Goal: Task Accomplishment & Management: Complete application form

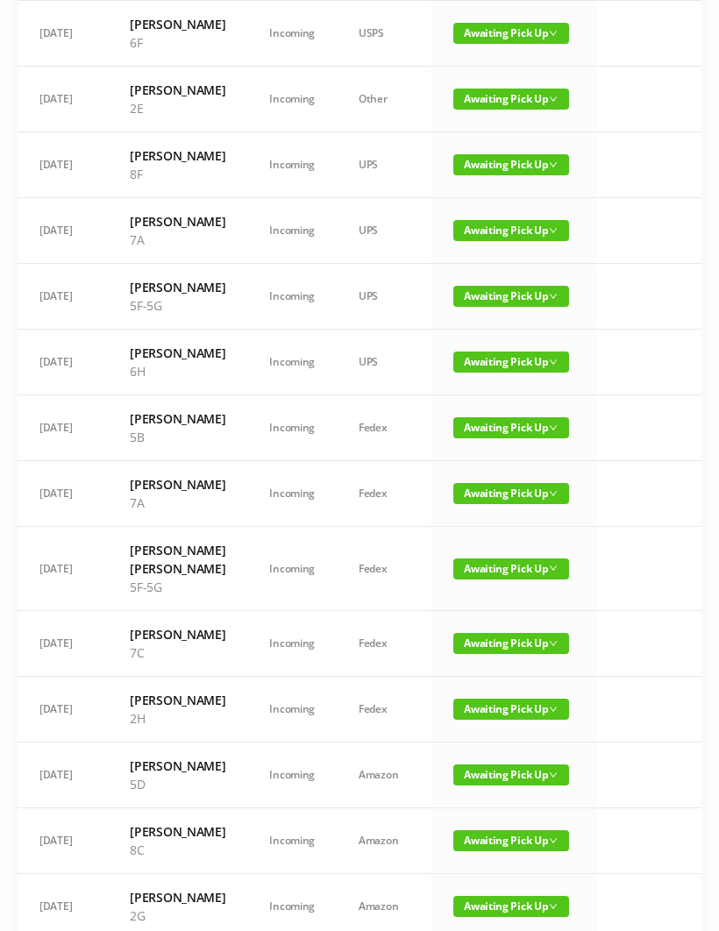
scroll to position [226, 0]
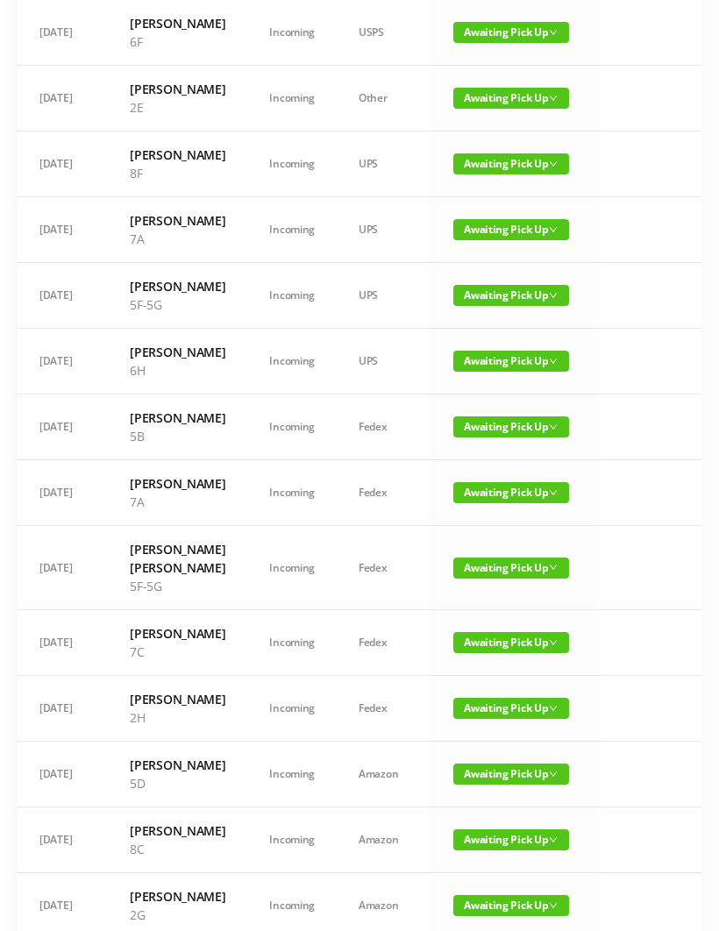
click at [498, 653] on span "Awaiting Pick Up" at bounding box center [511, 642] width 116 height 21
click at [497, 755] on link "Picked Up" at bounding box center [500, 760] width 114 height 28
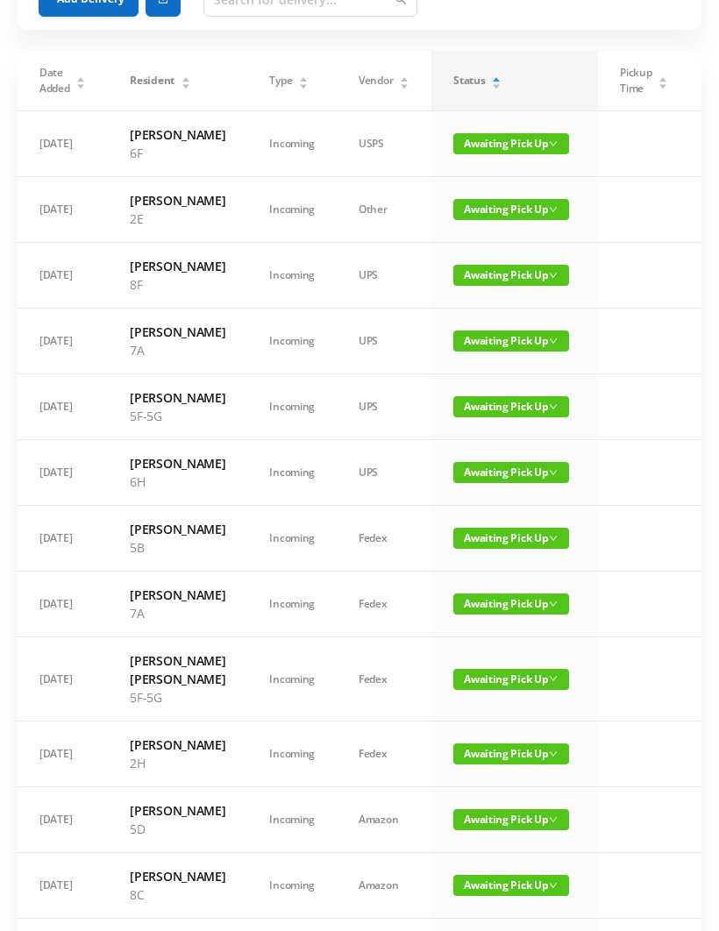
scroll to position [115, 0]
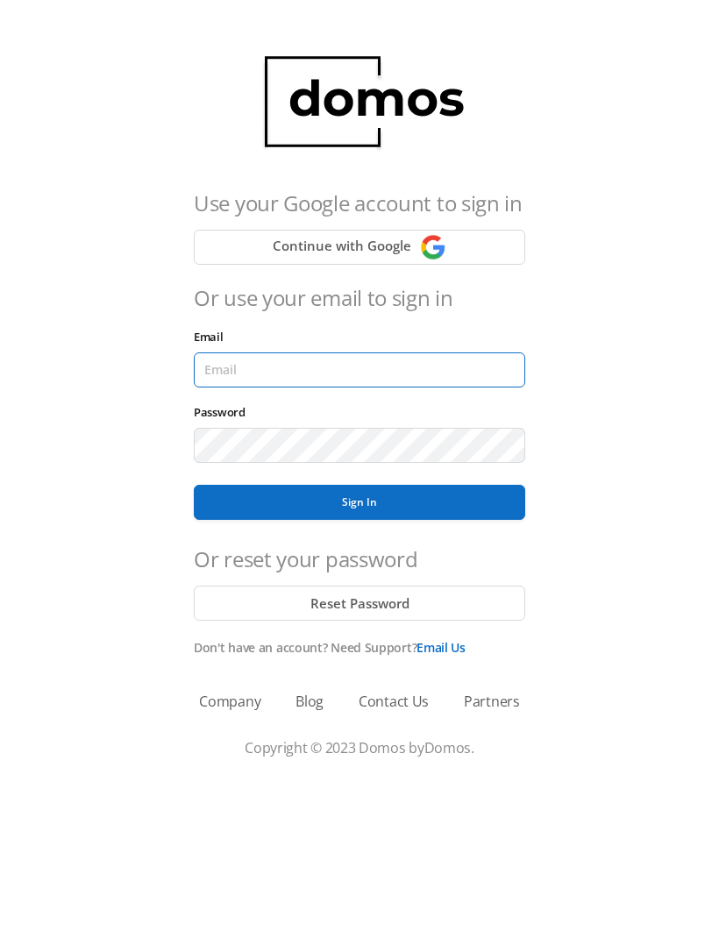
type input "lobby130eightavenue@gmail.com"
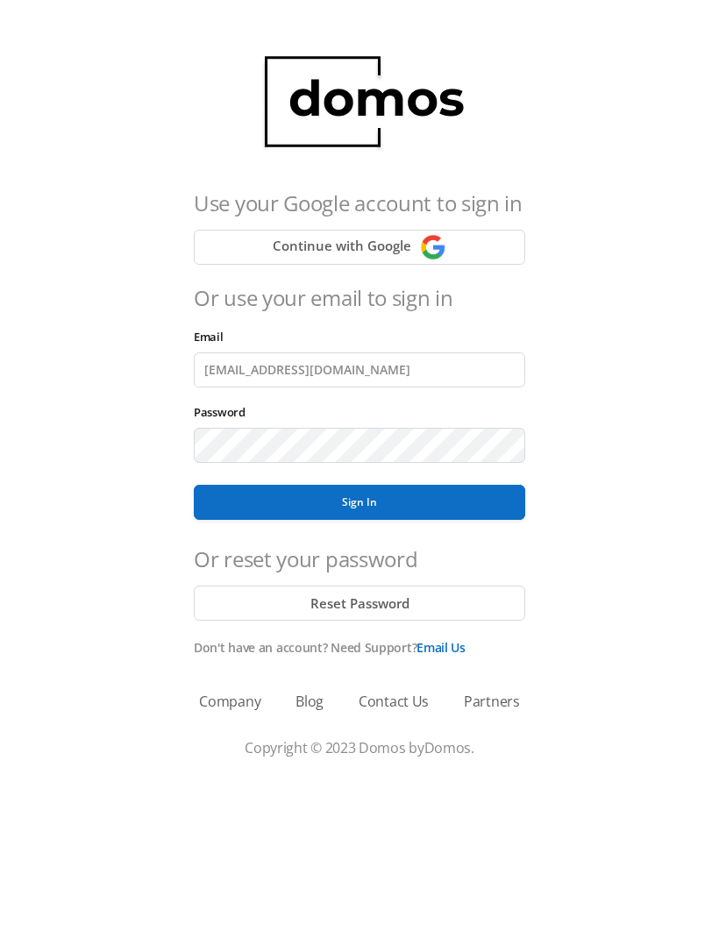
click at [359, 502] on button "Sign In" at bounding box center [359, 502] width 331 height 35
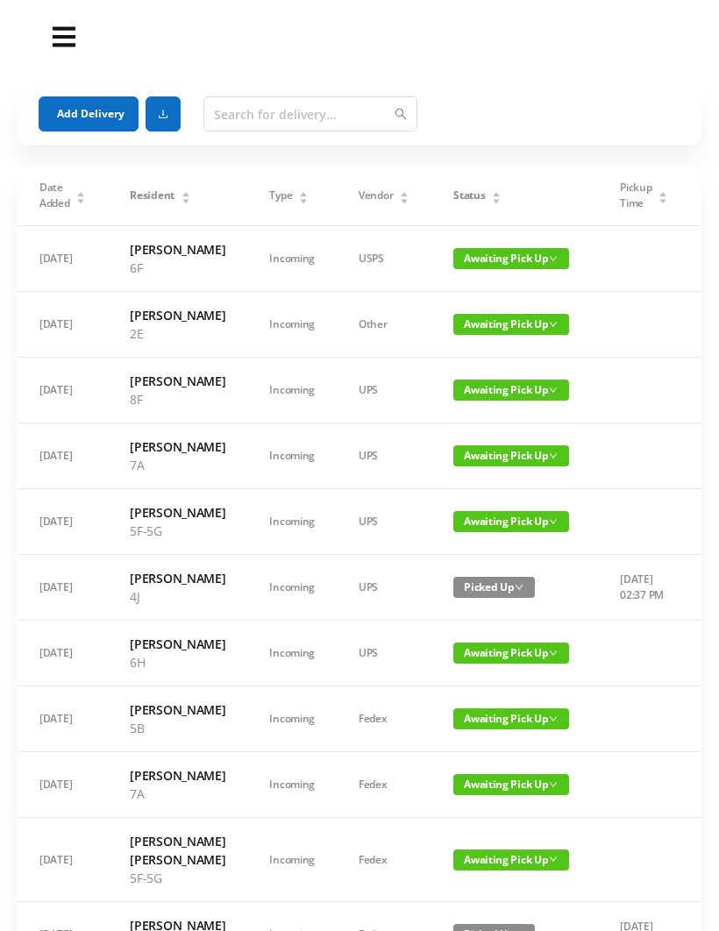
click at [475, 203] on div "Status" at bounding box center [477, 196] width 48 height 16
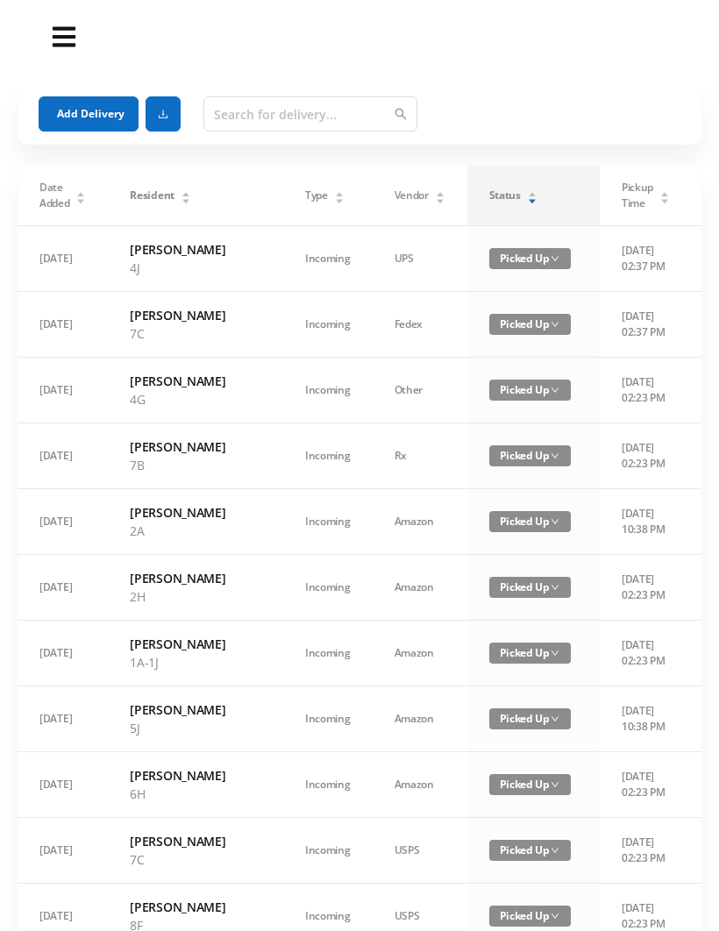
click at [489, 203] on div "Status" at bounding box center [513, 196] width 48 height 16
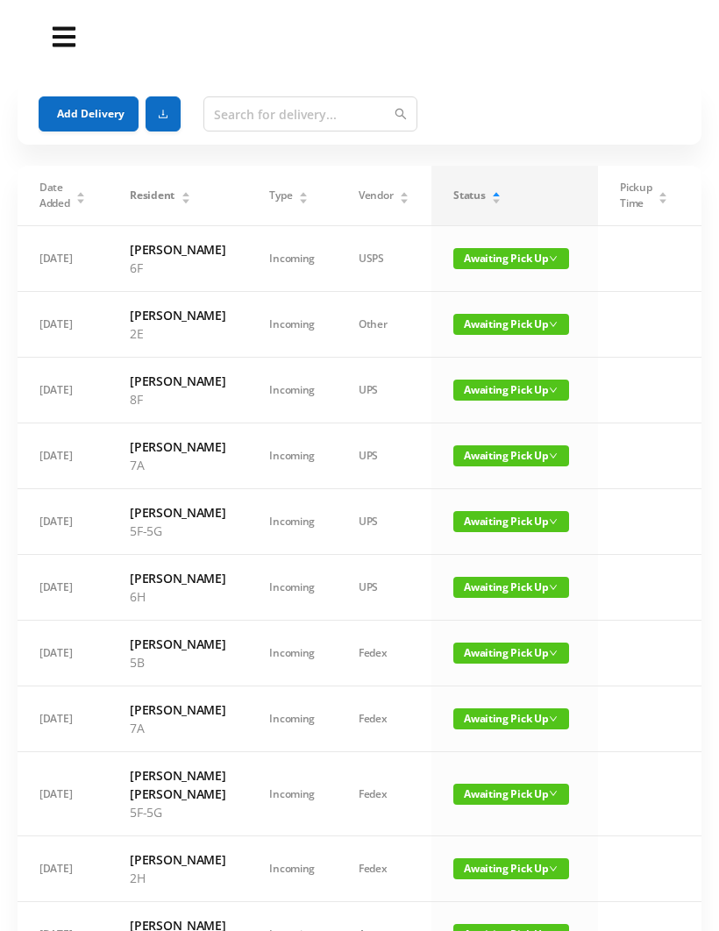
click at [102, 127] on button "Add Delivery" at bounding box center [89, 113] width 100 height 35
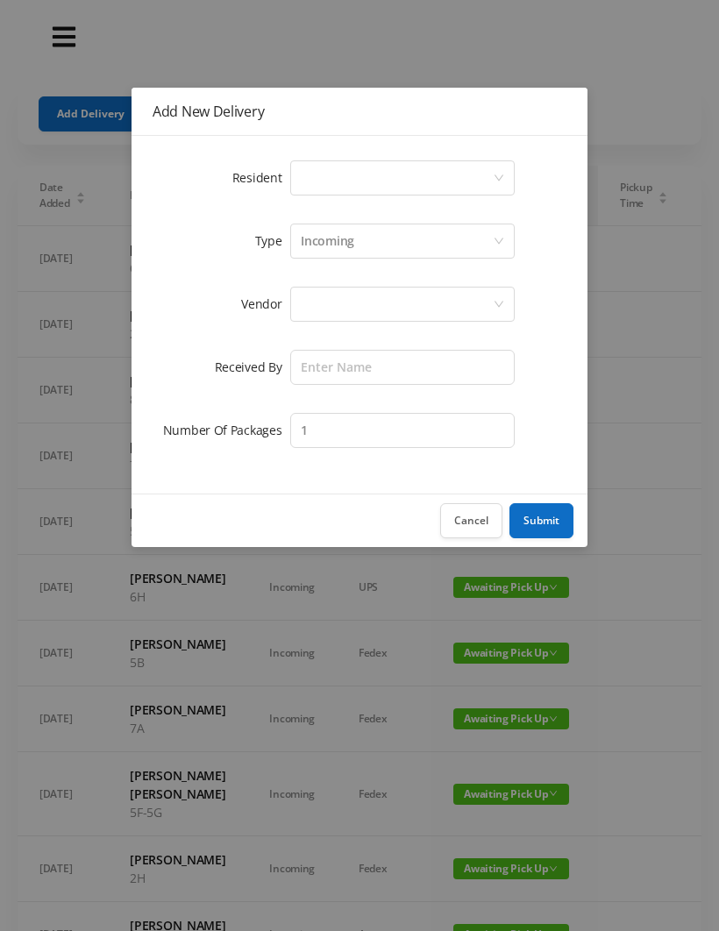
click at [318, 173] on div "Select a person" at bounding box center [397, 177] width 192 height 33
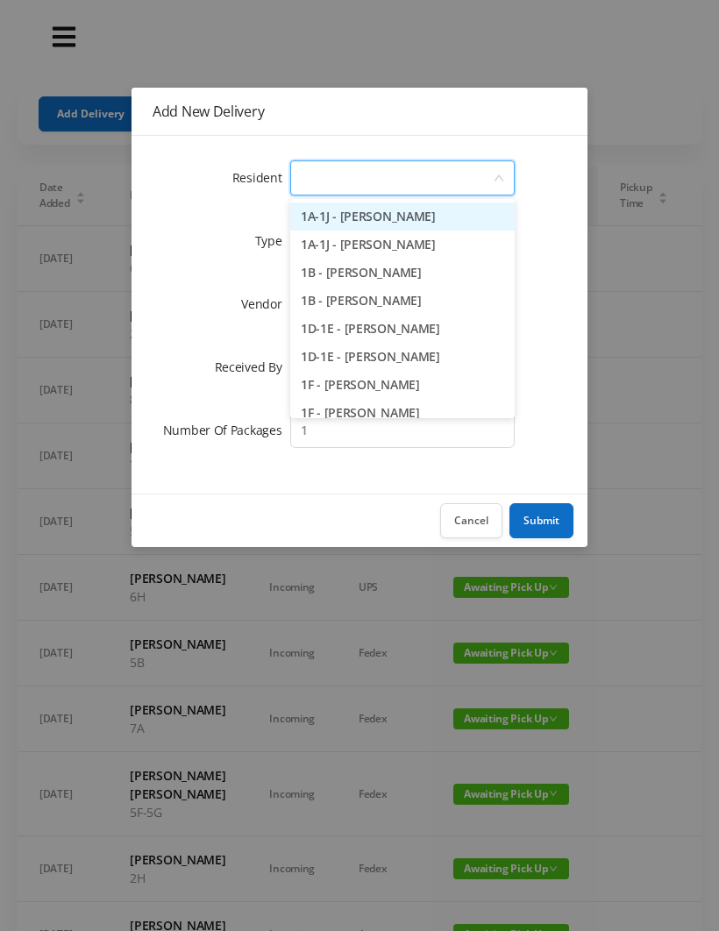
type input "2"
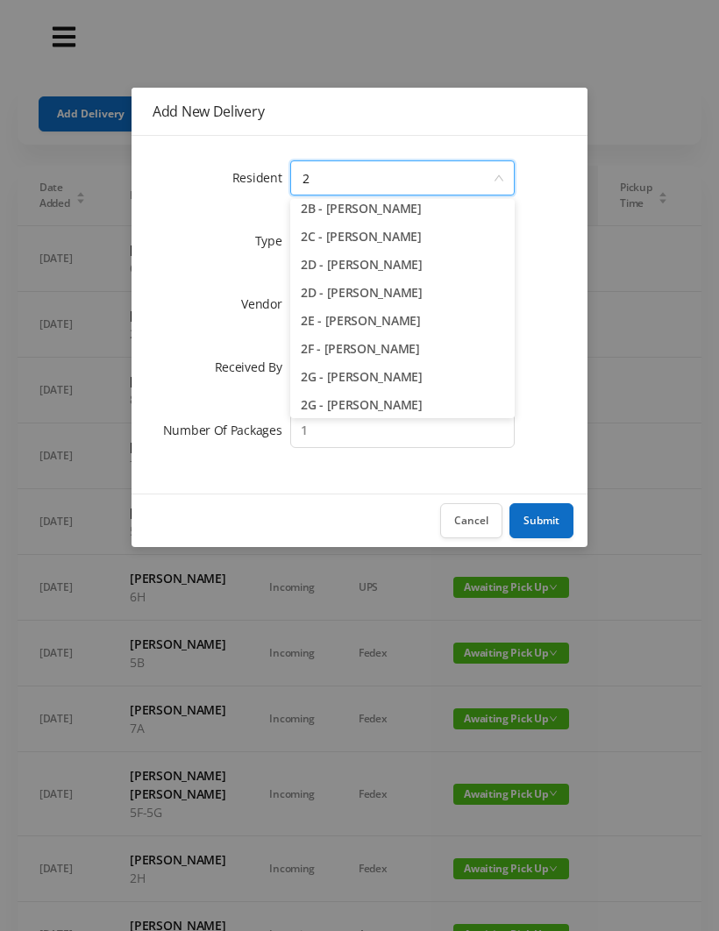
scroll to position [95, 0]
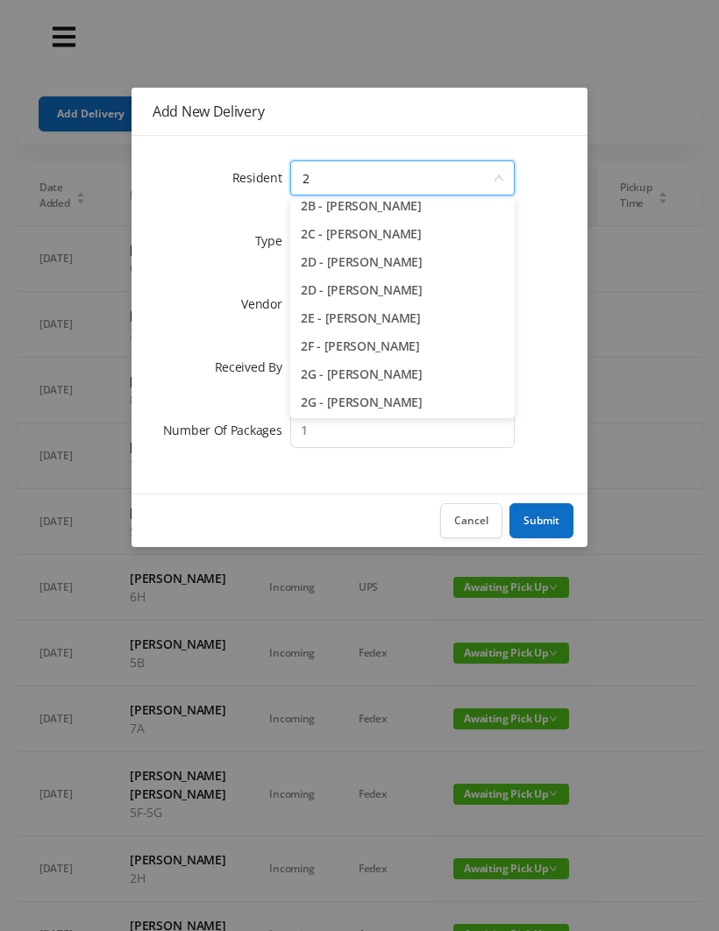
click at [387, 372] on li "2G - Rose M Kory" at bounding box center [402, 374] width 224 height 28
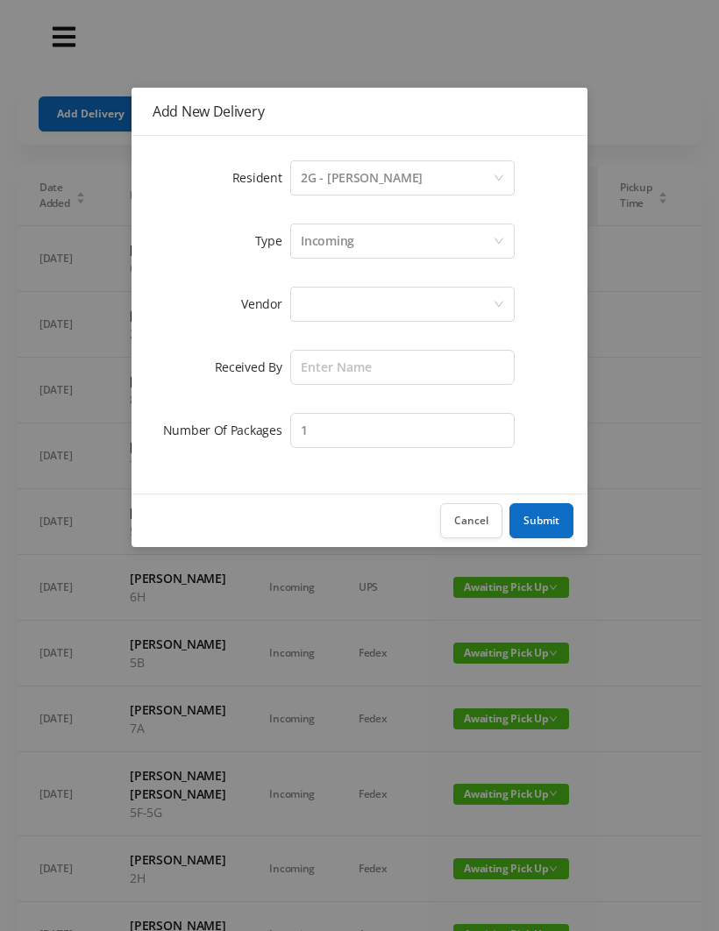
click at [327, 296] on div at bounding box center [397, 303] width 192 height 33
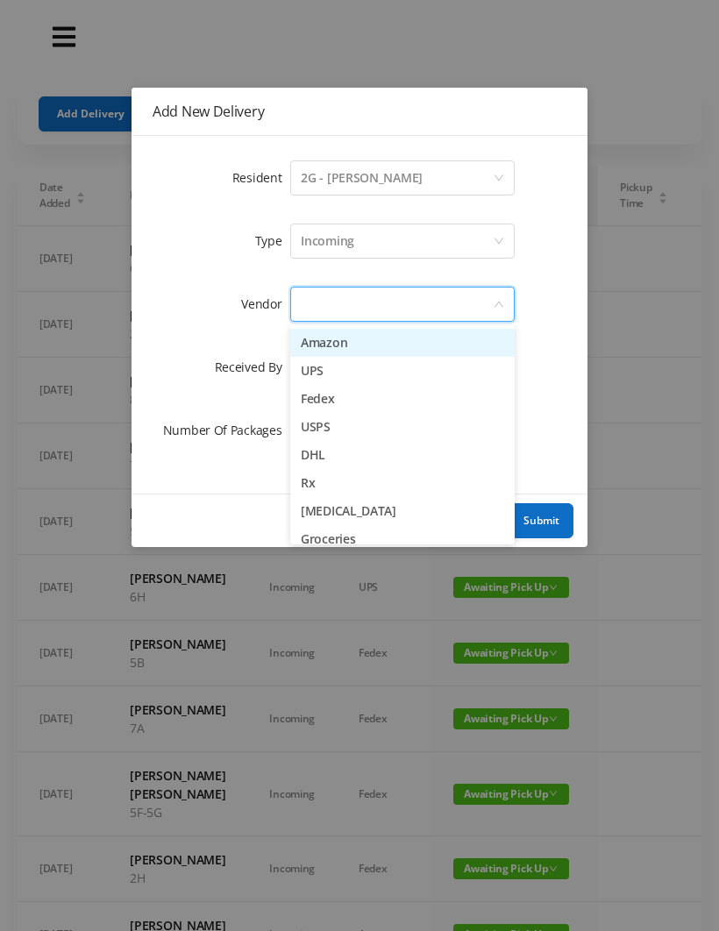
click at [378, 334] on li "Amazon" at bounding box center [402, 343] width 224 height 28
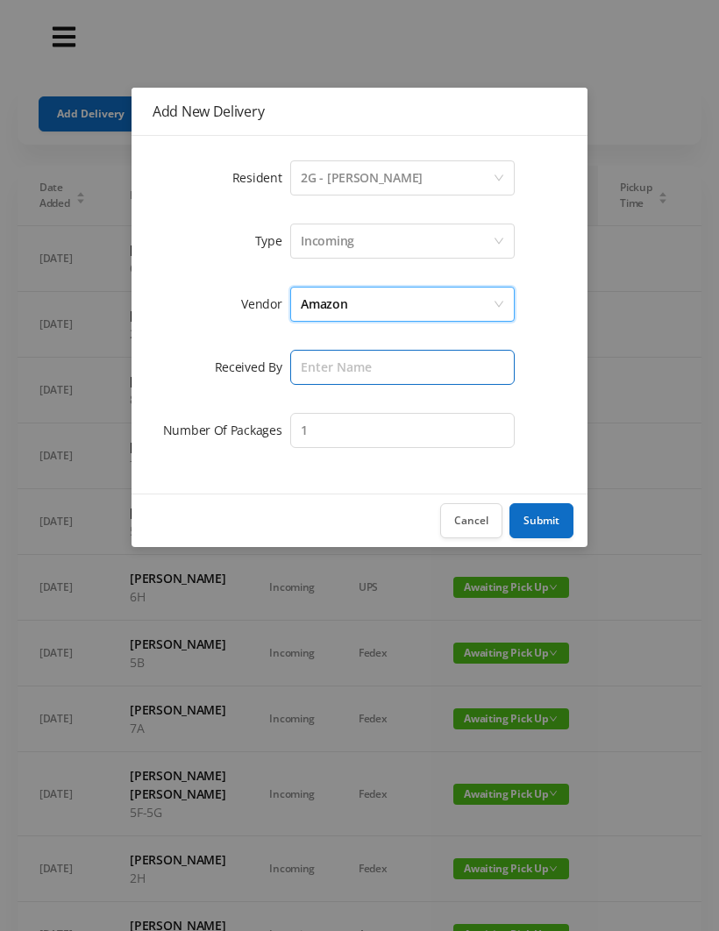
click at [330, 365] on input "text" at bounding box center [402, 367] width 224 height 35
type input "[PERSON_NAME]"
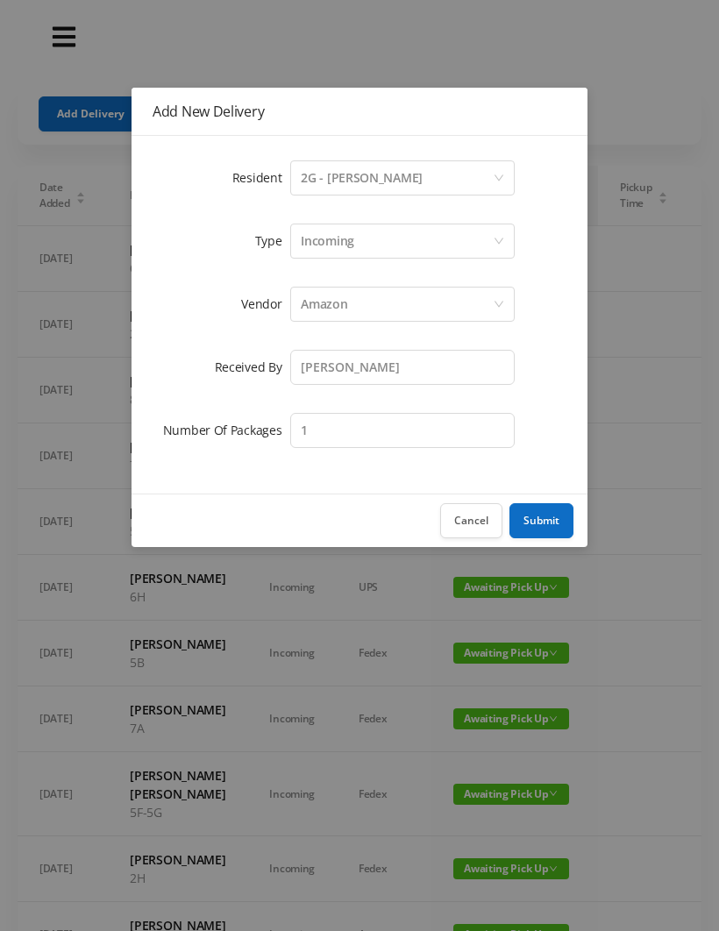
click at [550, 514] on button "Submit" at bounding box center [541, 520] width 64 height 35
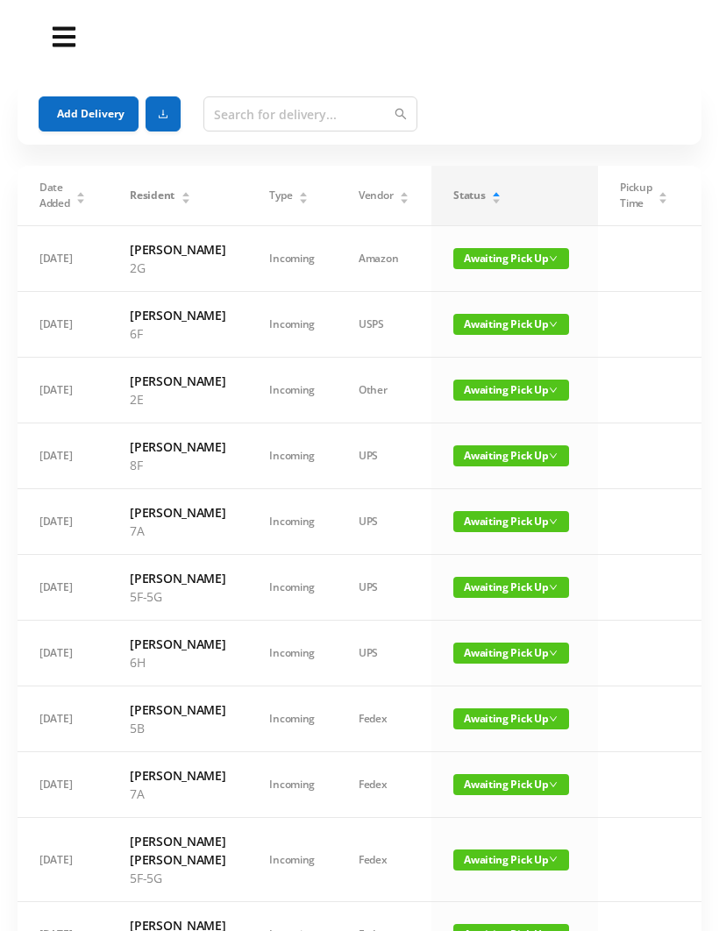
click at [93, 112] on button "Add Delivery" at bounding box center [89, 113] width 100 height 35
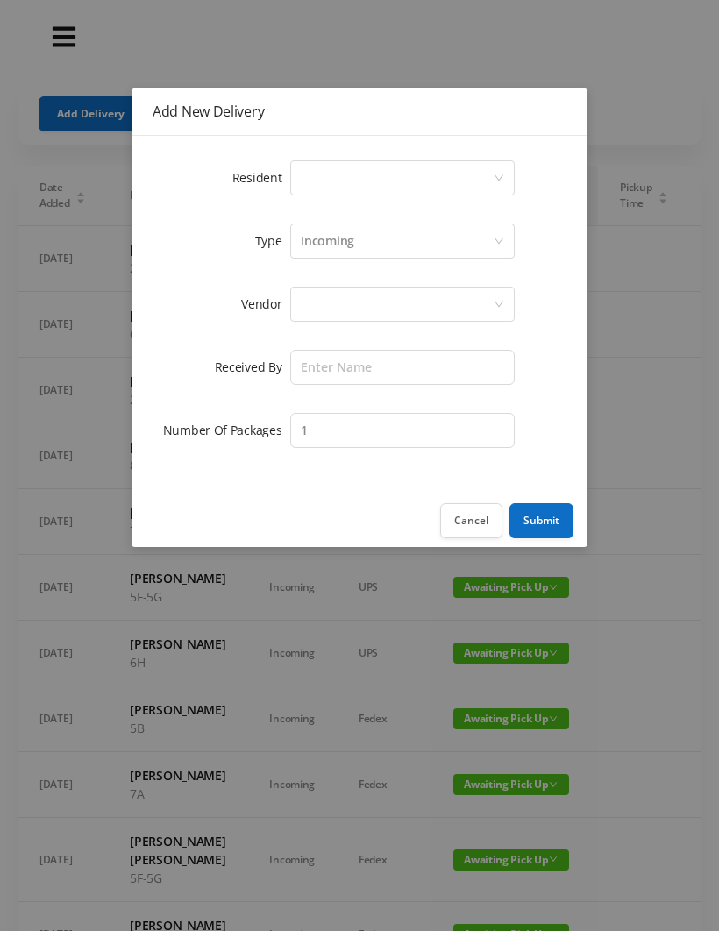
click at [335, 189] on div "Select a person" at bounding box center [397, 177] width 192 height 33
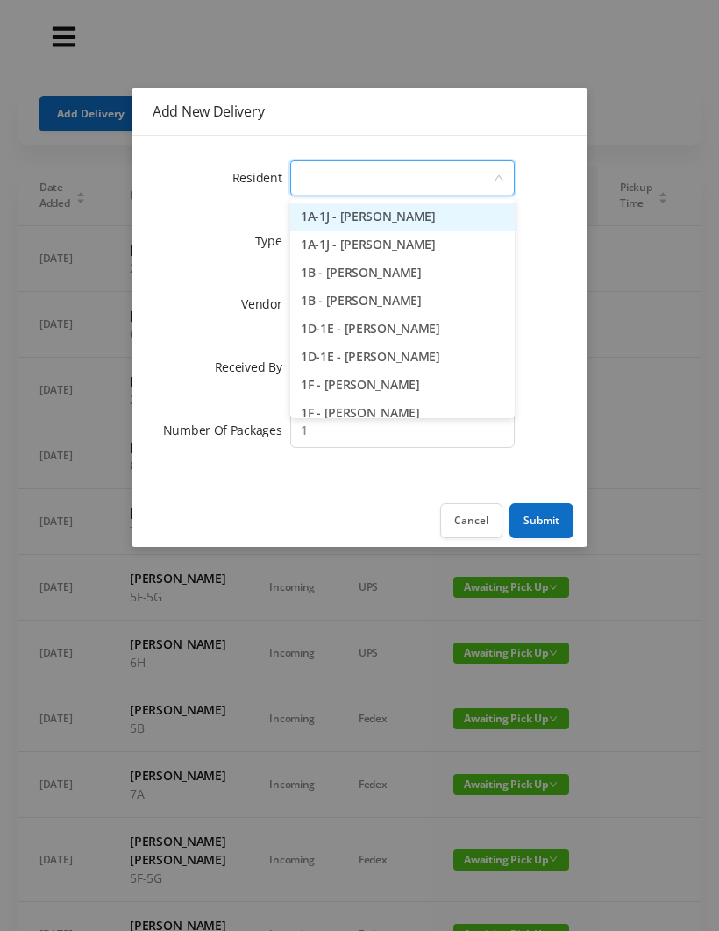
type input "1"
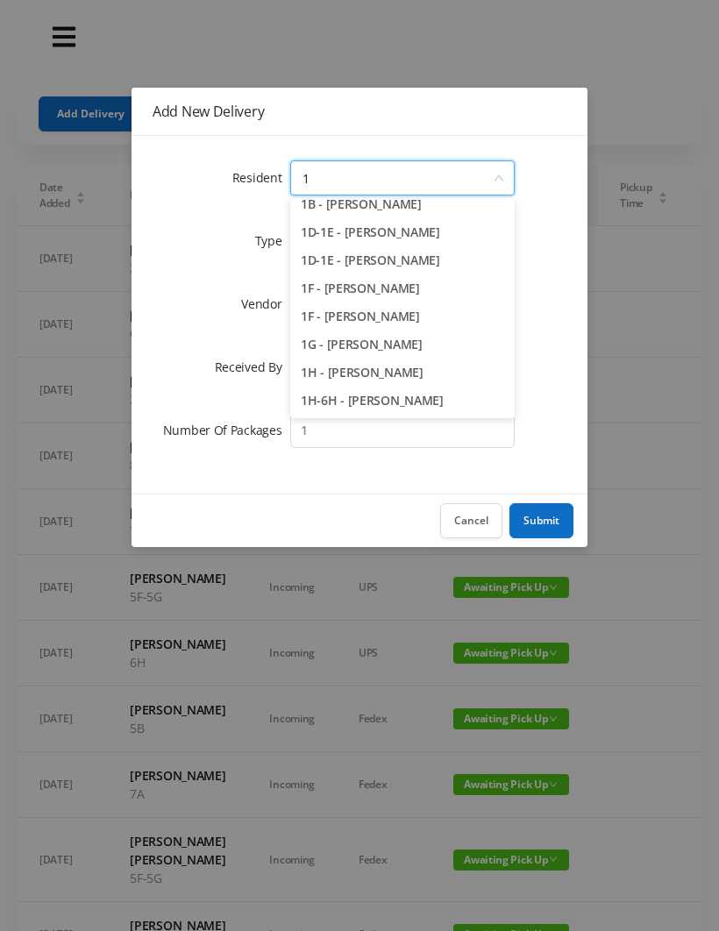
scroll to position [96, 0]
click at [394, 376] on li "1H - Grace Rouhani" at bounding box center [402, 372] width 224 height 28
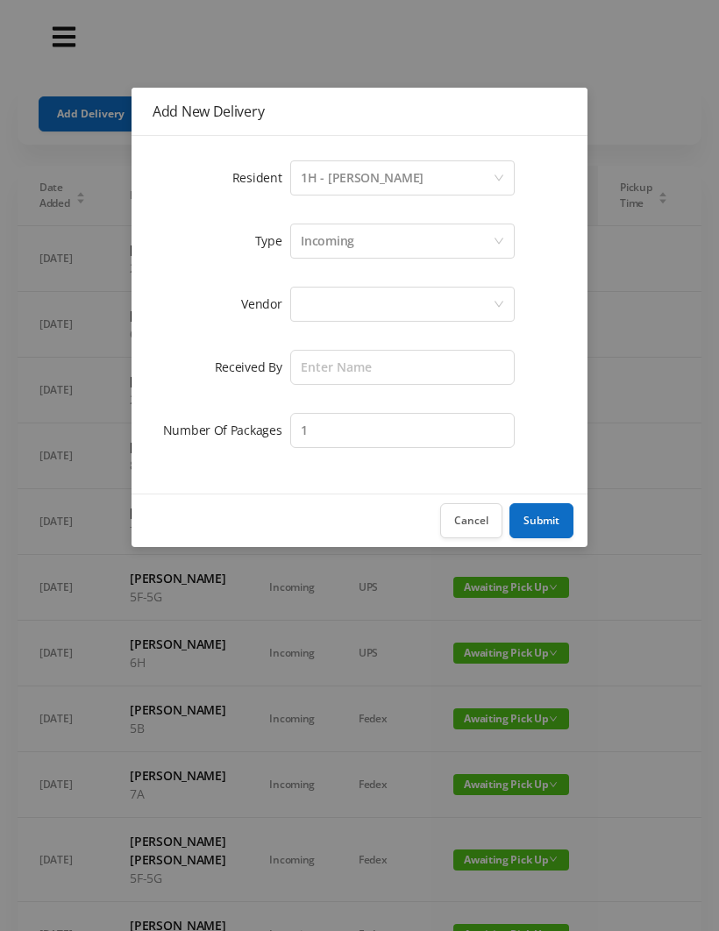
click at [330, 295] on div at bounding box center [397, 303] width 192 height 33
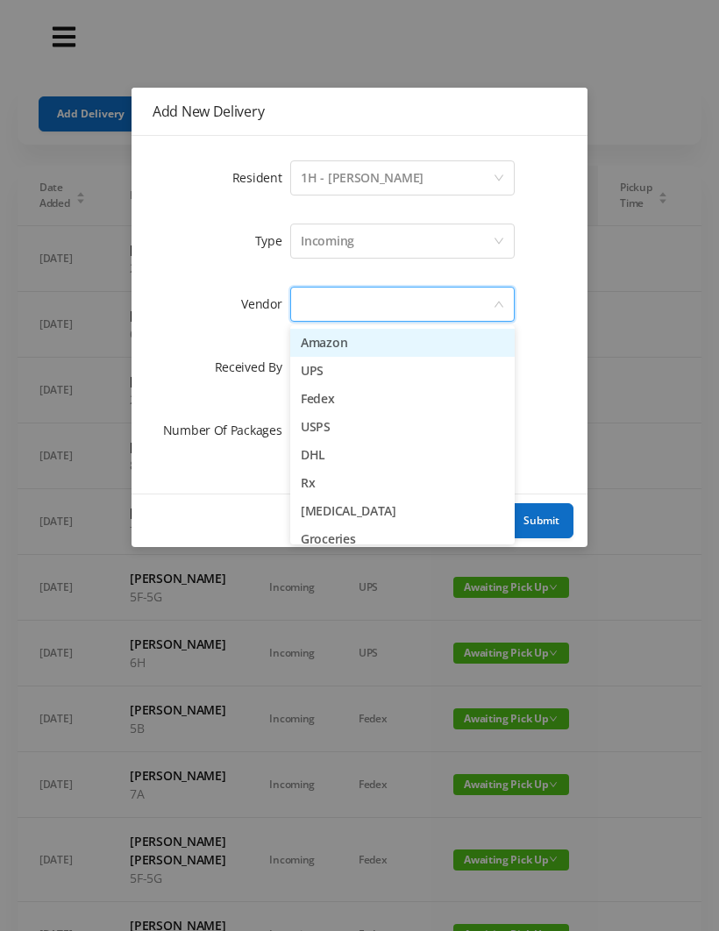
click at [407, 342] on li "Amazon" at bounding box center [402, 343] width 224 height 28
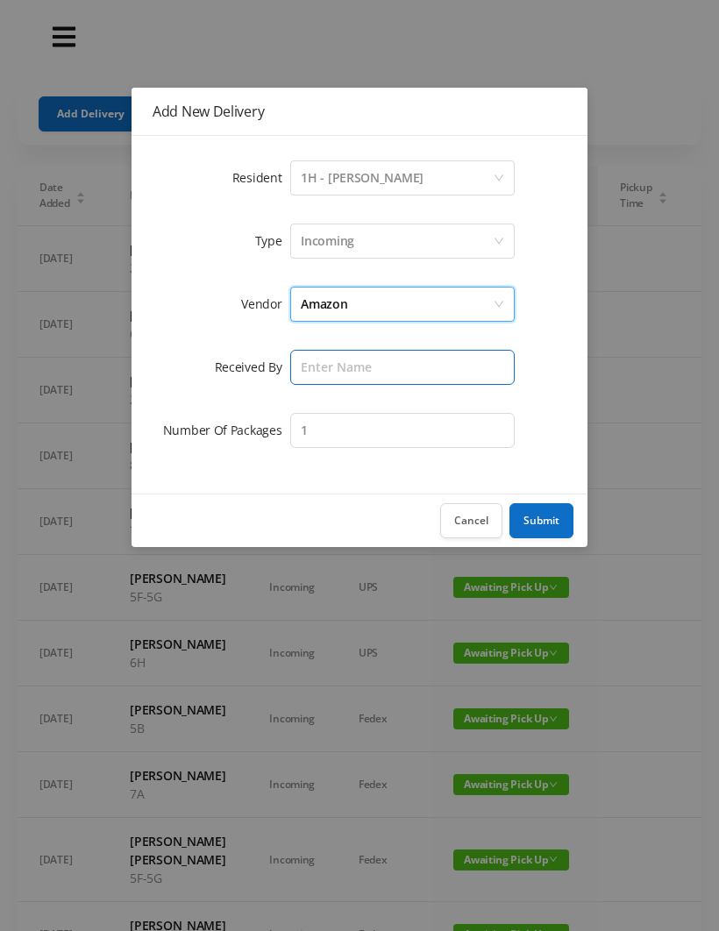
click at [327, 360] on input "text" at bounding box center [402, 367] width 224 height 35
type input "[PERSON_NAME]"
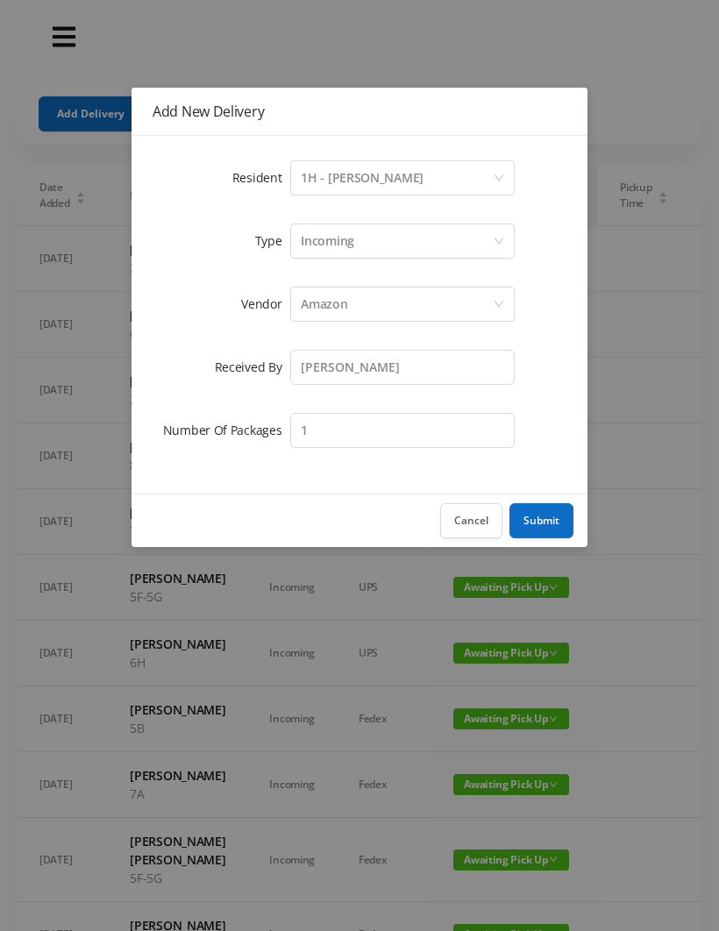
click at [557, 516] on button "Submit" at bounding box center [541, 520] width 64 height 35
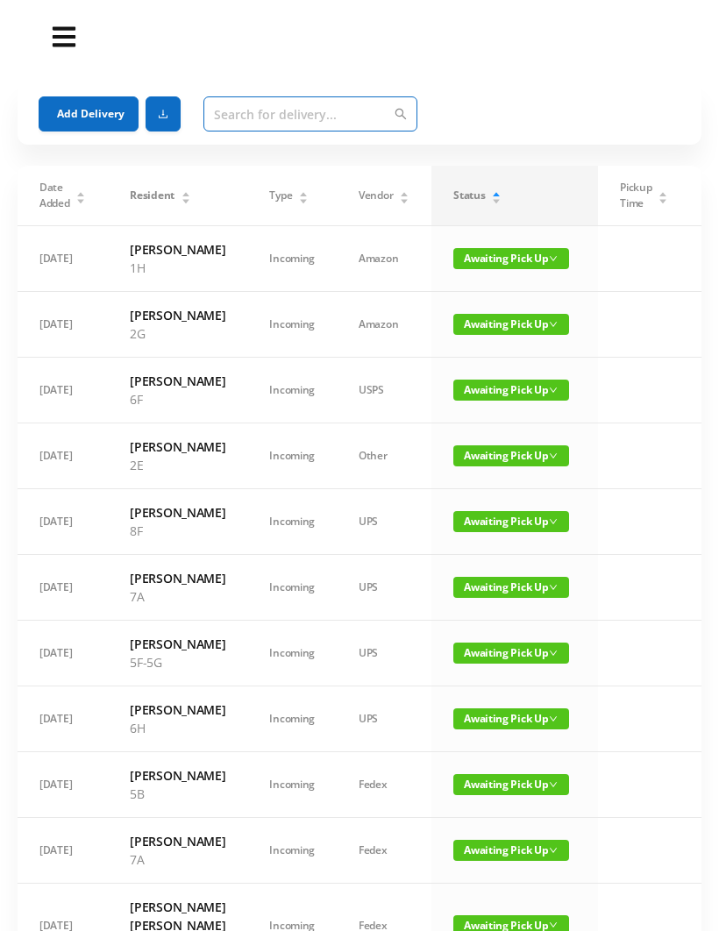
click at [239, 107] on input "text" at bounding box center [310, 113] width 214 height 35
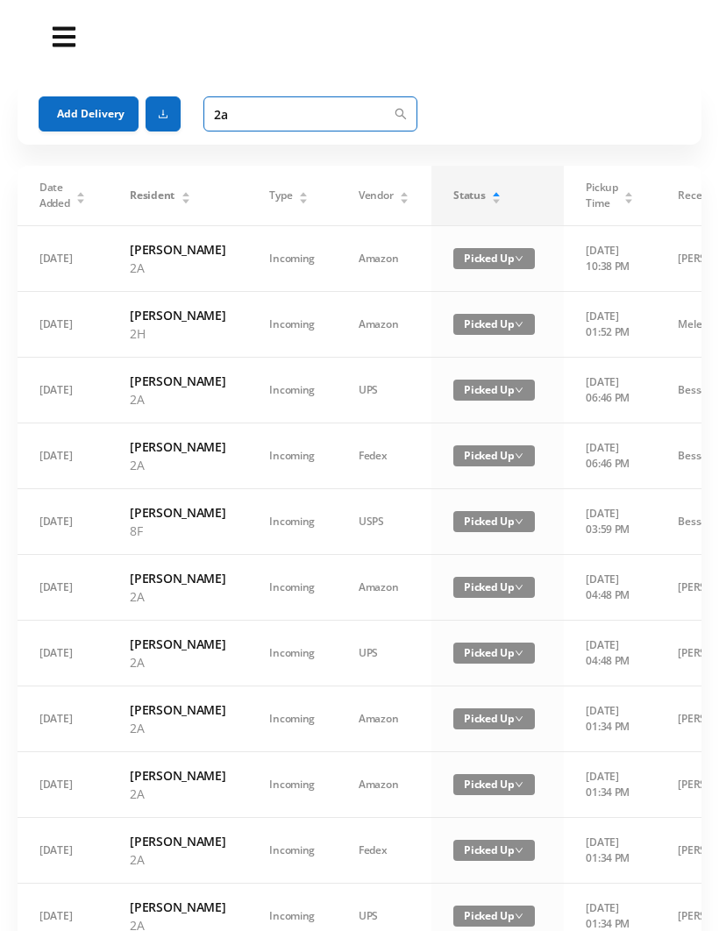
type input "2"
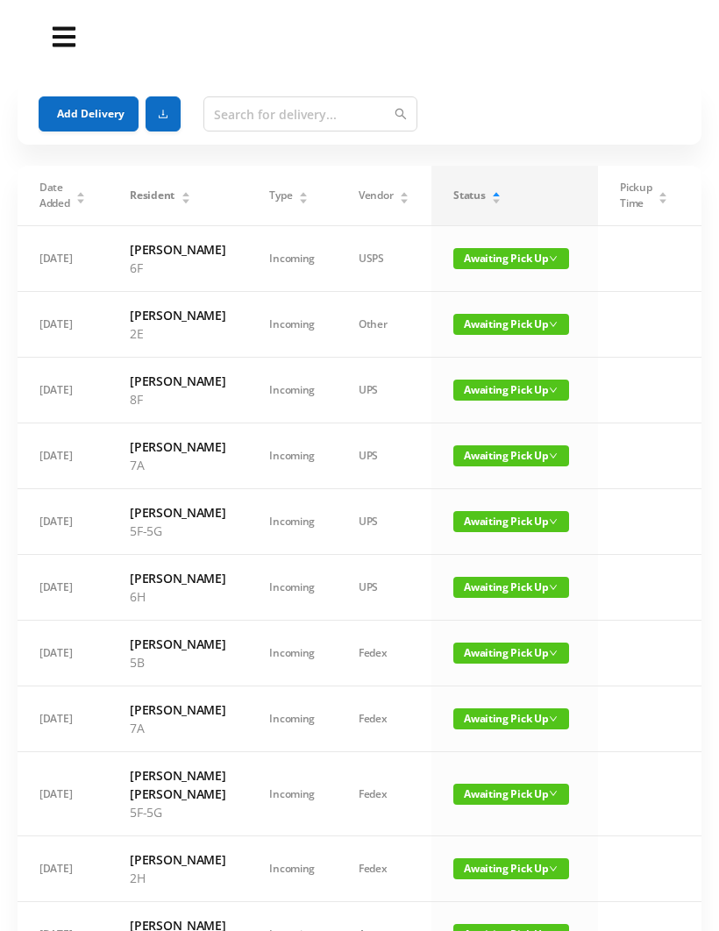
click at [75, 109] on button "Add Delivery" at bounding box center [89, 113] width 100 height 35
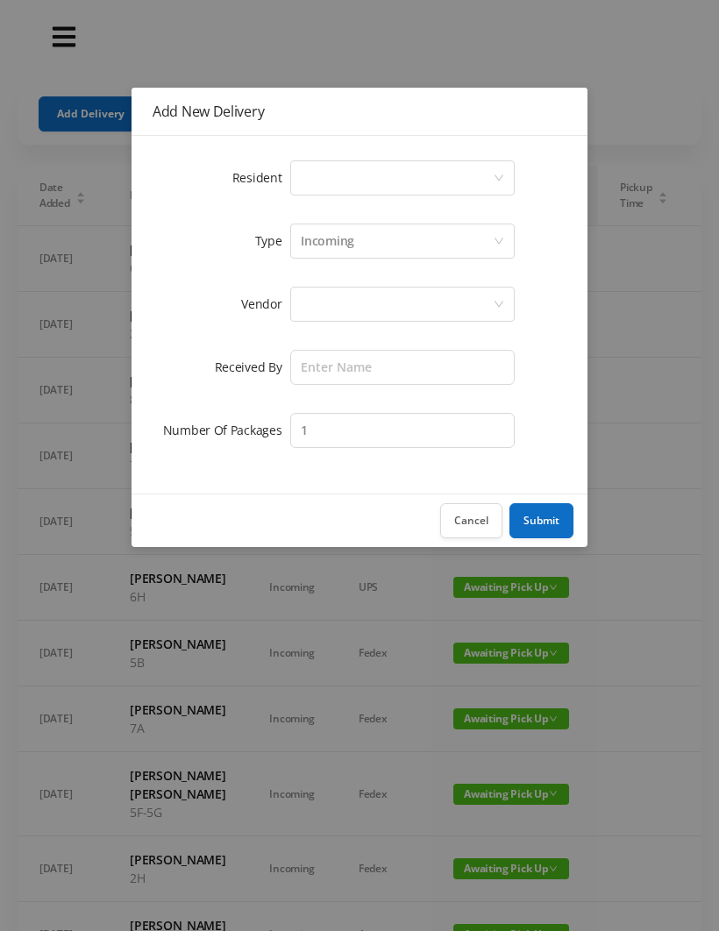
click at [324, 171] on div "Select a person" at bounding box center [397, 177] width 192 height 33
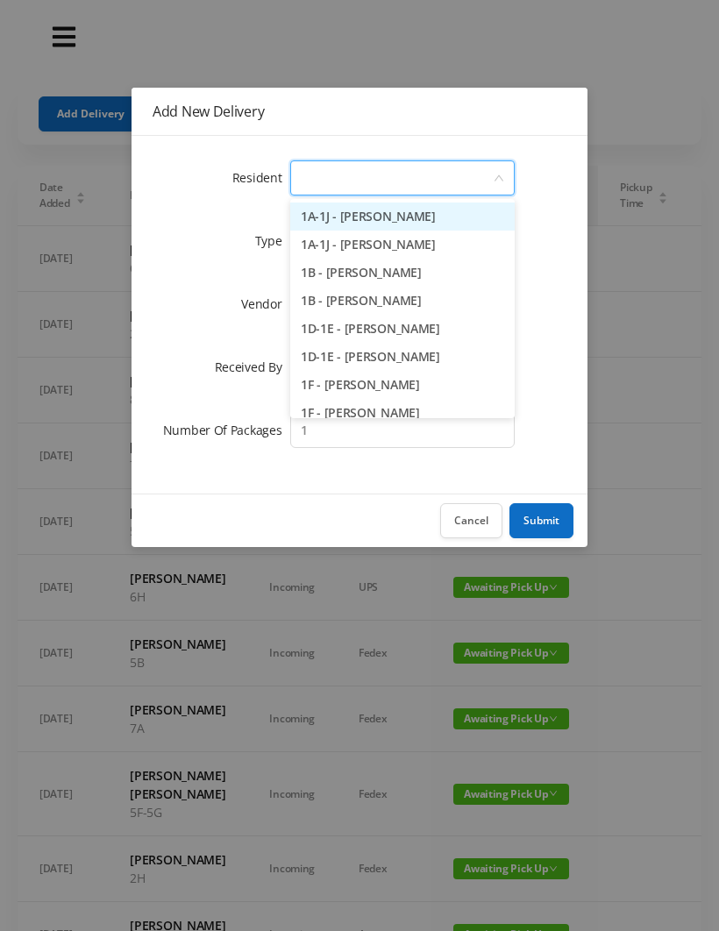
type input "2"
click at [401, 245] on li "2A - Sam Hiremath" at bounding box center [402, 244] width 224 height 28
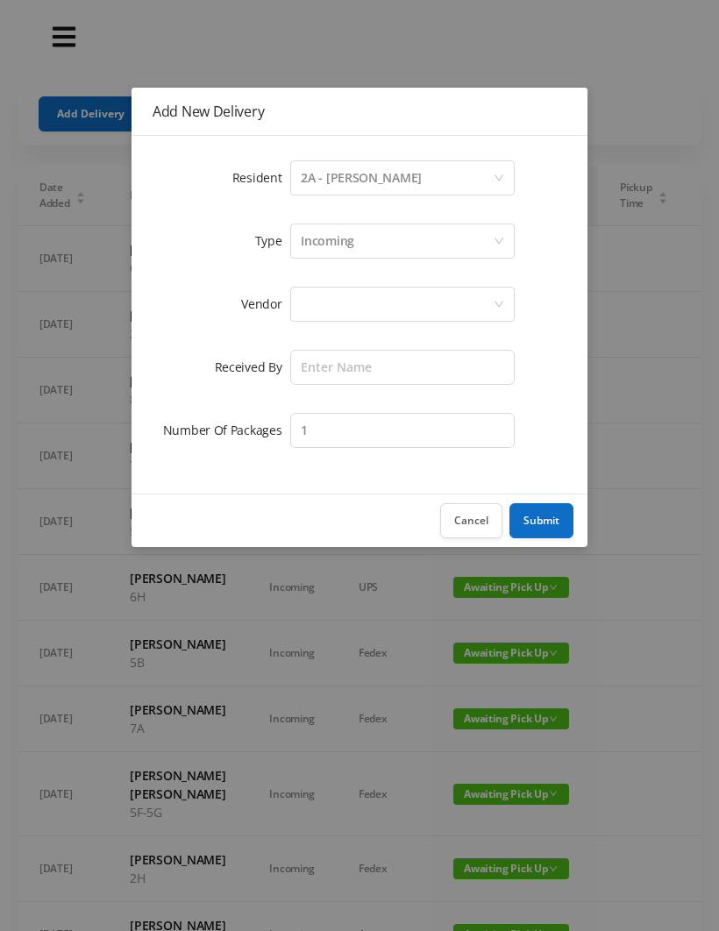
click at [335, 300] on div at bounding box center [397, 303] width 192 height 33
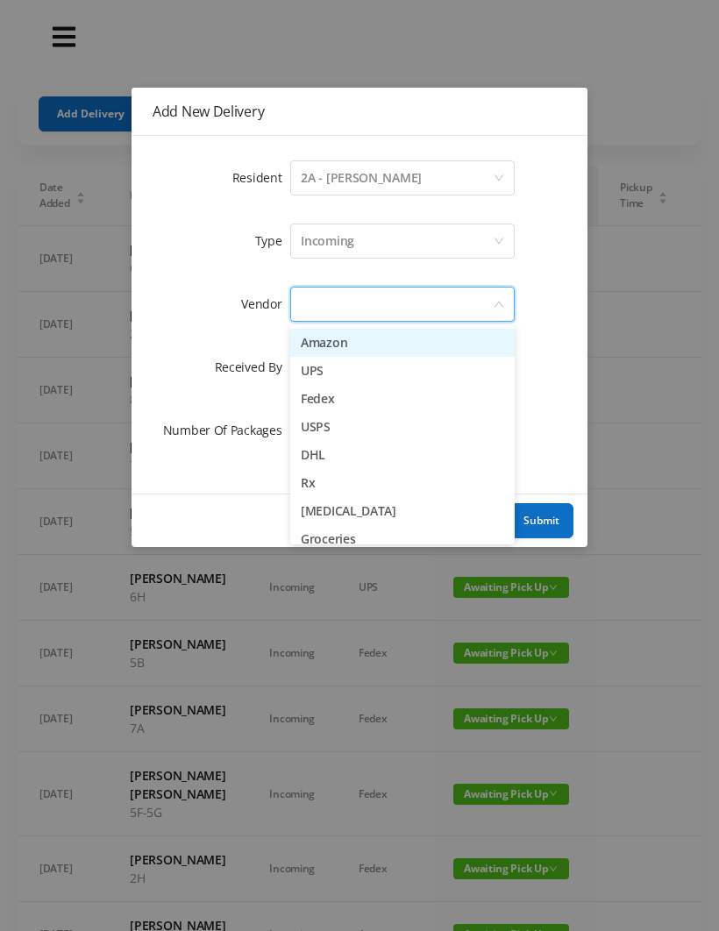
click at [354, 346] on li "Amazon" at bounding box center [402, 343] width 224 height 28
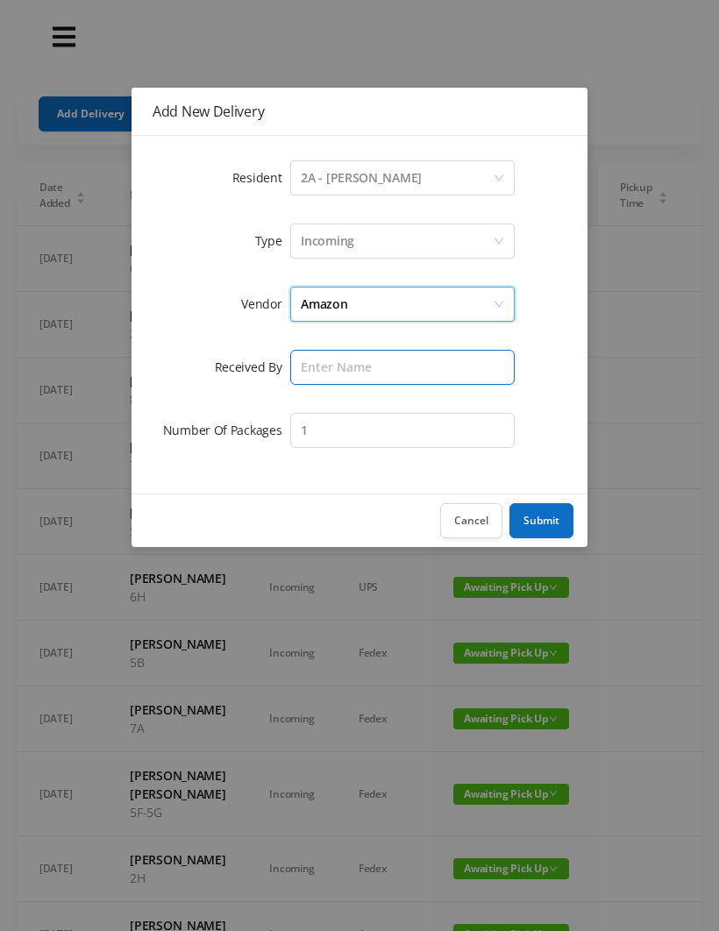
click at [314, 362] on input "text" at bounding box center [402, 367] width 224 height 35
type input "[PERSON_NAME]"
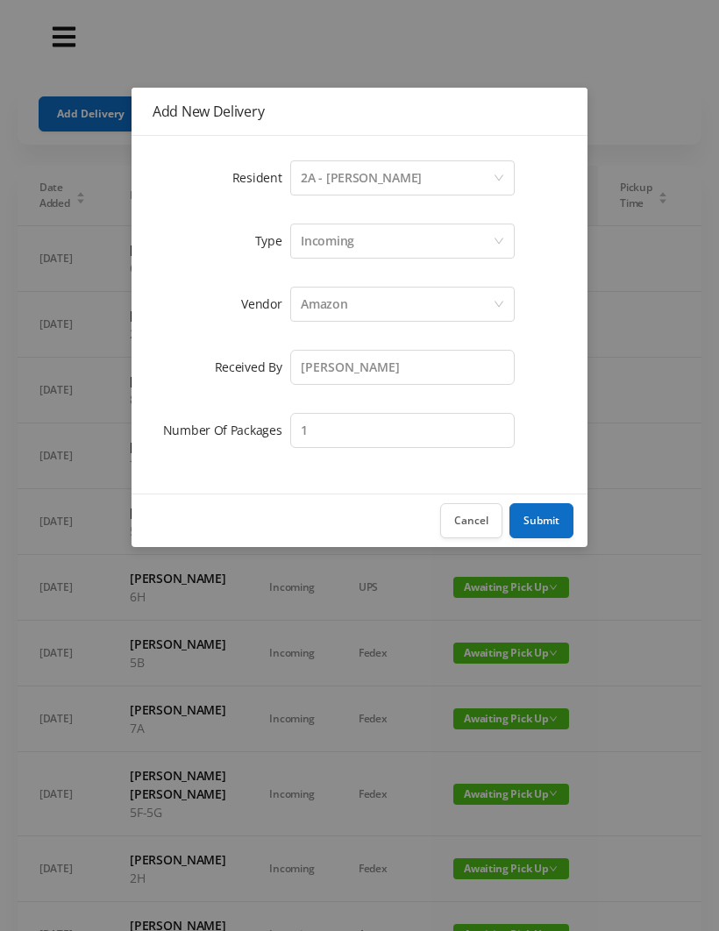
click at [554, 513] on button "Submit" at bounding box center [541, 520] width 64 height 35
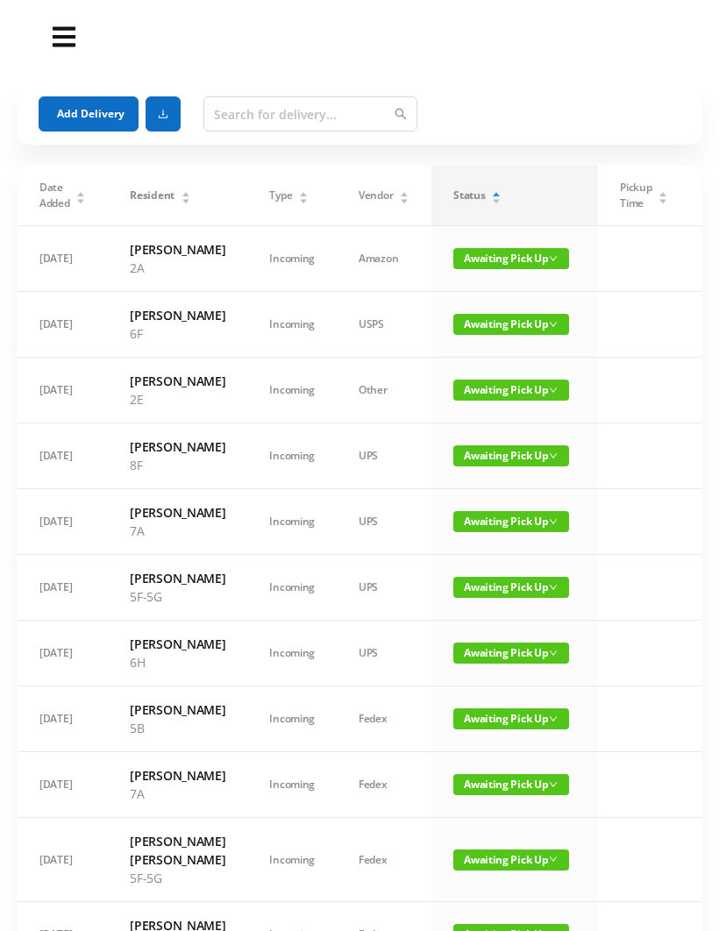
click at [85, 108] on button "Add Delivery" at bounding box center [89, 113] width 100 height 35
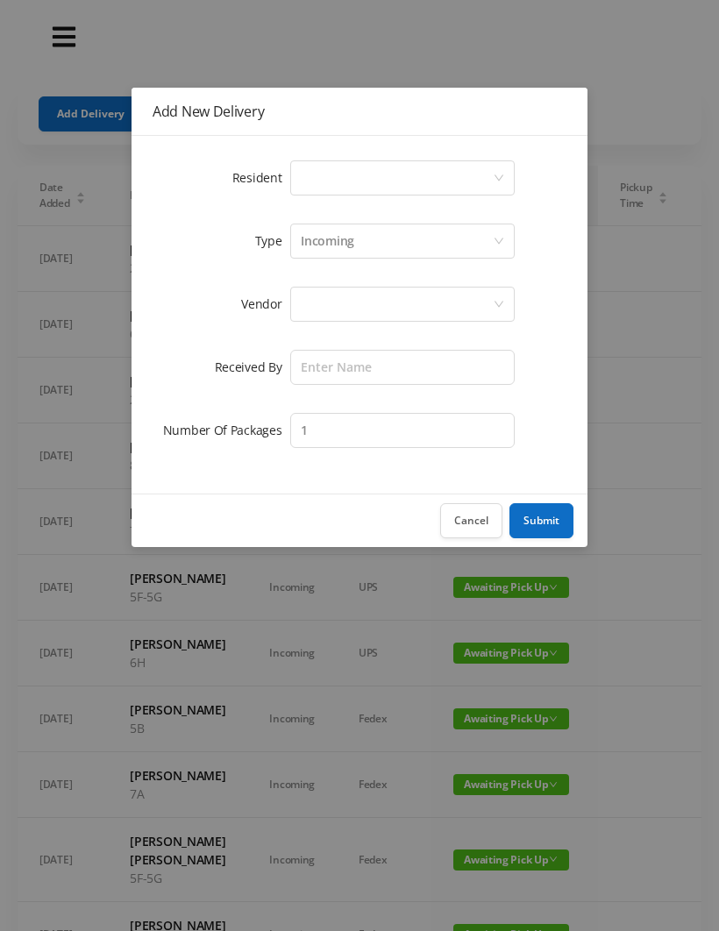
click at [324, 168] on div "Select a person" at bounding box center [397, 177] width 192 height 33
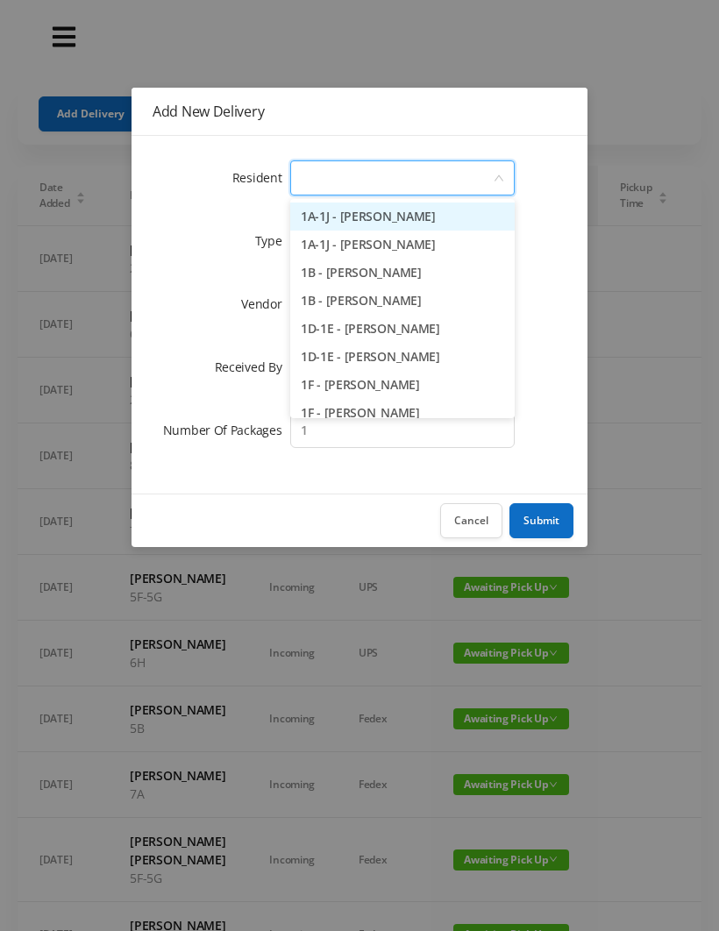
type input "4"
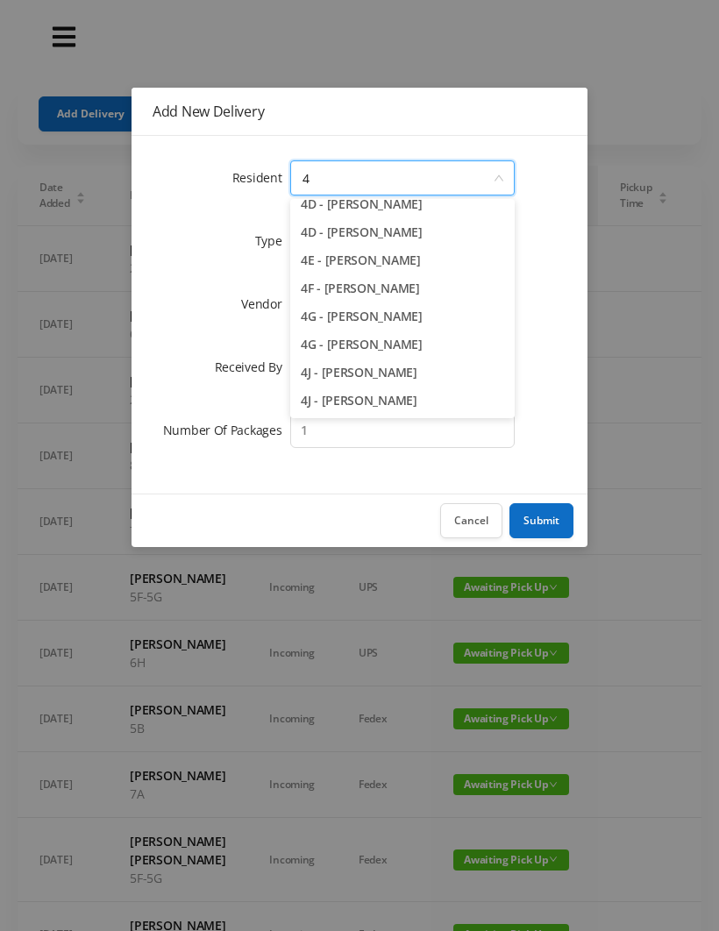
scroll to position [209, 0]
click at [394, 292] on li "4F - Rebecca Gildiner" at bounding box center [402, 288] width 224 height 28
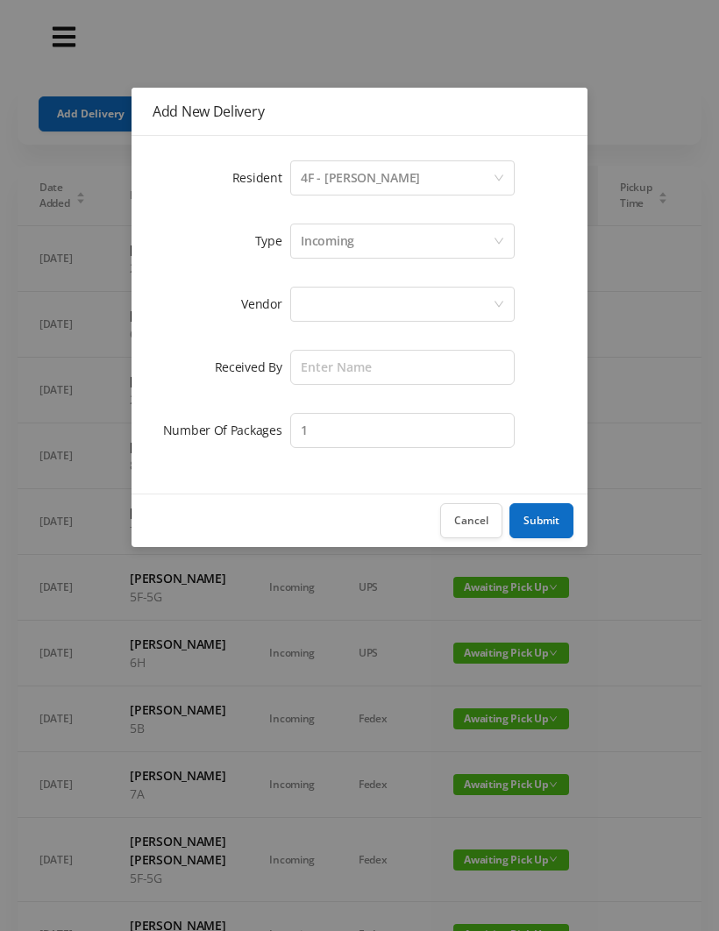
click at [333, 305] on div at bounding box center [397, 303] width 192 height 33
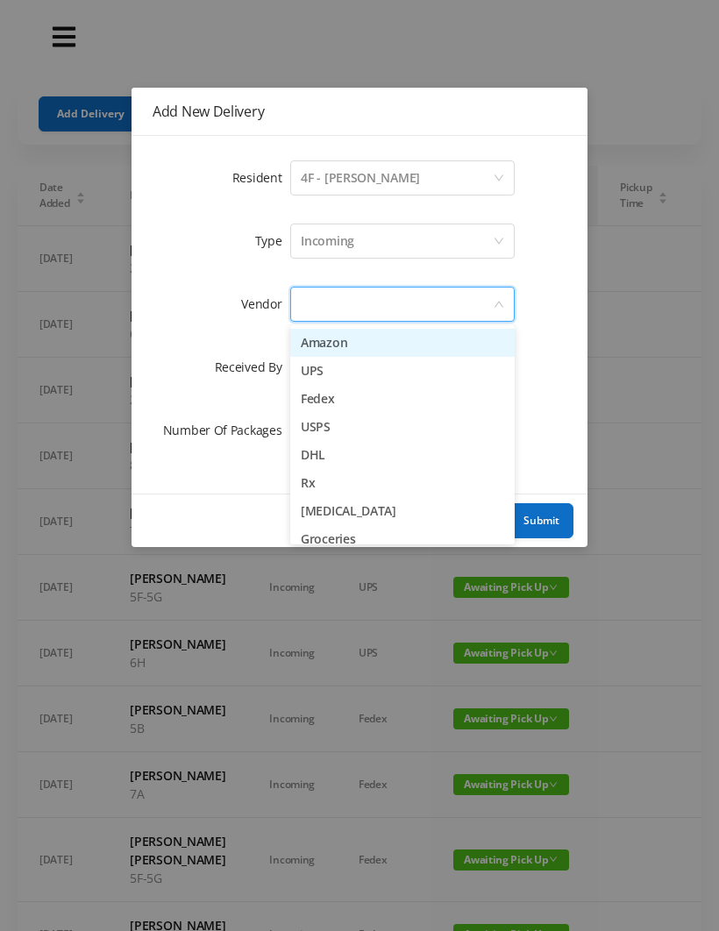
click at [379, 341] on li "Amazon" at bounding box center [402, 343] width 224 height 28
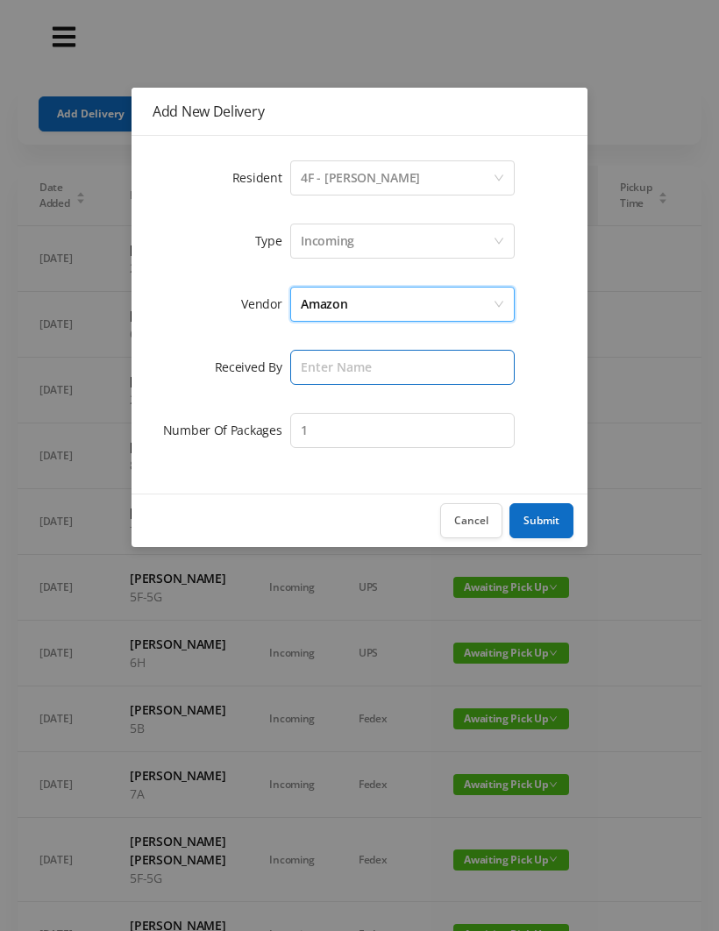
click at [328, 366] on input "text" at bounding box center [402, 367] width 224 height 35
type input "[PERSON_NAME]"
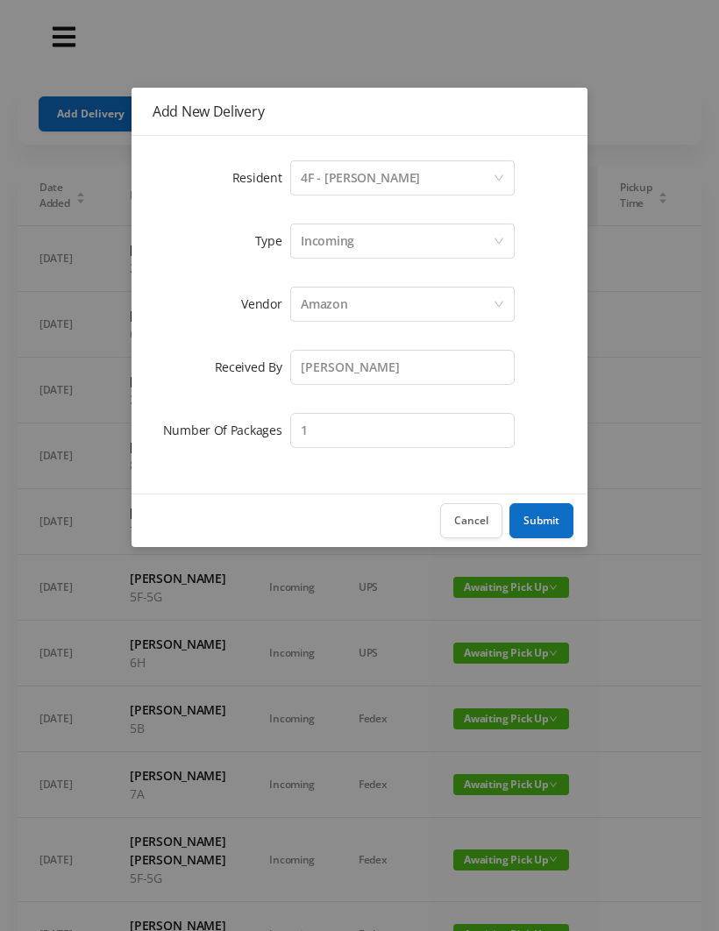
click at [550, 516] on button "Submit" at bounding box center [541, 520] width 64 height 35
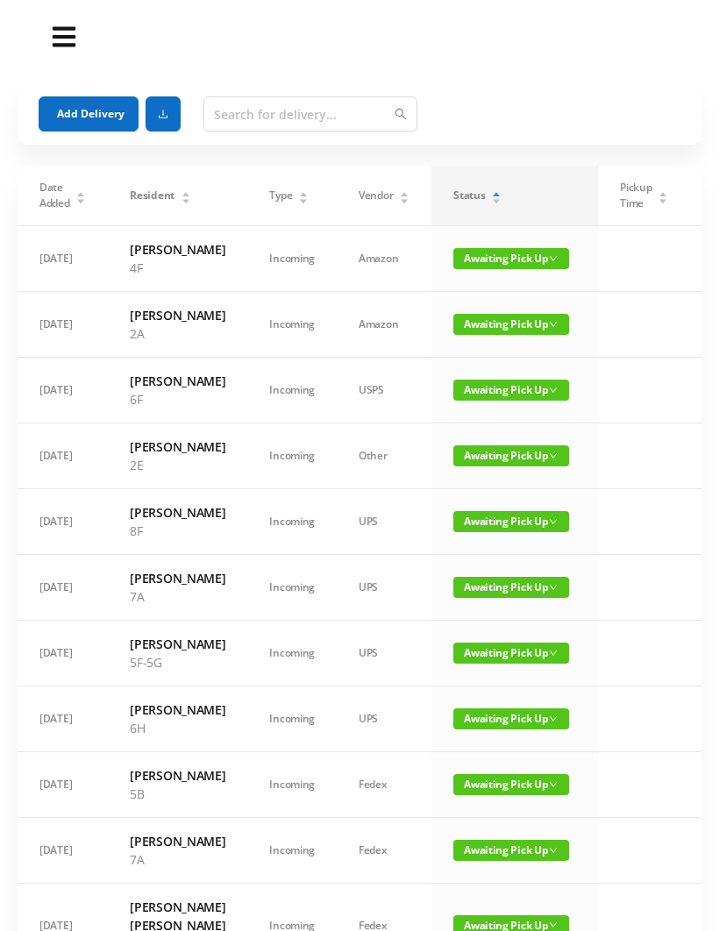
click at [103, 119] on button "Add Delivery" at bounding box center [89, 113] width 100 height 35
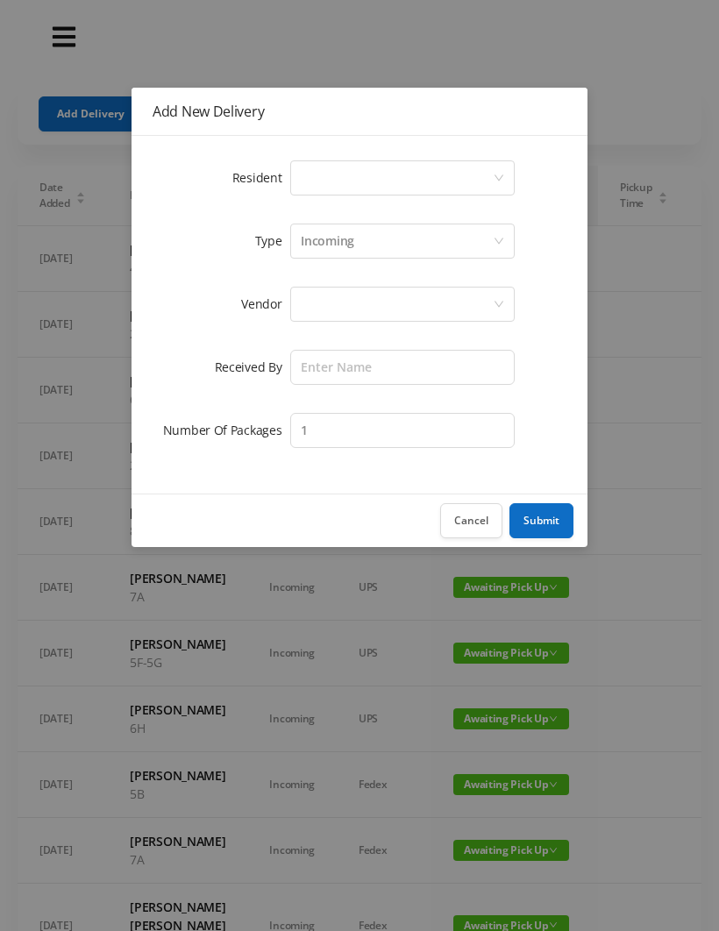
click at [321, 178] on div "Select a person" at bounding box center [397, 177] width 192 height 33
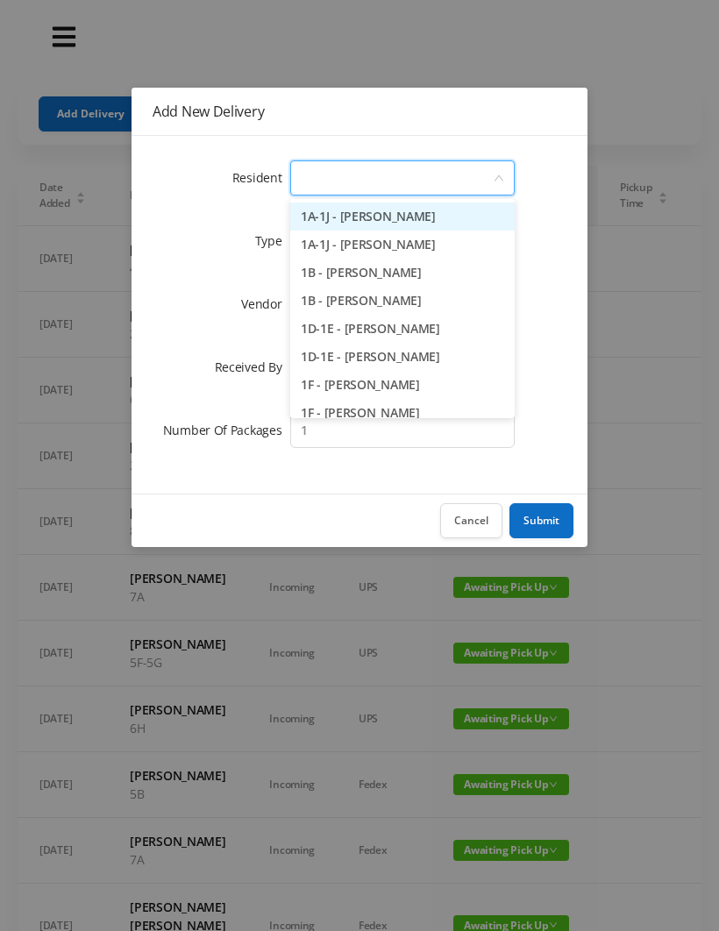
type input "6"
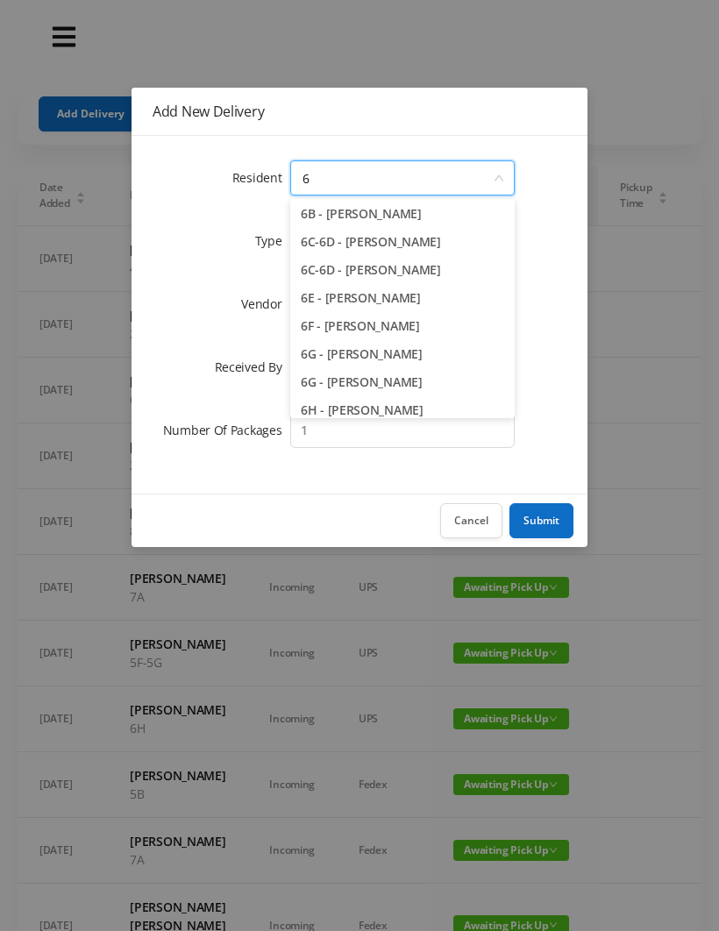
scroll to position [116, 0]
click at [396, 351] on li "6G - Matteo Ferrucci" at bounding box center [402, 353] width 224 height 28
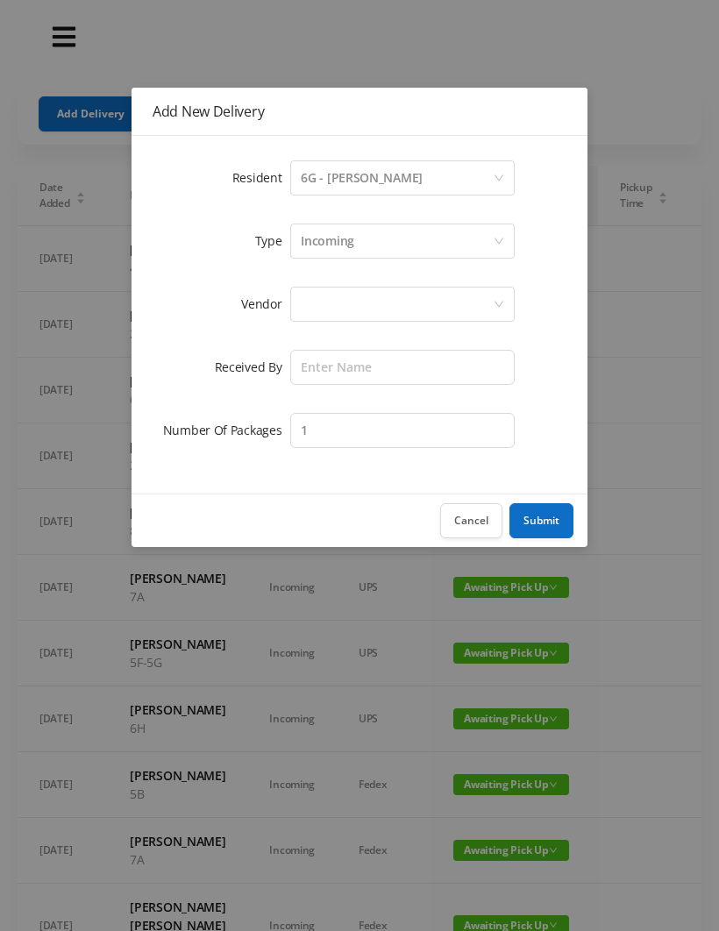
click at [318, 308] on div at bounding box center [397, 303] width 192 height 33
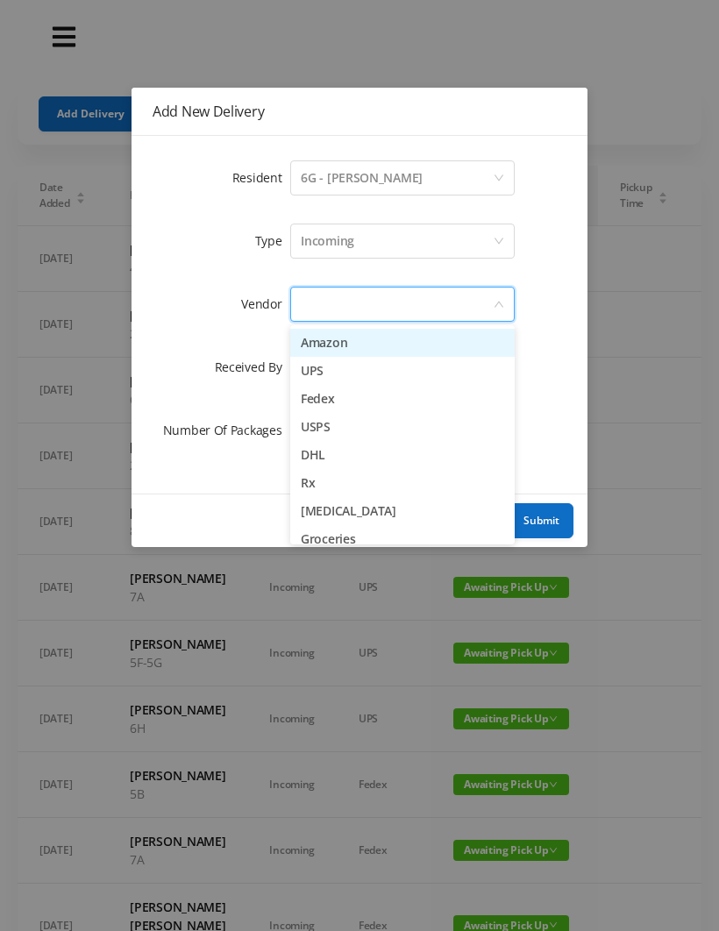
click at [384, 347] on li "Amazon" at bounding box center [402, 343] width 224 height 28
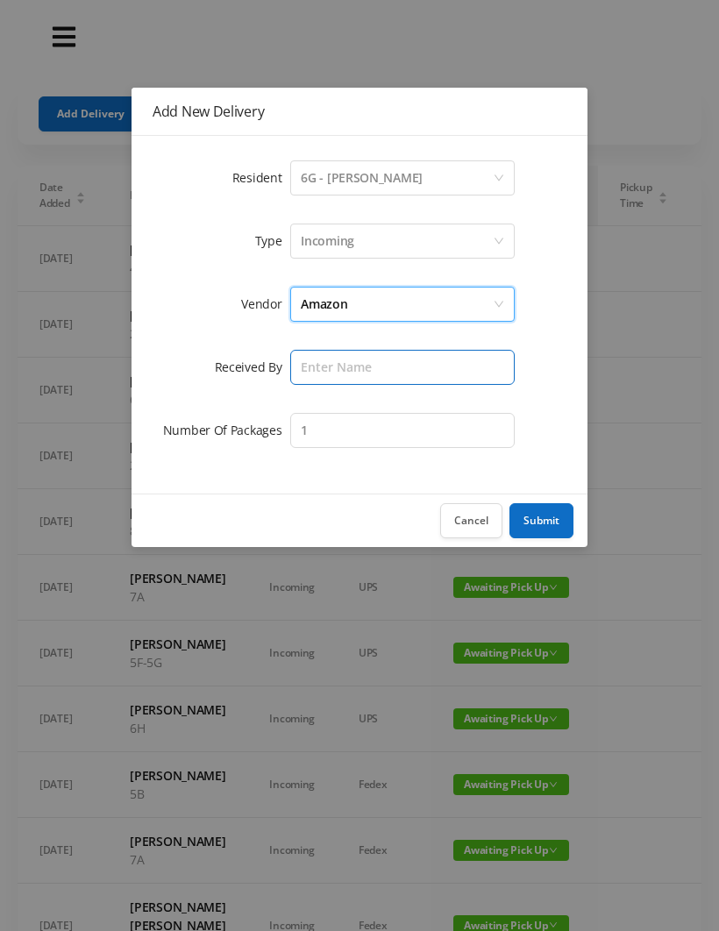
click at [325, 362] on input "text" at bounding box center [402, 367] width 224 height 35
type input "[PERSON_NAME]"
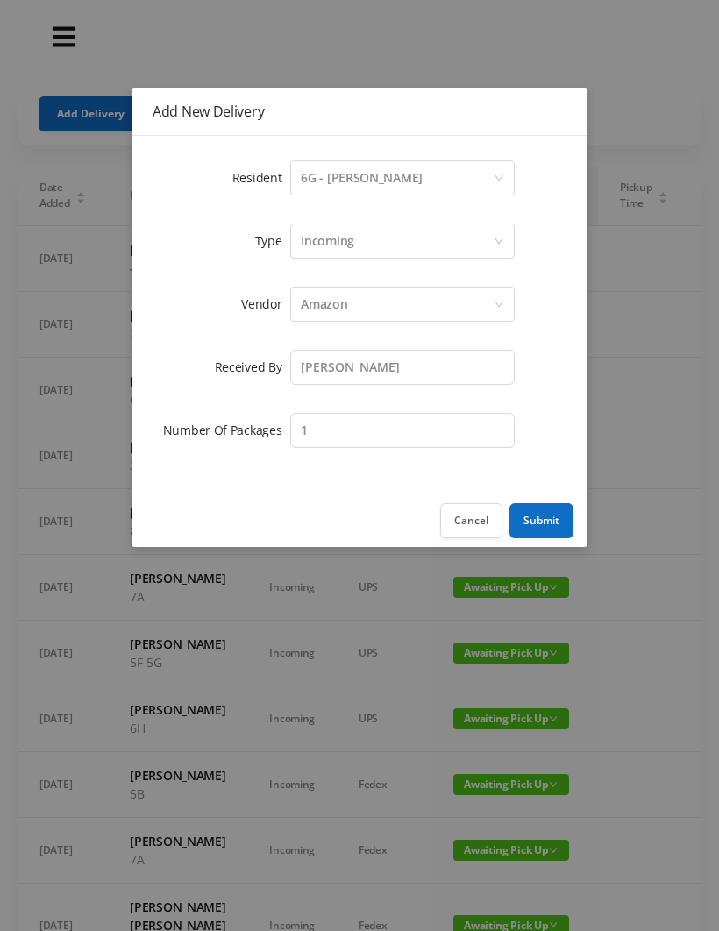
click at [545, 516] on button "Submit" at bounding box center [541, 520] width 64 height 35
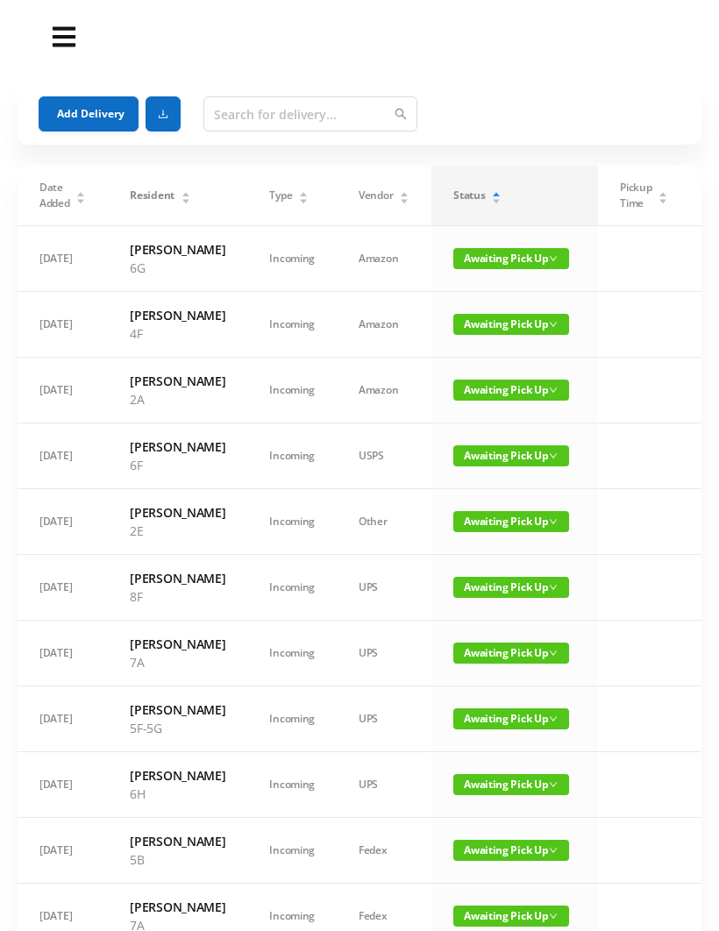
click at [90, 105] on button "Add Delivery" at bounding box center [89, 113] width 100 height 35
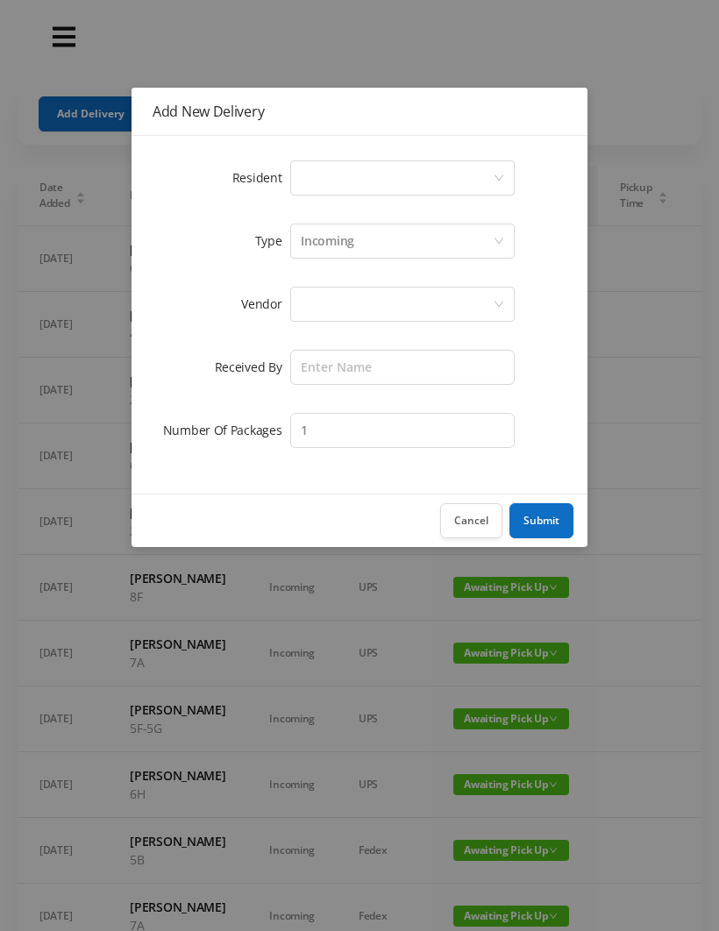
click at [328, 170] on div "Select a person" at bounding box center [397, 177] width 192 height 33
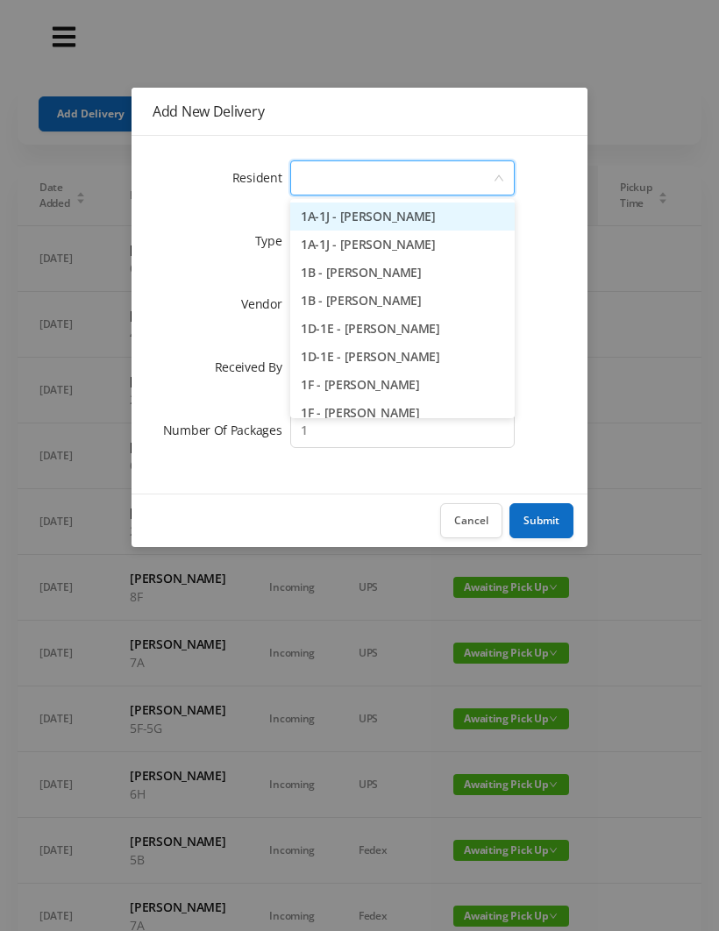
type input "8"
type input "5"
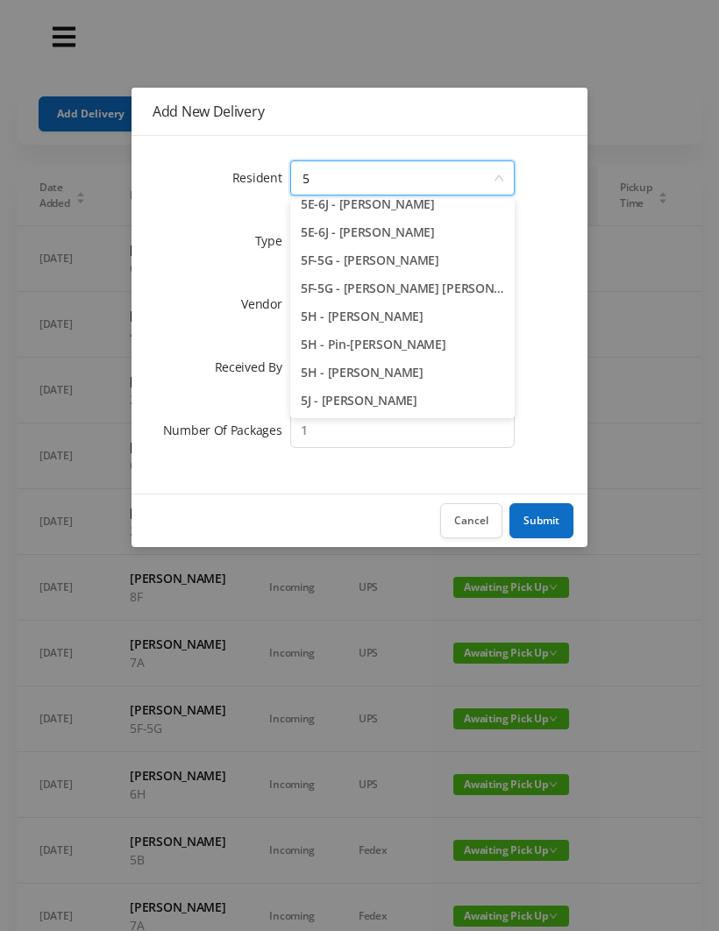
scroll to position [181, 0]
click at [471, 536] on button "Cancel" at bounding box center [471, 520] width 62 height 35
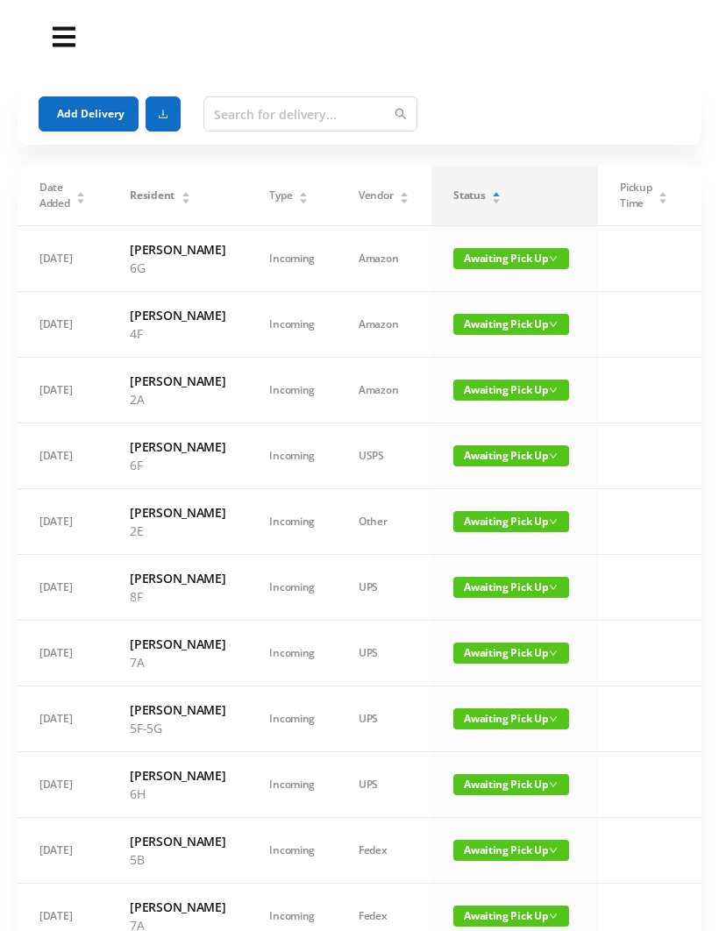
scroll to position [60, 0]
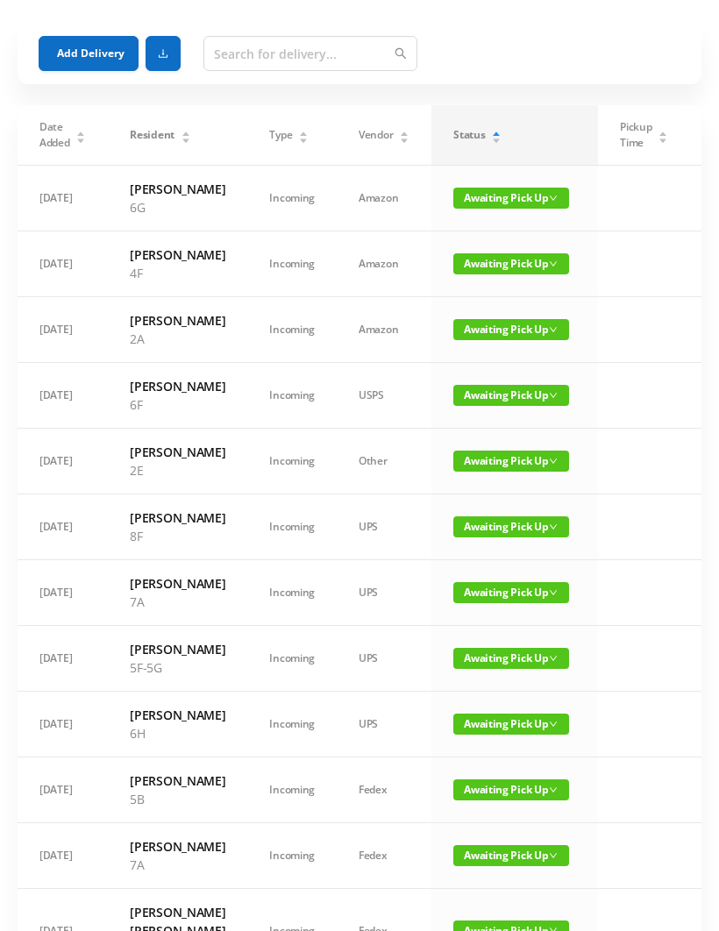
click at [497, 669] on span "Awaiting Pick Up" at bounding box center [511, 658] width 116 height 21
click at [479, 828] on link "Picked Up" at bounding box center [492, 831] width 114 height 28
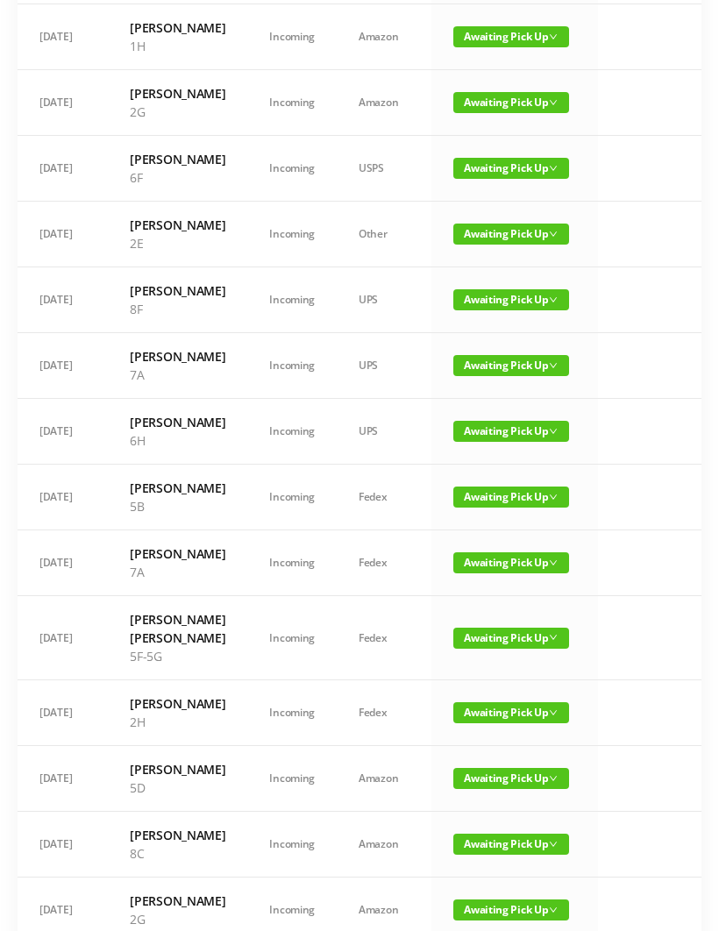
scroll to position [423, 0]
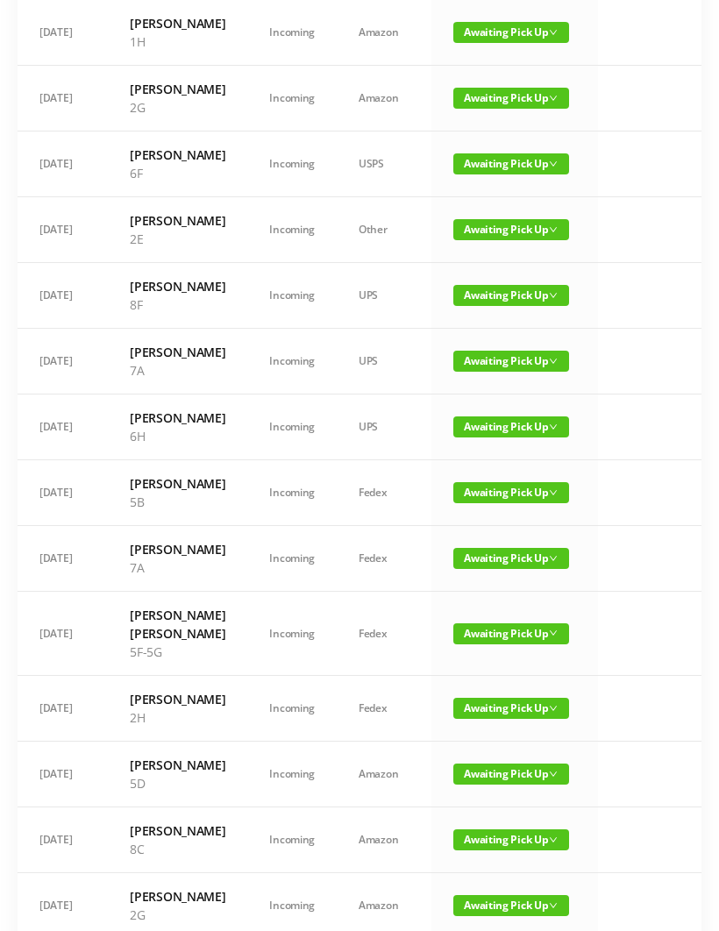
click at [490, 644] on span "Awaiting Pick Up" at bounding box center [511, 633] width 116 height 21
click at [483, 896] on link "Picked Up" at bounding box center [492, 897] width 114 height 28
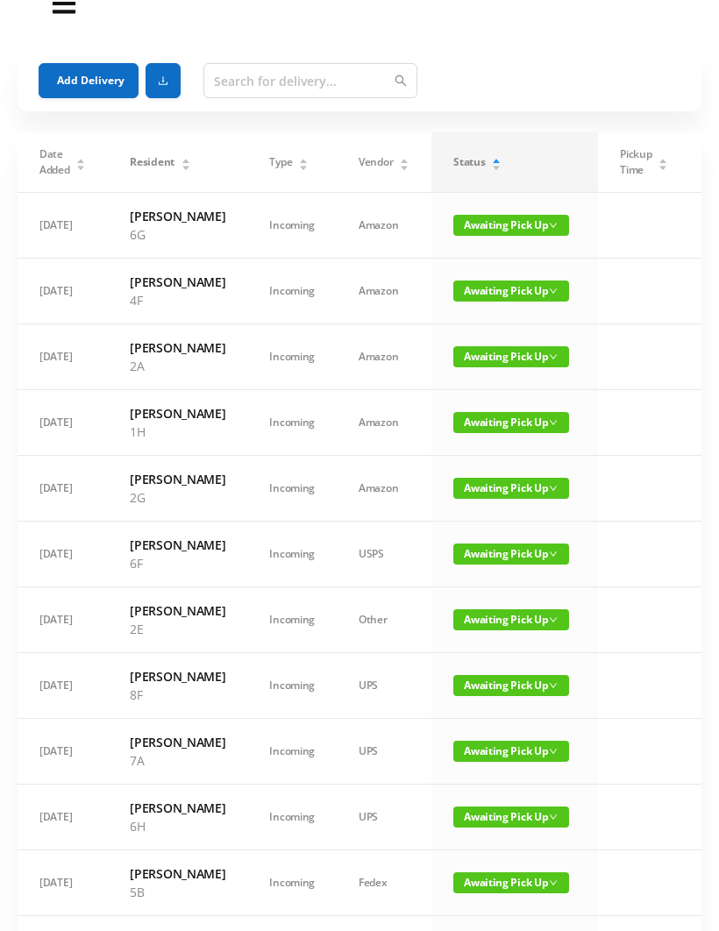
scroll to position [0, 0]
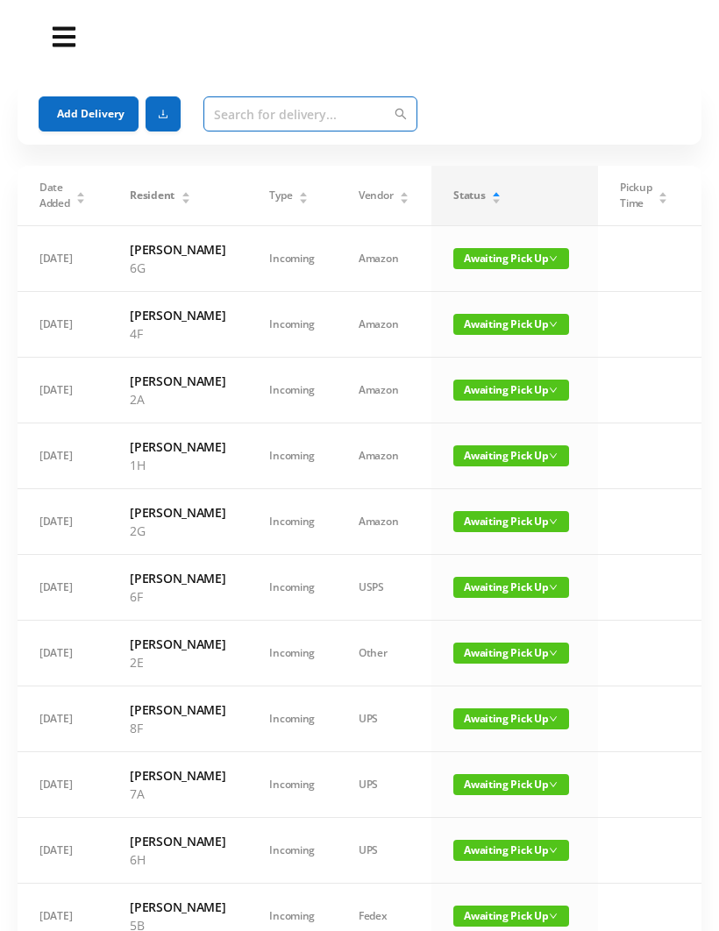
click at [218, 131] on input "text" at bounding box center [310, 113] width 214 height 35
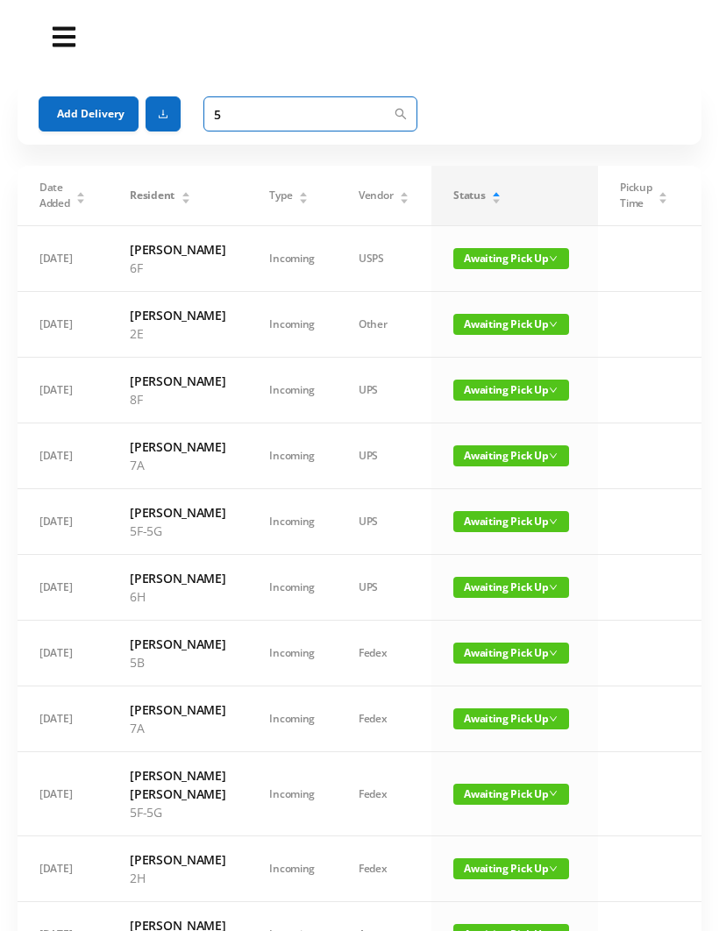
type input "5"
click at [521, 530] on span "Awaiting Pick Up" at bounding box center [511, 521] width 116 height 21
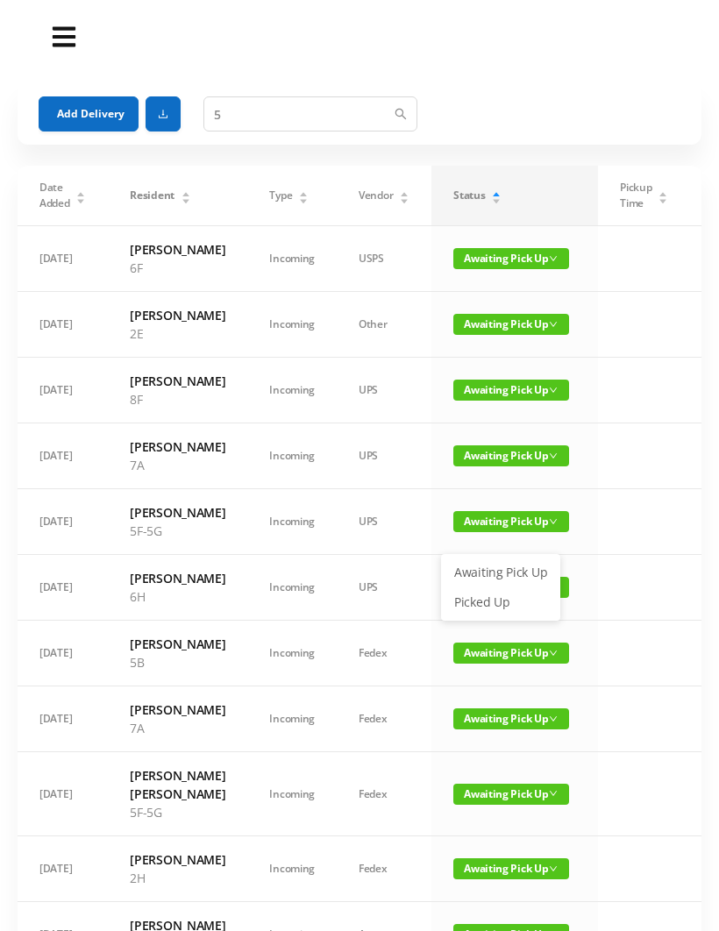
click at [486, 615] on link "Picked Up" at bounding box center [500, 602] width 114 height 28
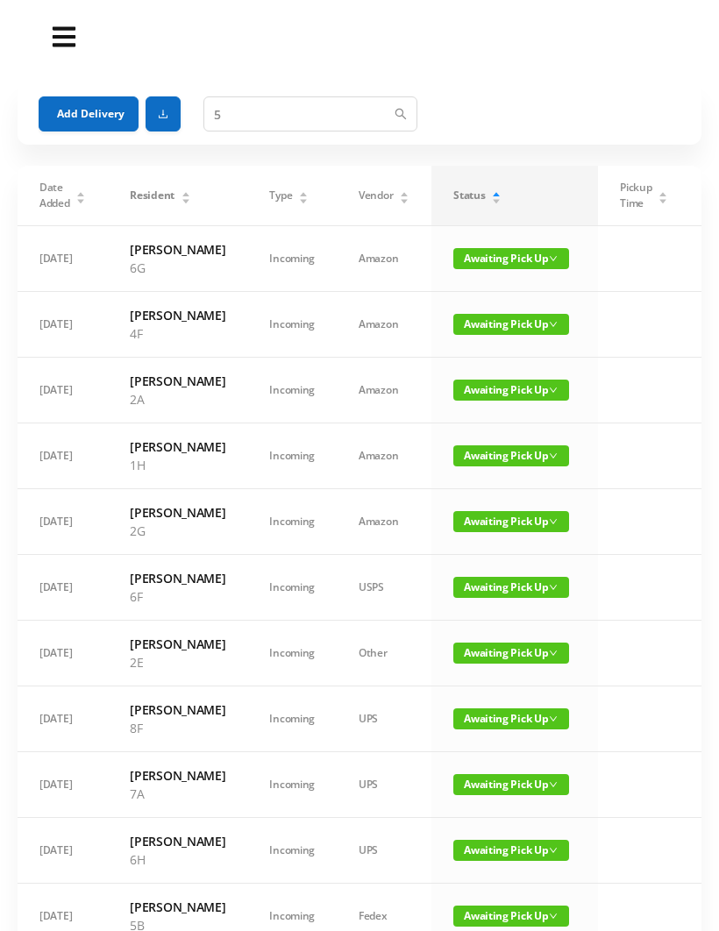
click at [99, 110] on button "Add Delivery" at bounding box center [89, 113] width 100 height 35
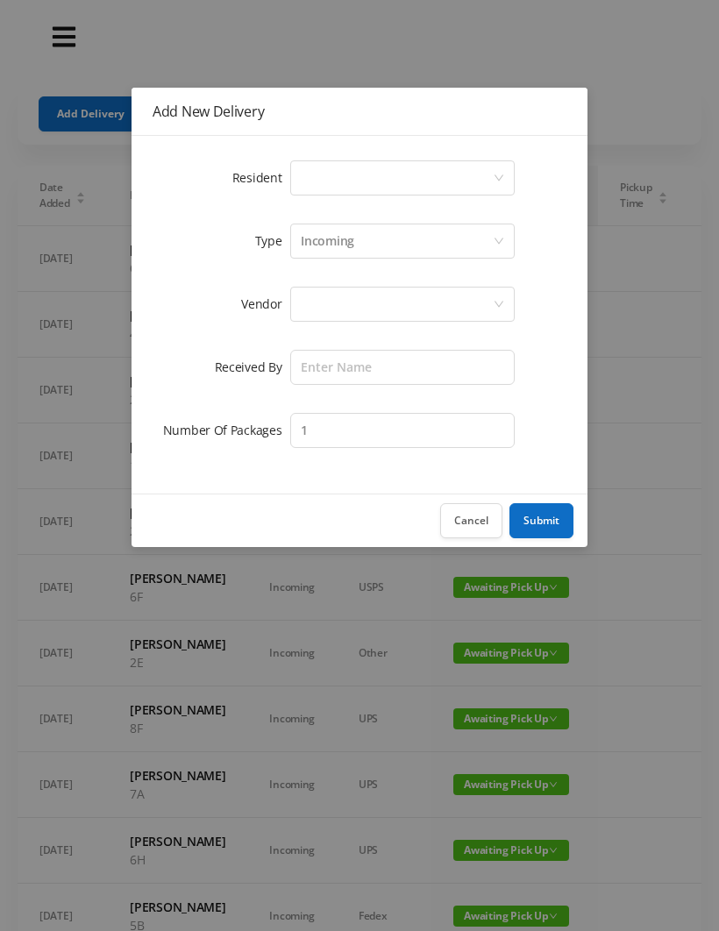
click at [328, 182] on div "Select a person" at bounding box center [397, 177] width 192 height 33
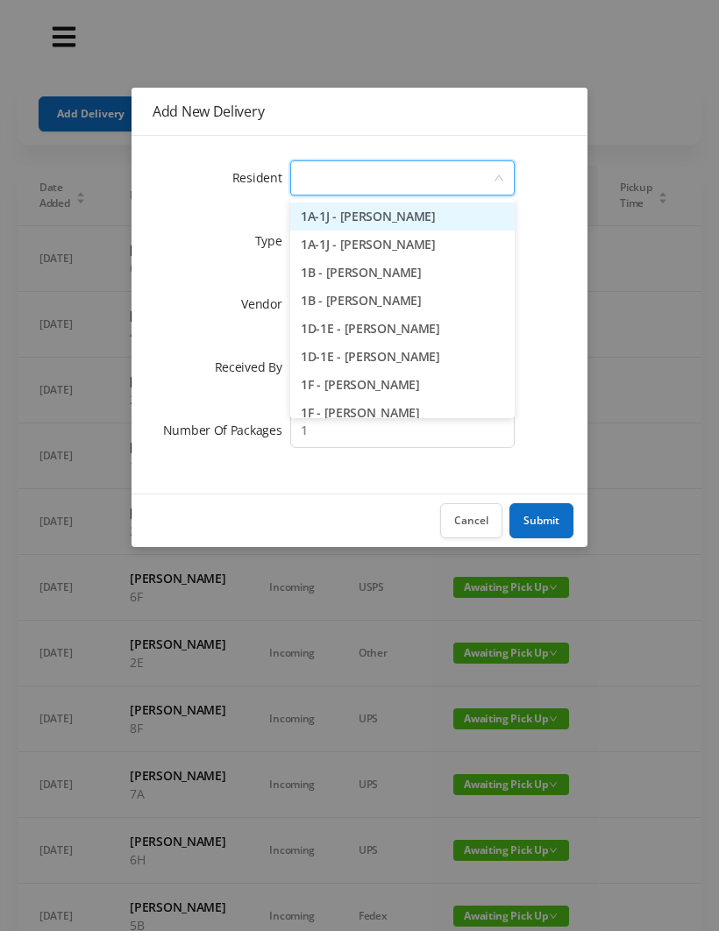
type input "2"
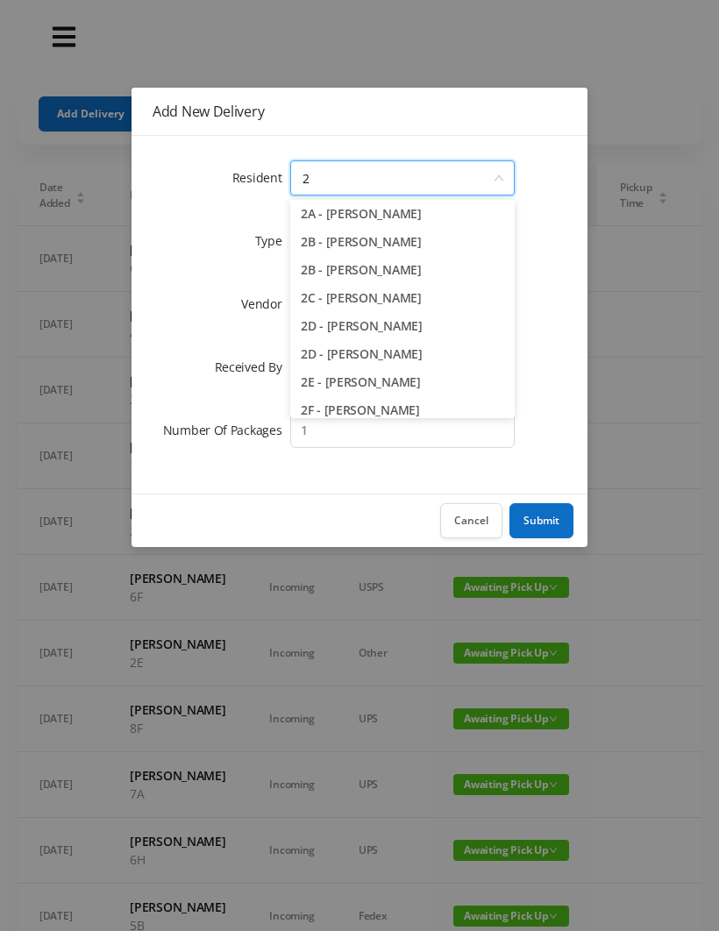
scroll to position [39, 0]
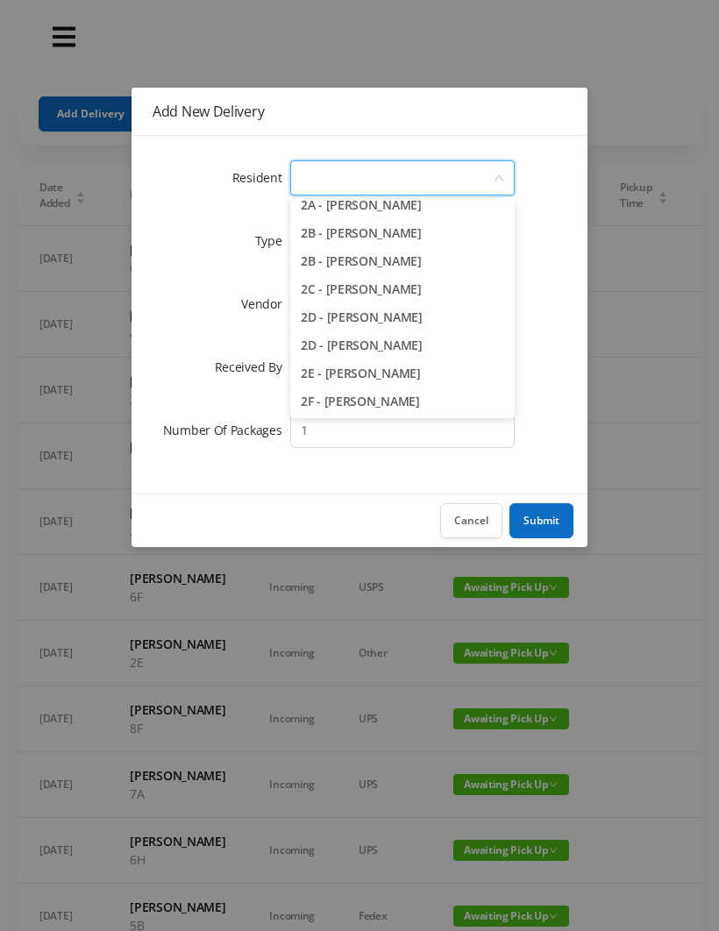
click at [484, 528] on button "Cancel" at bounding box center [471, 520] width 62 height 35
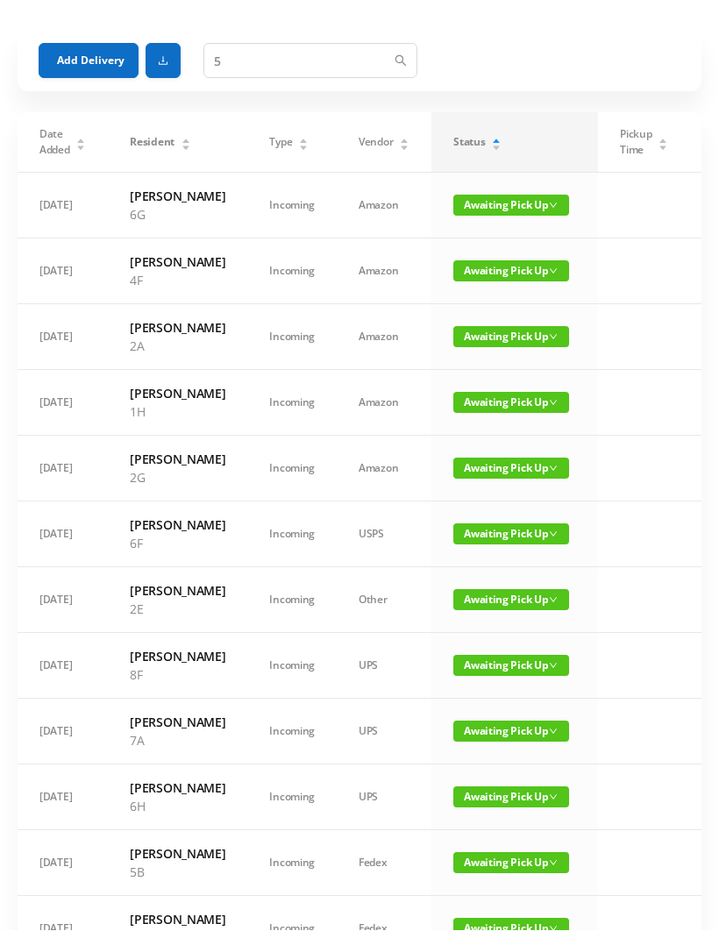
scroll to position [53, 0]
click at [479, 610] on span "Awaiting Pick Up" at bounding box center [511, 599] width 116 height 21
click at [482, 764] on link "Picked Up" at bounding box center [492, 762] width 114 height 28
click at [97, 50] on button "Add Delivery" at bounding box center [89, 60] width 100 height 35
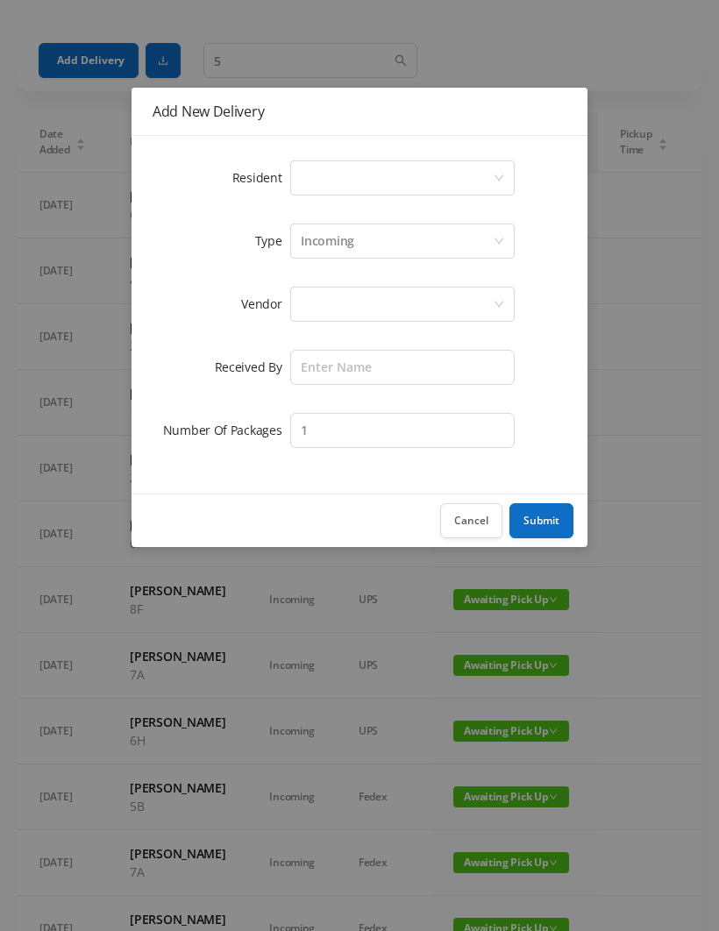
click at [318, 167] on div "Select a person" at bounding box center [397, 177] width 192 height 33
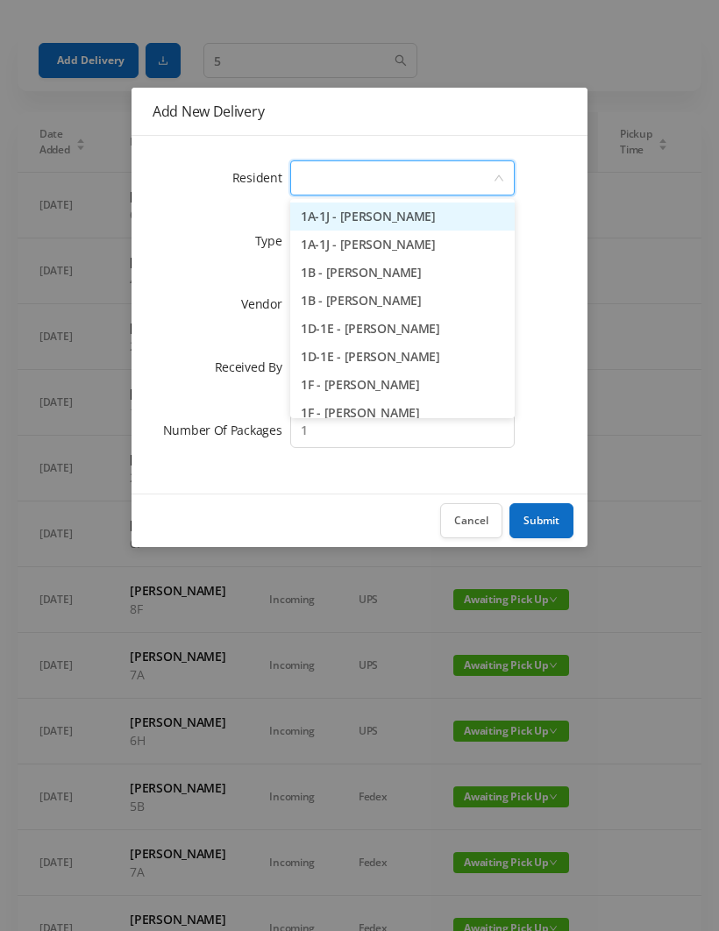
scroll to position [53, 0]
type input "8"
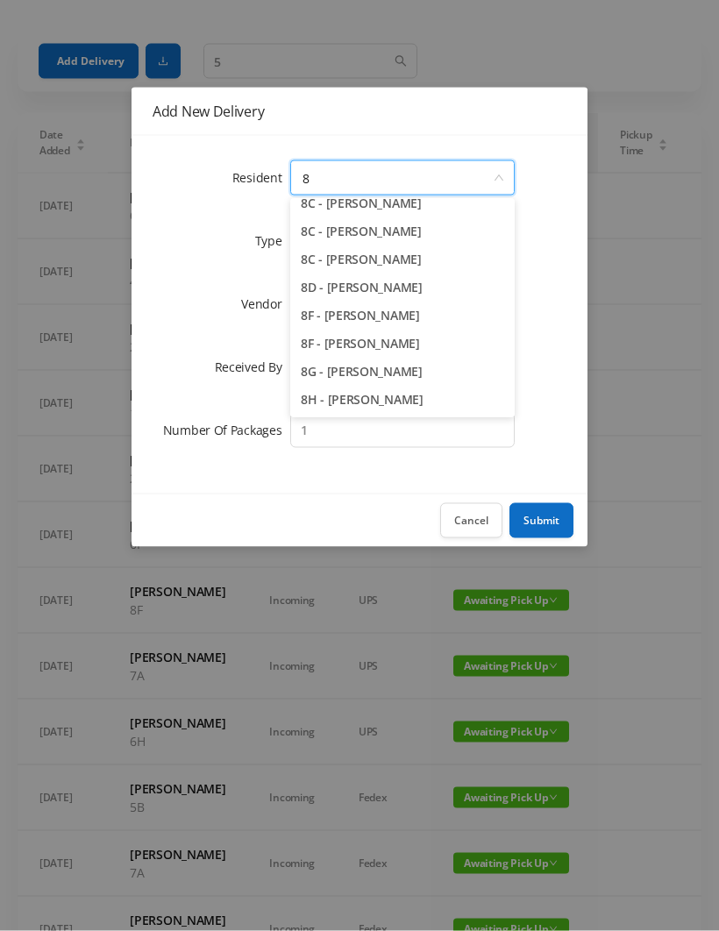
scroll to position [96, 0]
click at [388, 400] on li "8H - Gloria Johnson" at bounding box center [402, 400] width 224 height 28
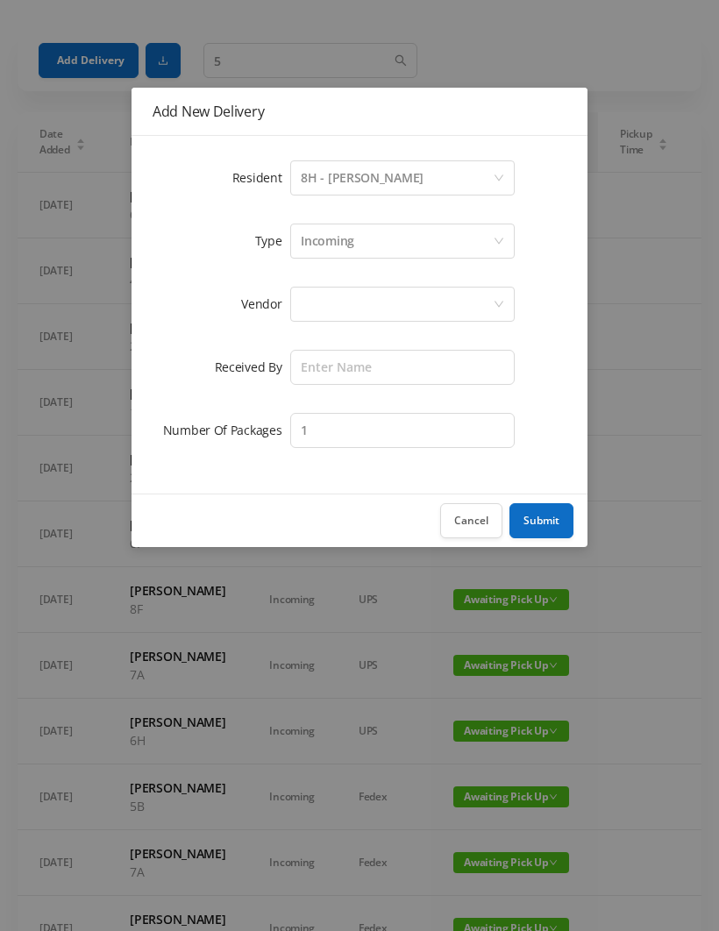
click at [304, 315] on div at bounding box center [397, 303] width 192 height 33
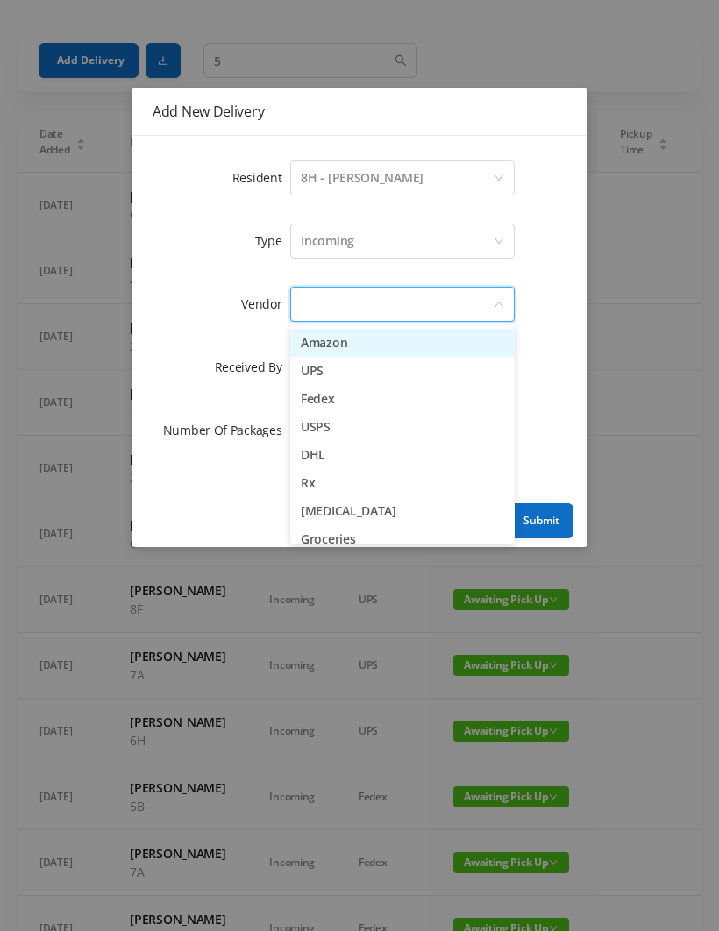
click at [381, 342] on li "Amazon" at bounding box center [402, 343] width 224 height 28
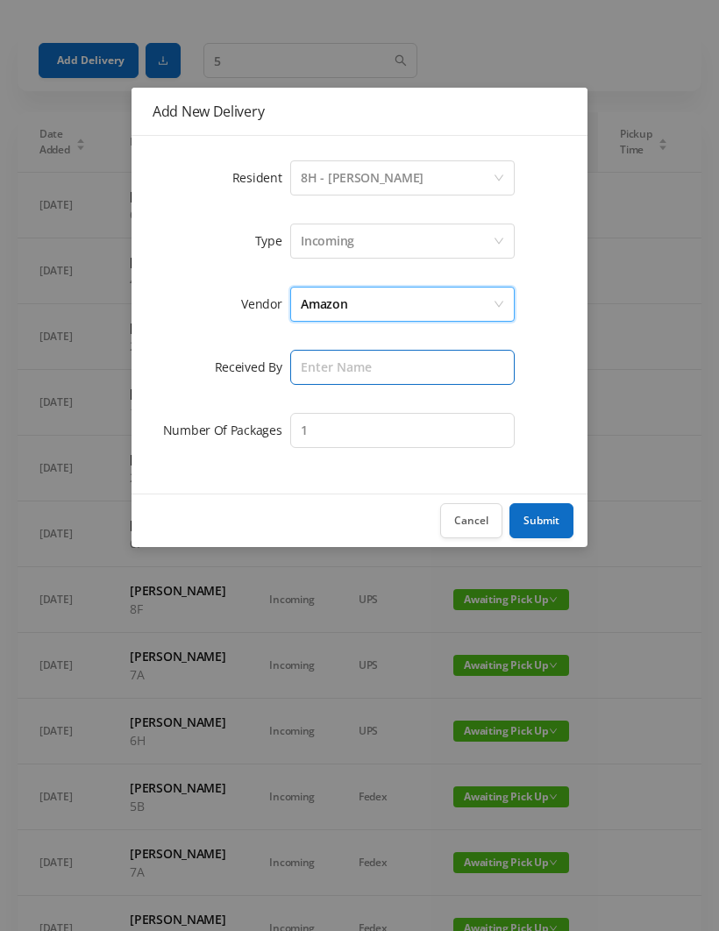
click at [319, 365] on input "text" at bounding box center [402, 367] width 224 height 35
type input "[PERSON_NAME]"
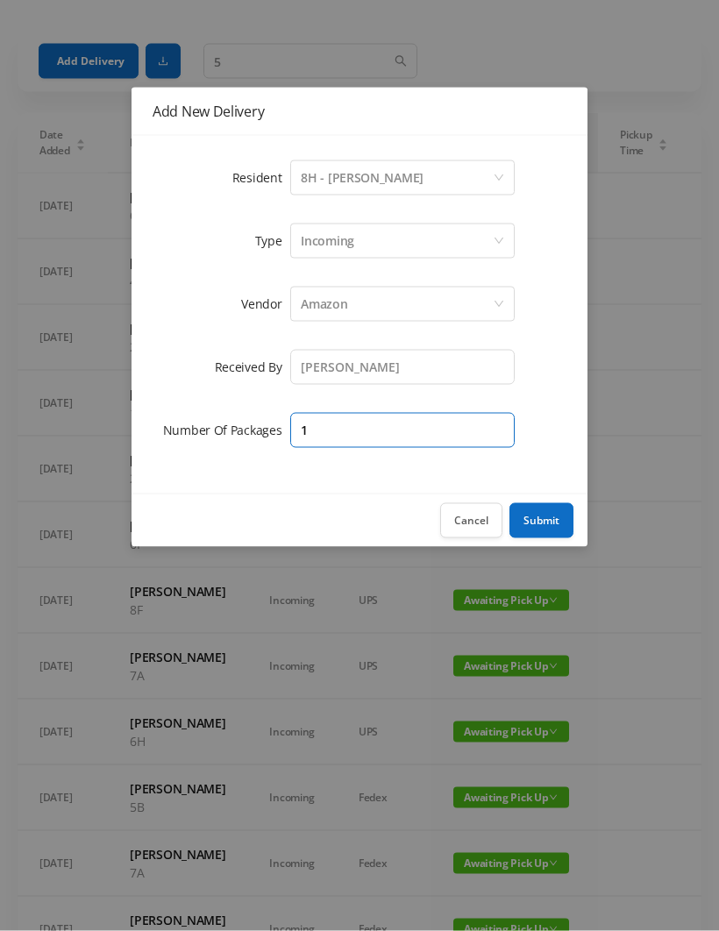
click at [323, 418] on input "1" at bounding box center [402, 430] width 224 height 35
click at [337, 429] on input "1" at bounding box center [402, 430] width 224 height 35
type input "3"
click at [549, 521] on button "Submit" at bounding box center [541, 520] width 64 height 35
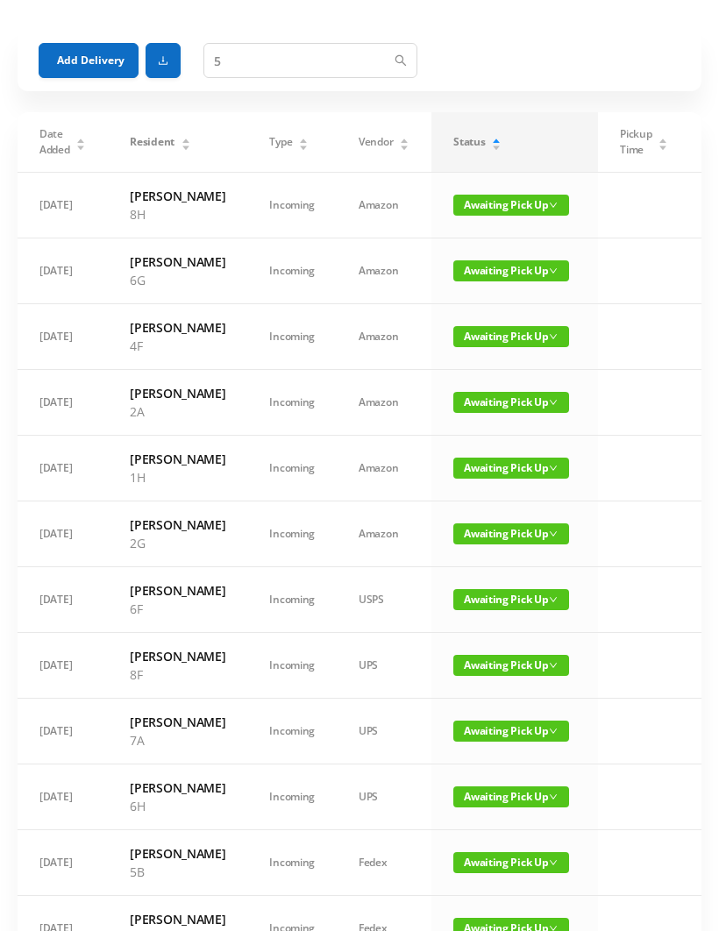
click at [97, 53] on button "Add Delivery" at bounding box center [89, 60] width 100 height 35
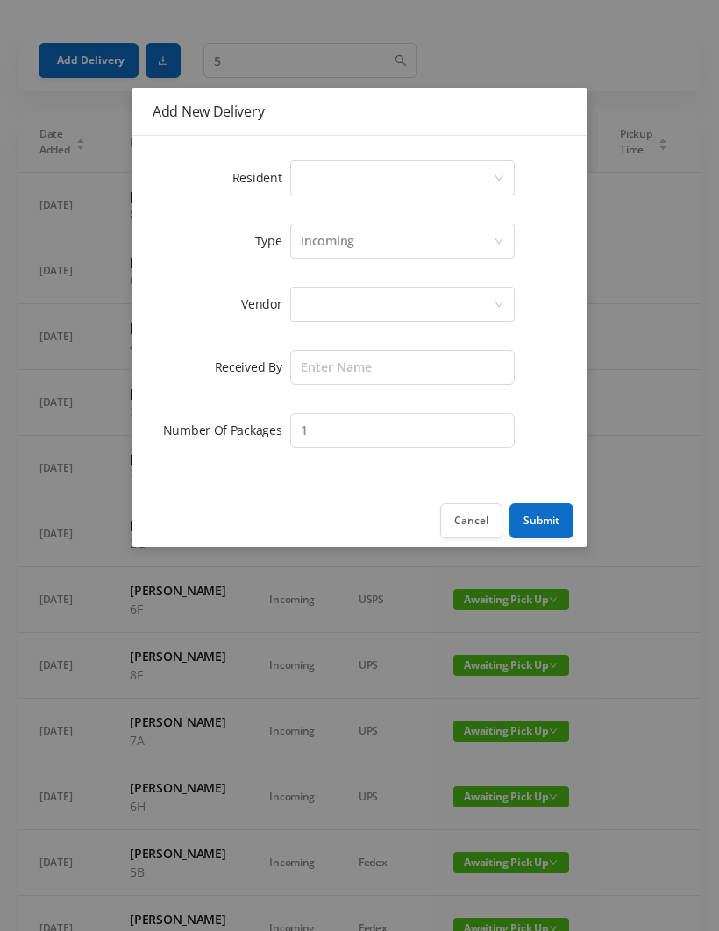
click at [316, 181] on div "Select a person" at bounding box center [397, 177] width 192 height 33
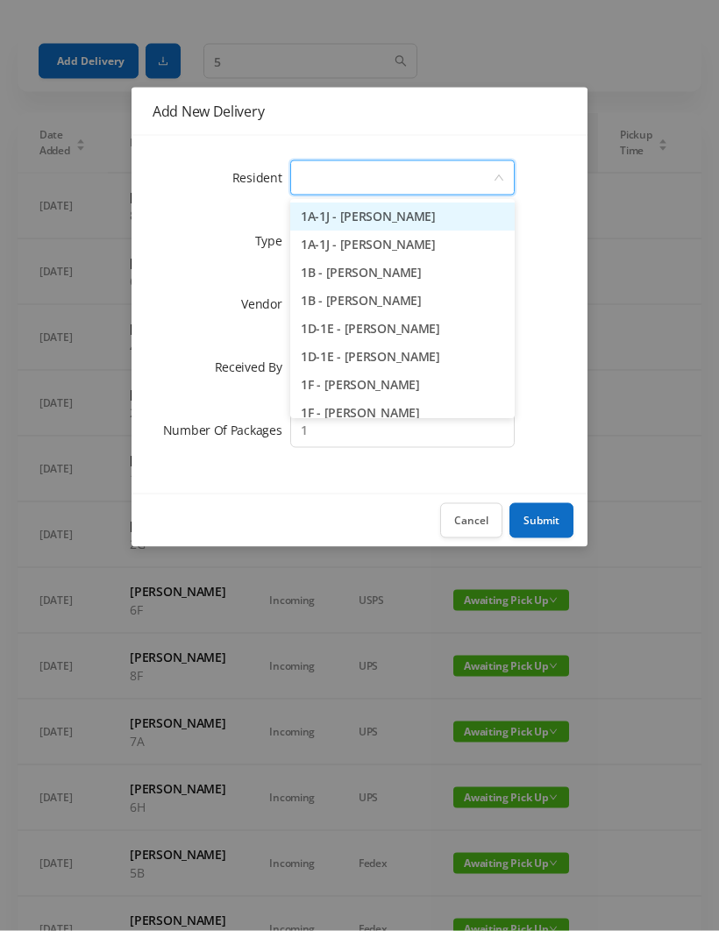
type input "6"
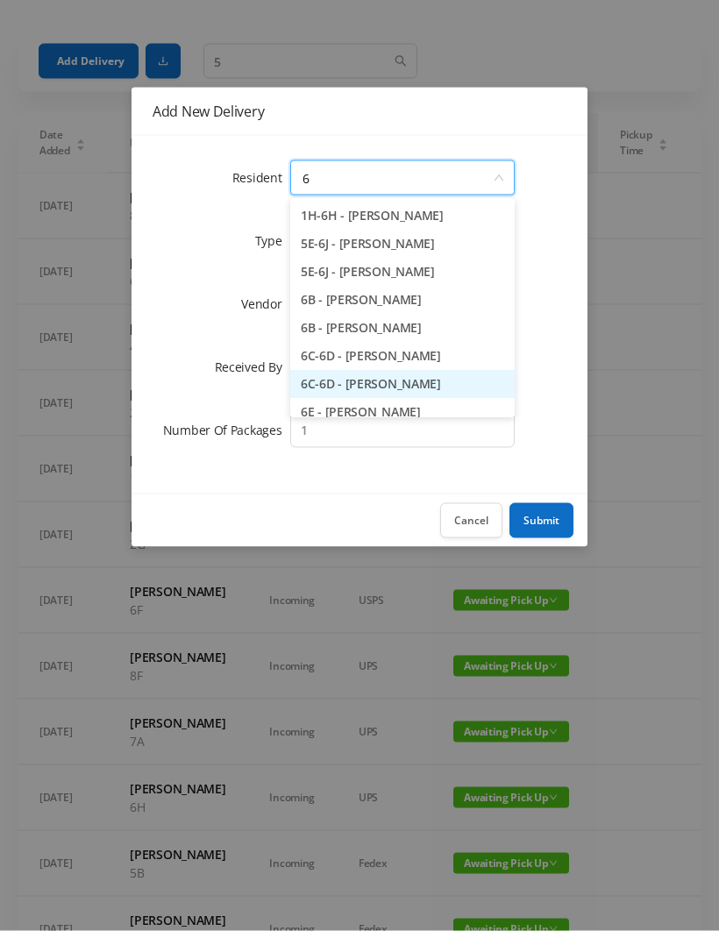
click at [405, 387] on li "6C-6D - Neil Rosenhouse" at bounding box center [402, 385] width 224 height 28
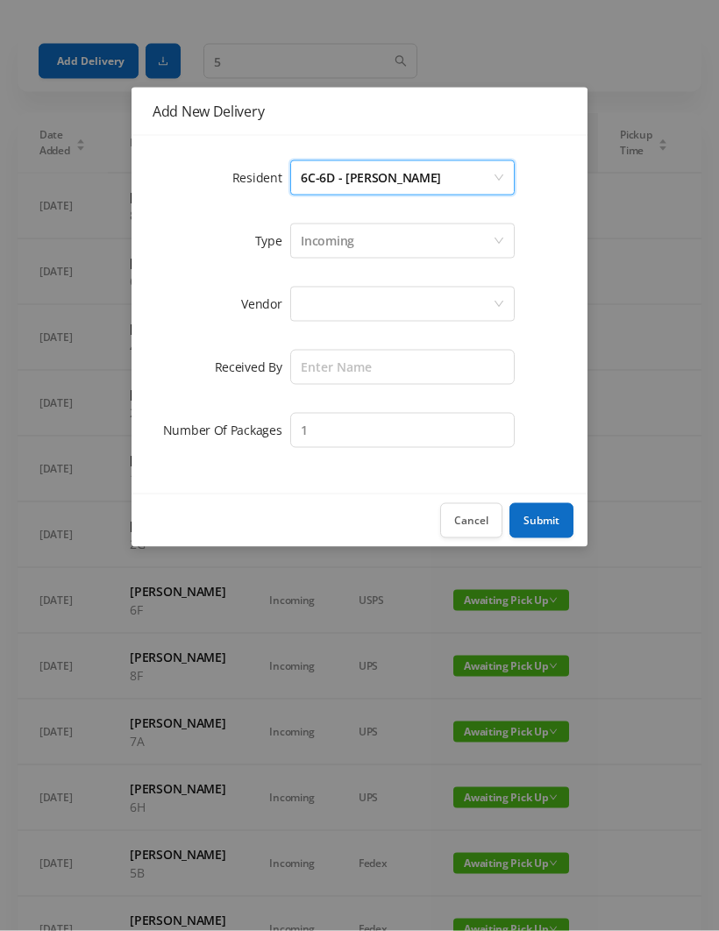
scroll to position [53, 0]
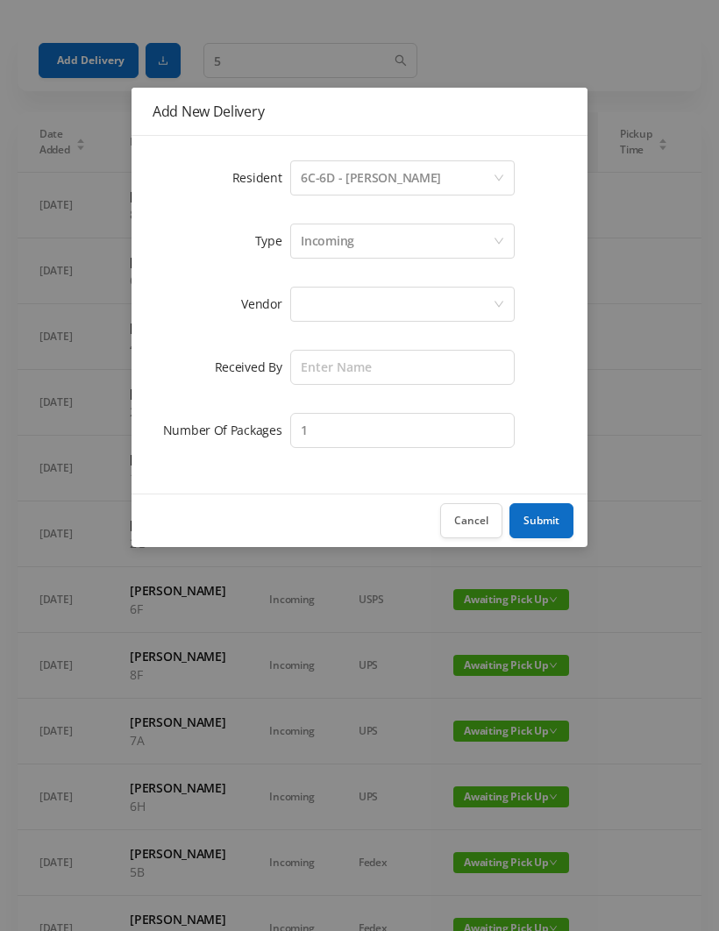
click at [320, 307] on div at bounding box center [397, 303] width 192 height 33
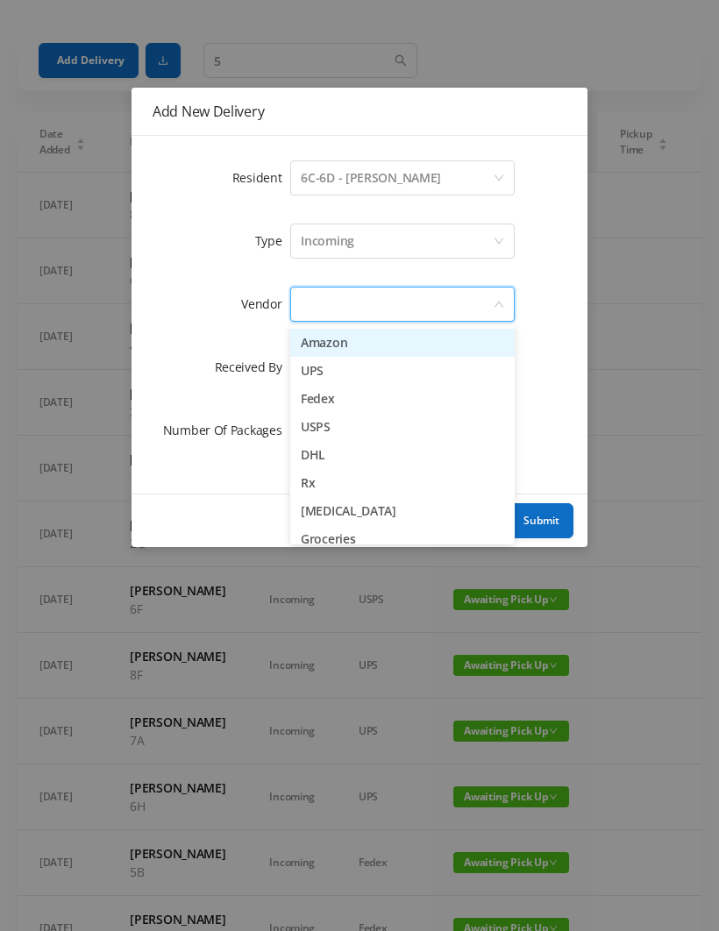
click at [385, 338] on li "Amazon" at bounding box center [402, 343] width 224 height 28
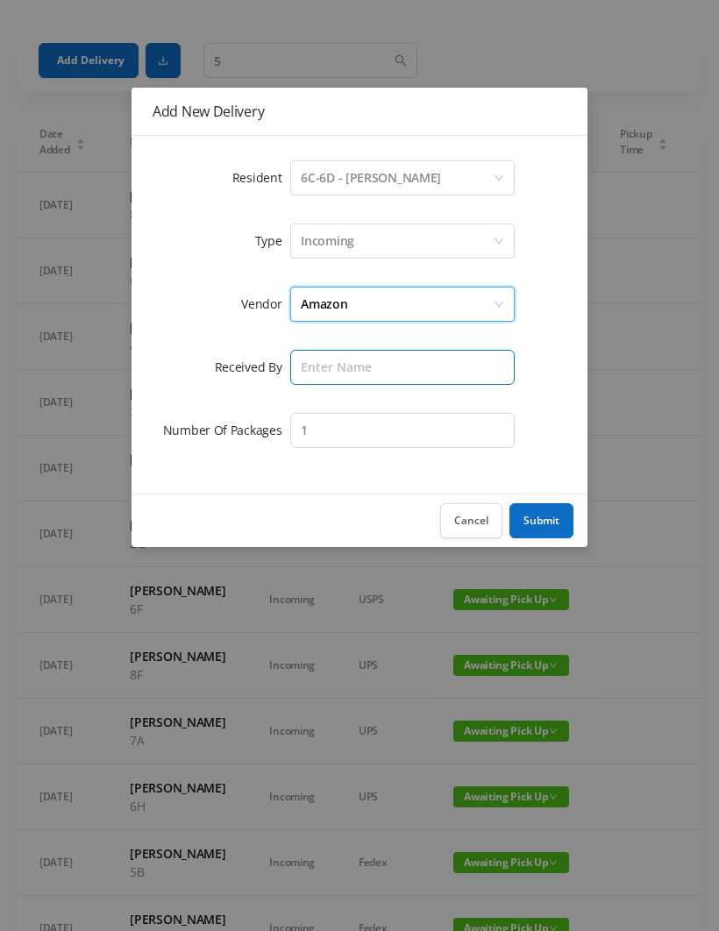
click at [336, 364] on input "text" at bounding box center [402, 367] width 224 height 35
type input "[PERSON_NAME]"
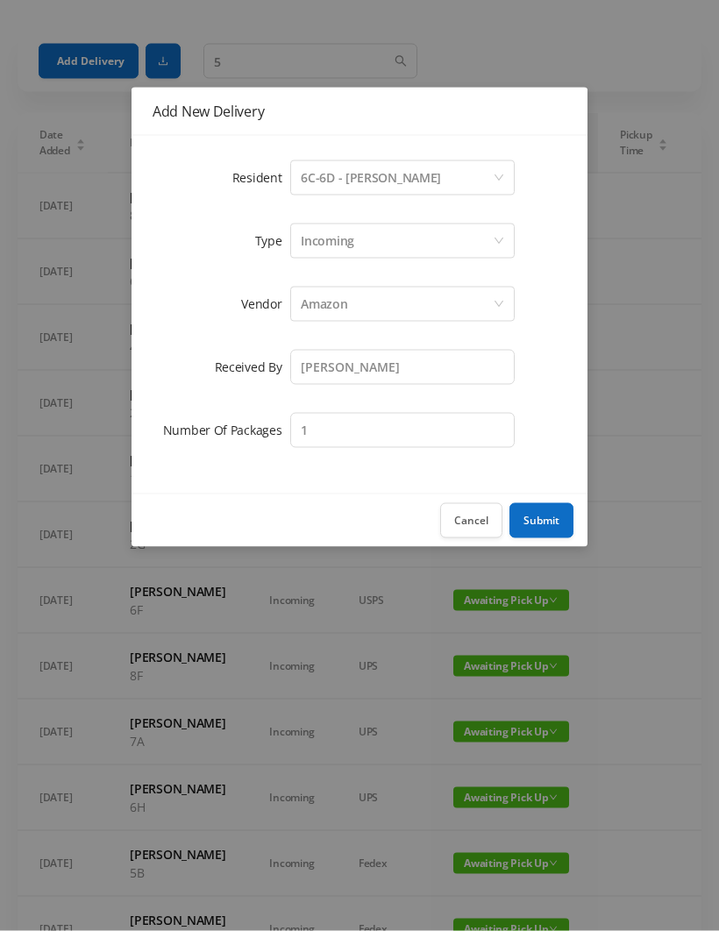
click at [551, 507] on button "Submit" at bounding box center [541, 520] width 64 height 35
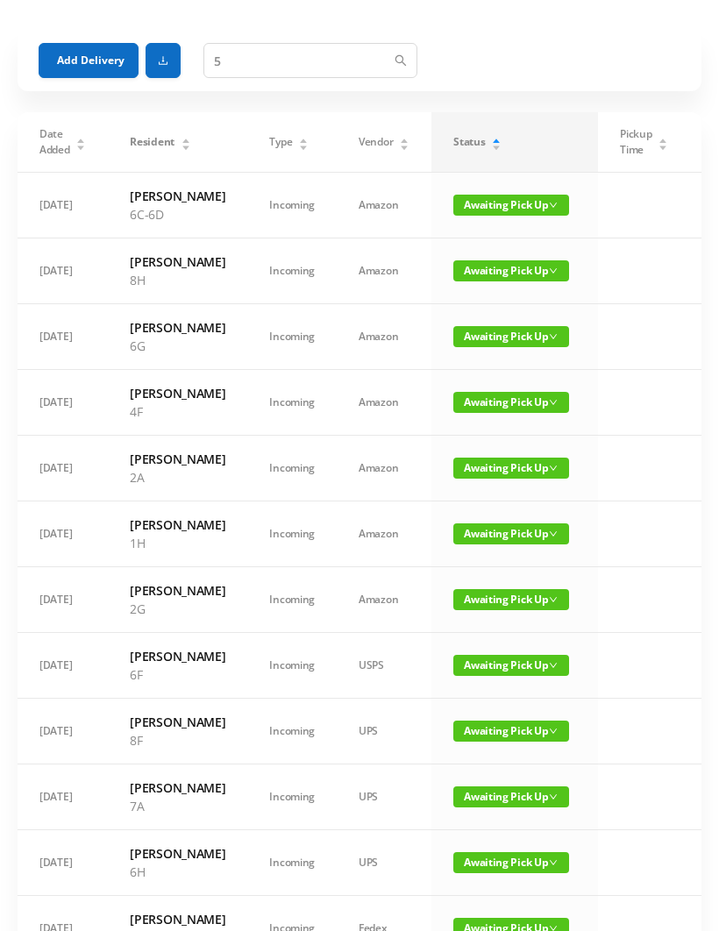
click at [95, 44] on button "Add Delivery" at bounding box center [89, 60] width 100 height 35
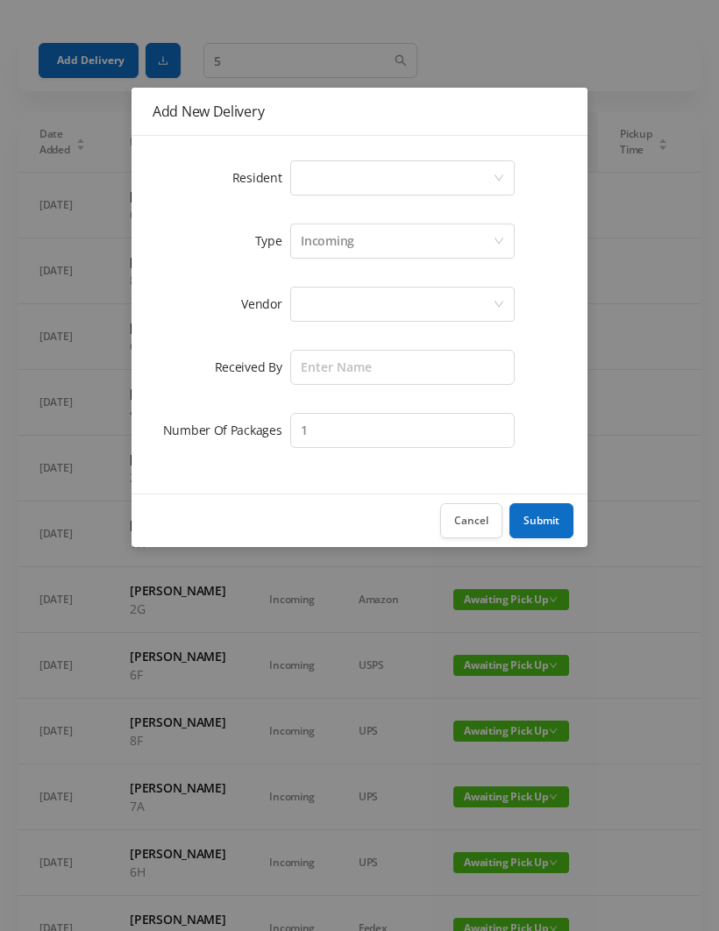
click at [314, 186] on div "Select a person" at bounding box center [397, 177] width 192 height 33
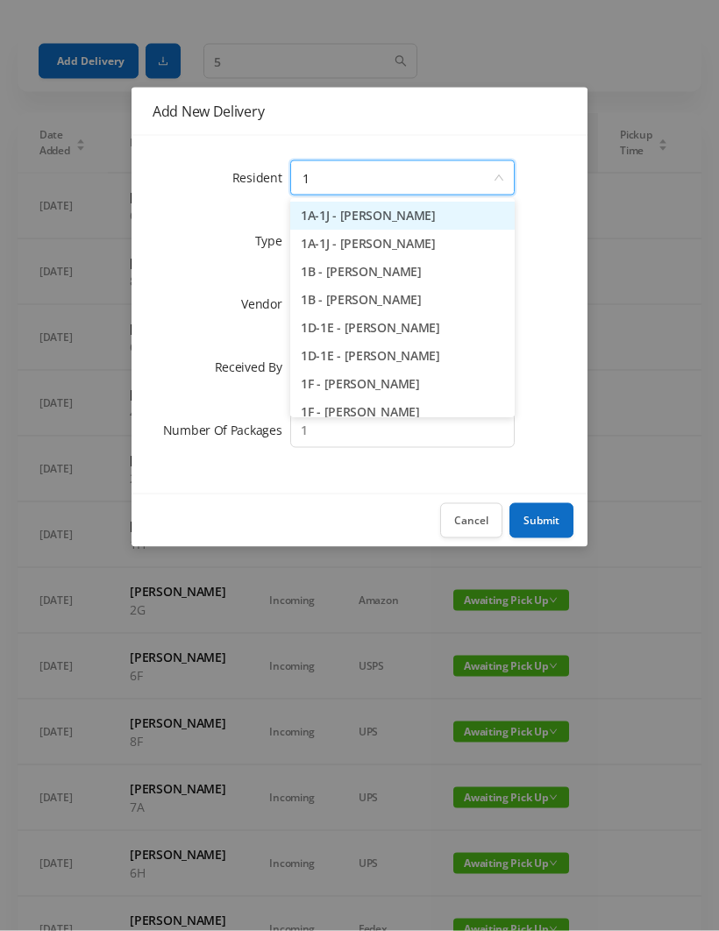
type input "1h"
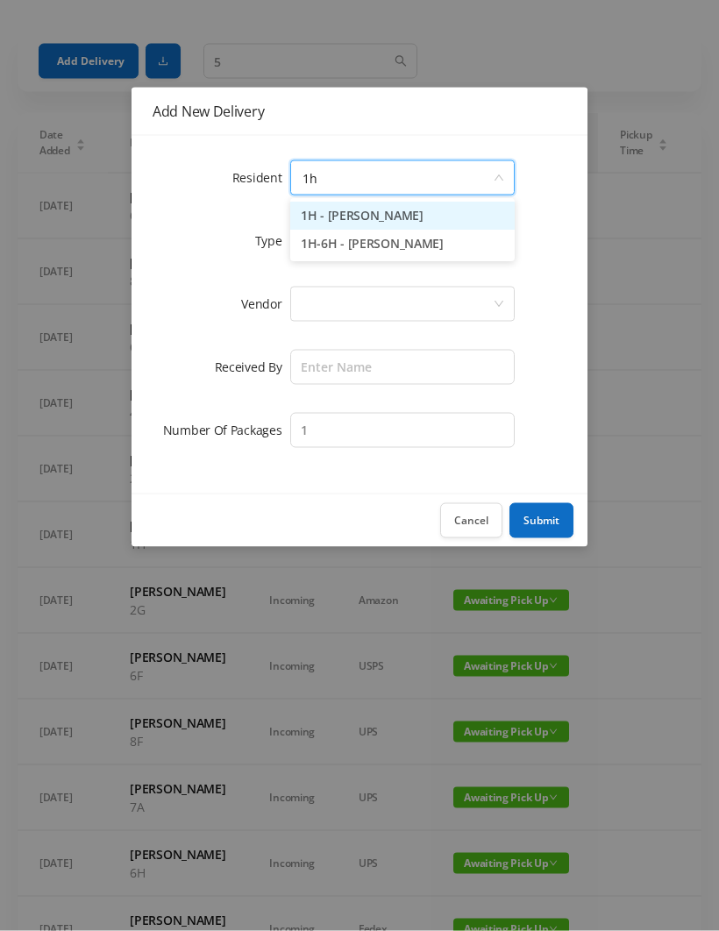
click at [401, 215] on li "1H - Grace Rouhani" at bounding box center [402, 216] width 224 height 28
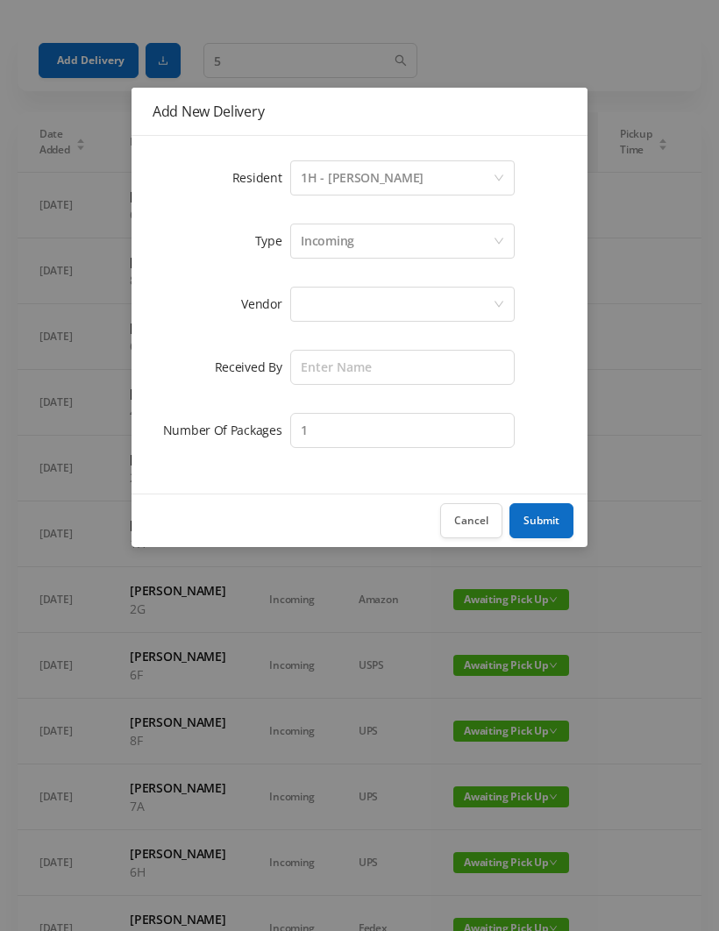
click at [316, 304] on div at bounding box center [397, 303] width 192 height 33
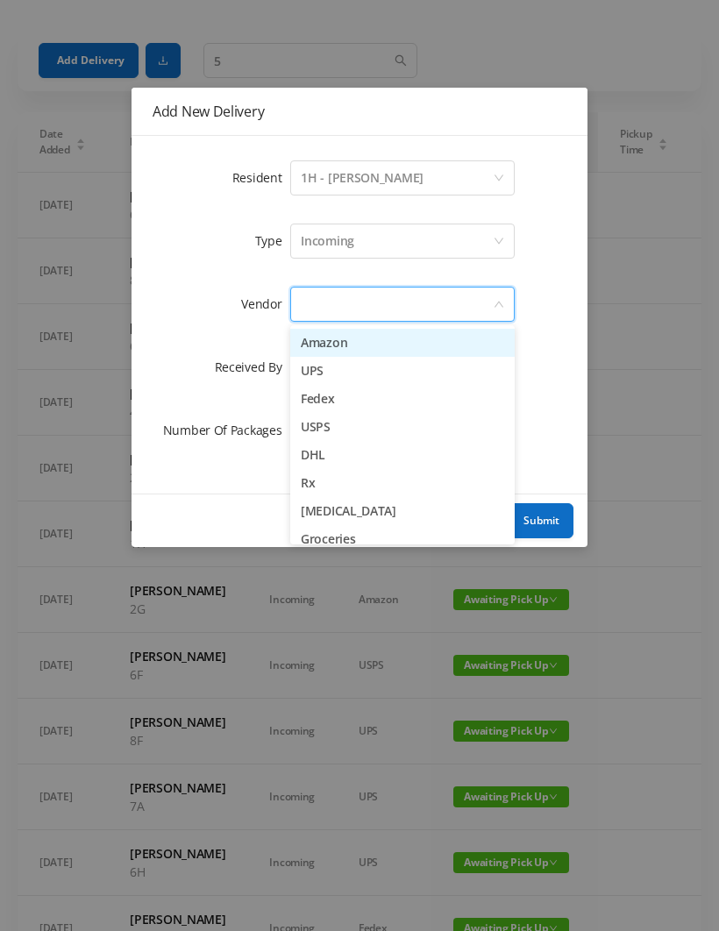
click at [383, 346] on li "Amazon" at bounding box center [402, 343] width 224 height 28
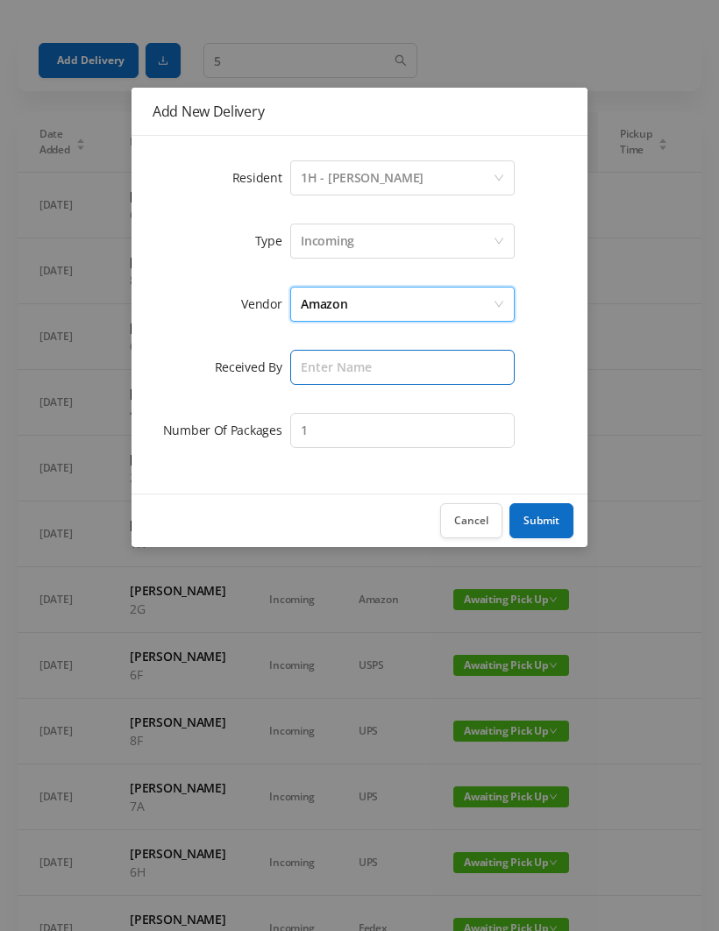
click at [344, 362] on input "text" at bounding box center [402, 367] width 224 height 35
type input "[PERSON_NAME]"
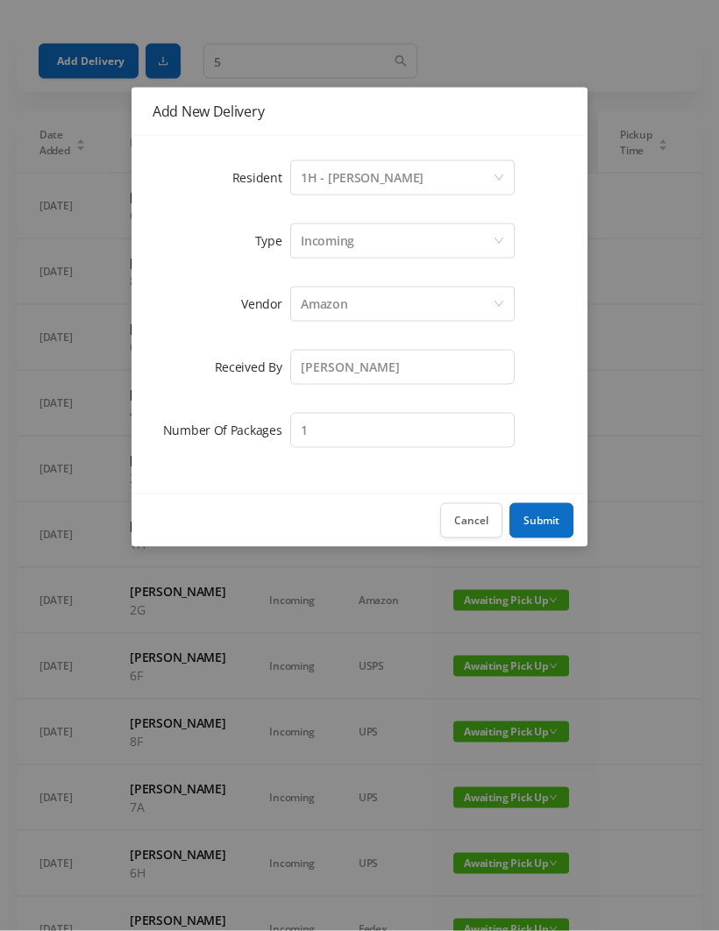
click at [557, 514] on button "Submit" at bounding box center [541, 520] width 64 height 35
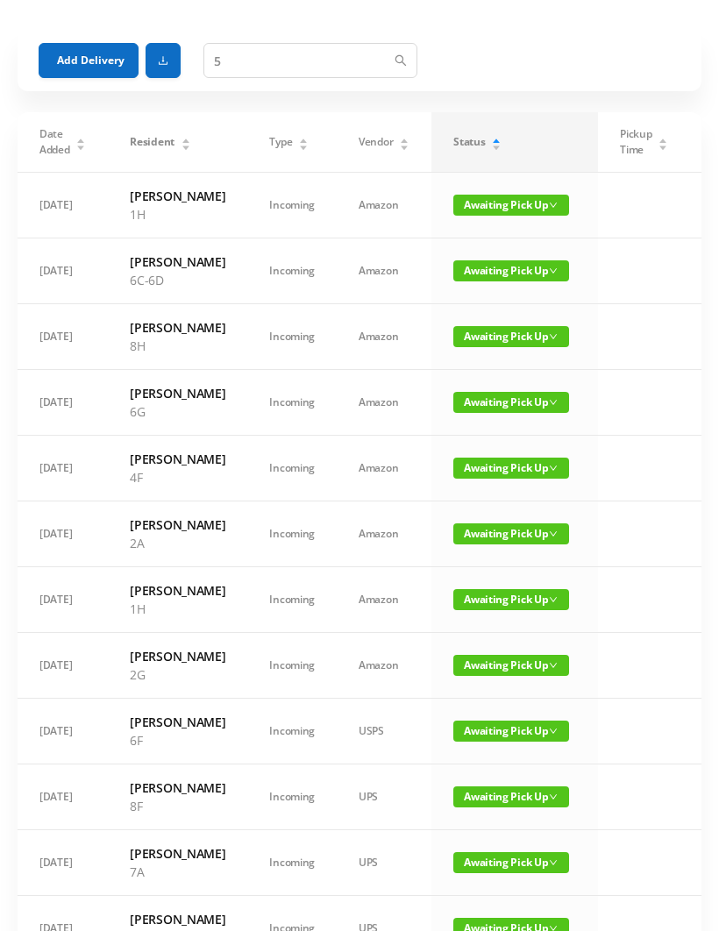
click at [86, 77] on button "Add Delivery" at bounding box center [89, 60] width 100 height 35
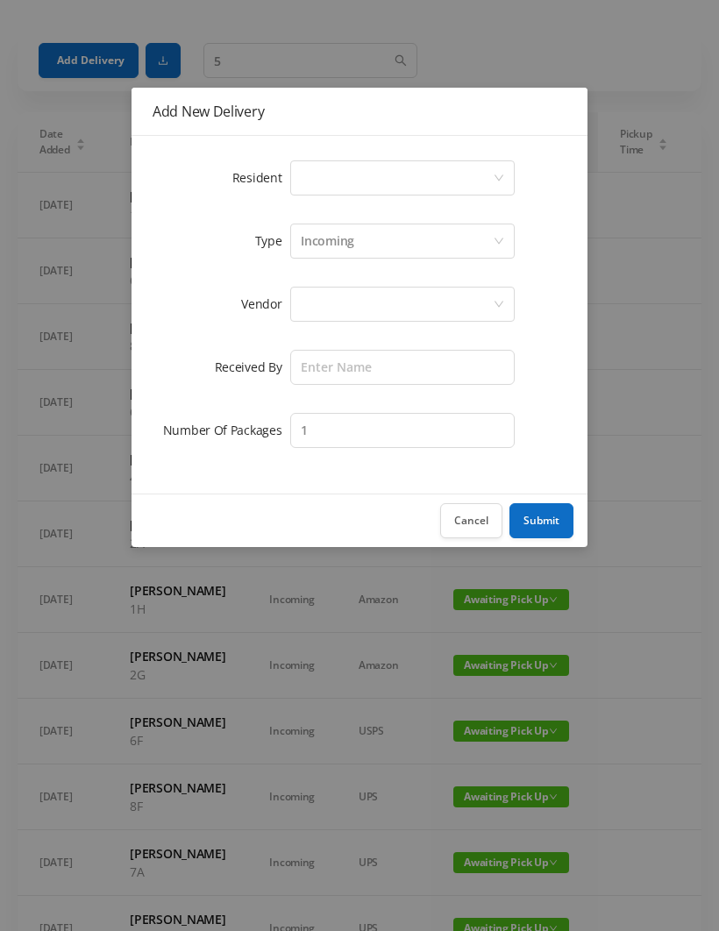
click at [327, 171] on div "Select a person" at bounding box center [397, 177] width 192 height 33
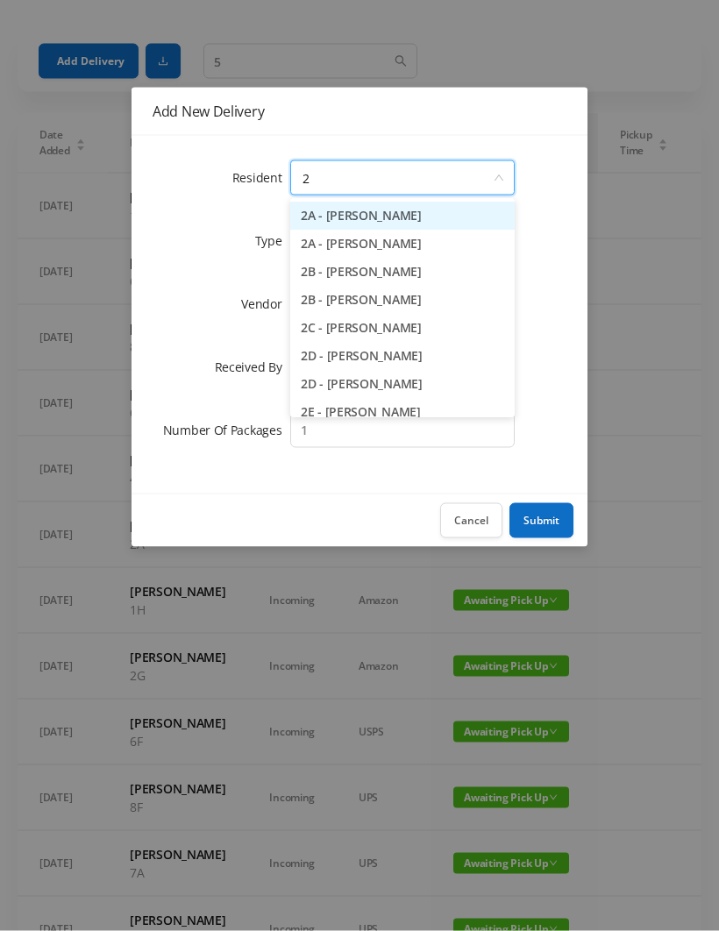
type input "2d"
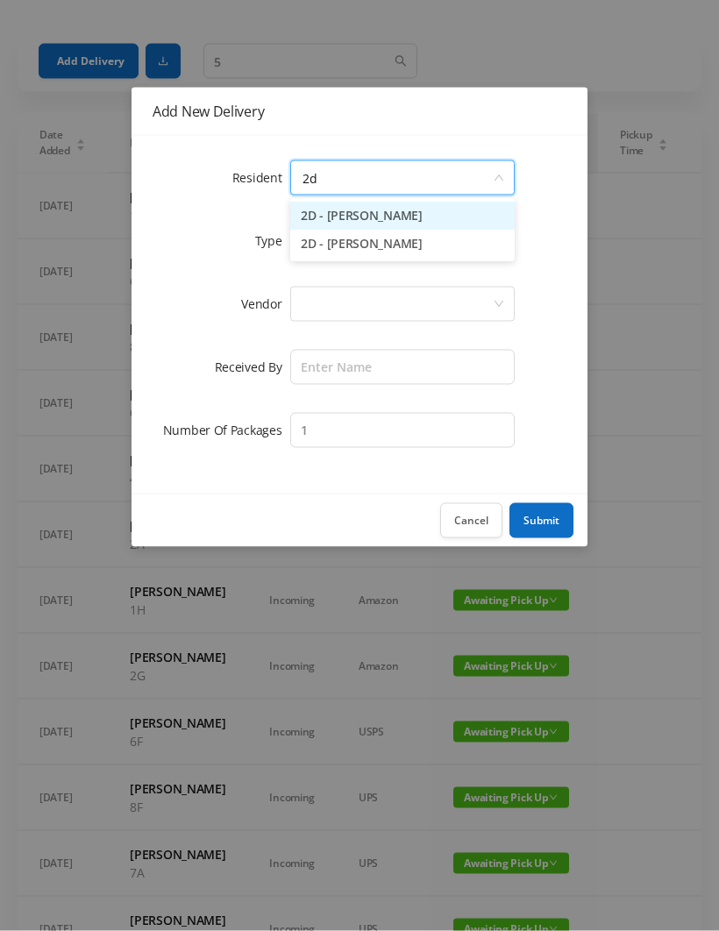
click at [431, 211] on li "2D - Nadia Hernandez" at bounding box center [402, 216] width 224 height 28
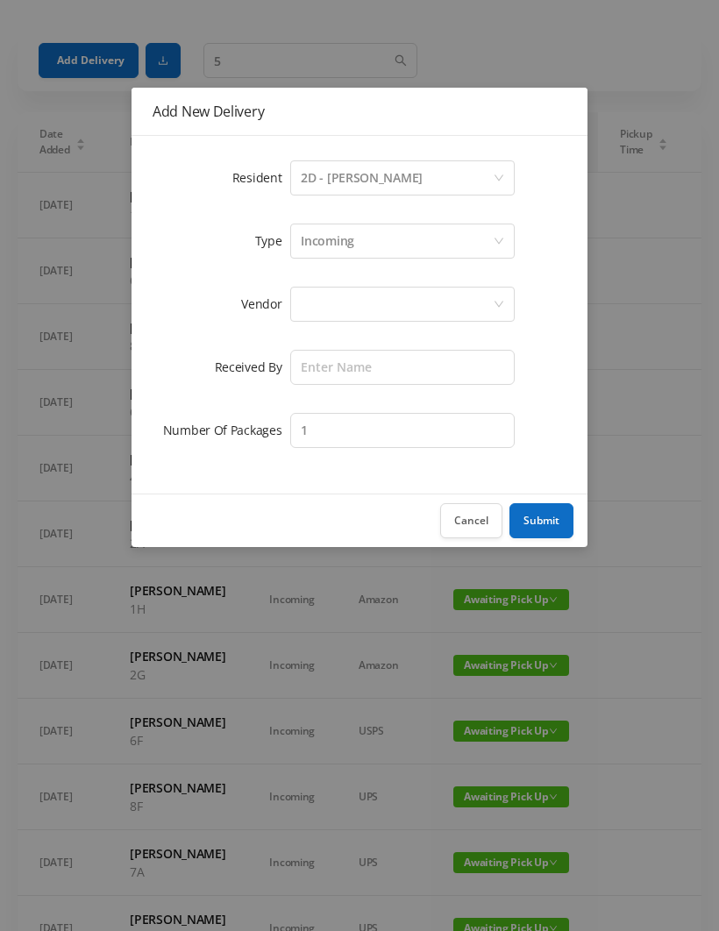
click at [325, 294] on div at bounding box center [397, 303] width 192 height 33
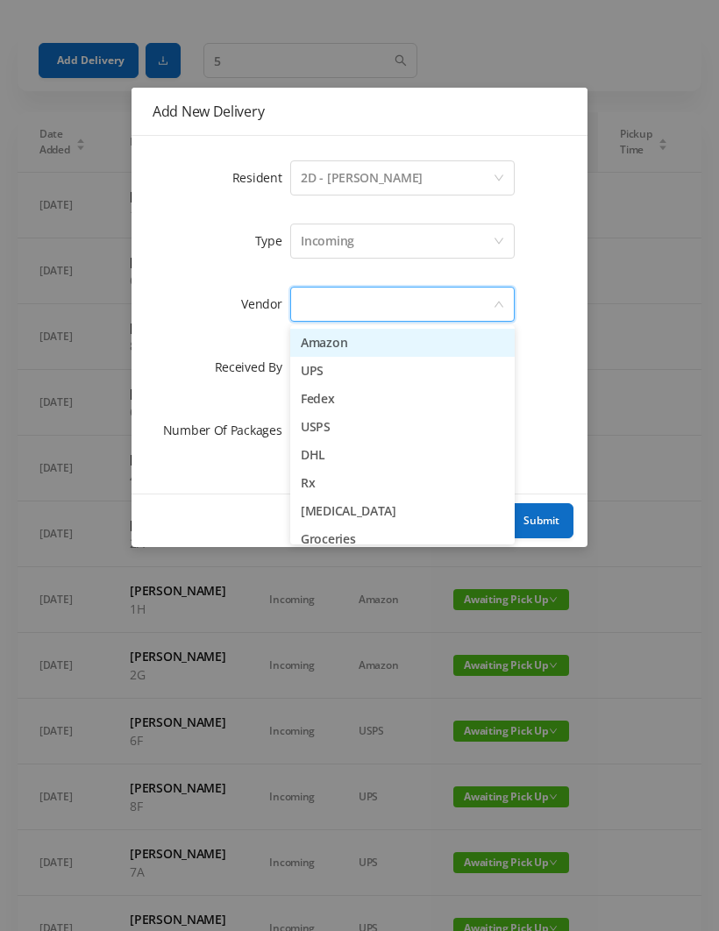
click at [366, 345] on li "Amazon" at bounding box center [402, 343] width 224 height 28
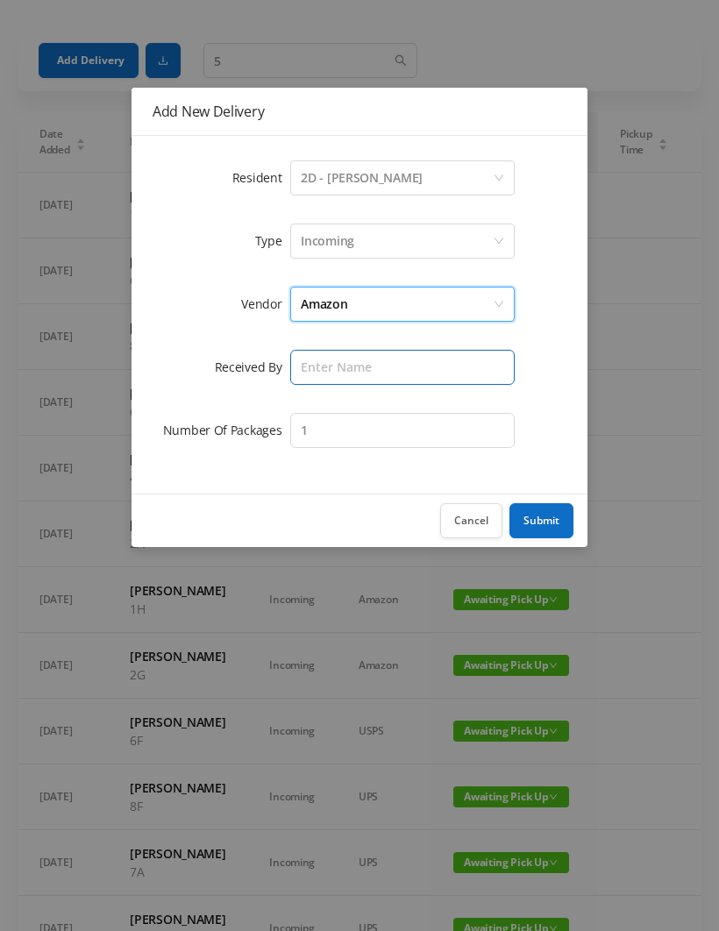
click at [318, 371] on input "text" at bounding box center [402, 367] width 224 height 35
type input "[PERSON_NAME]"
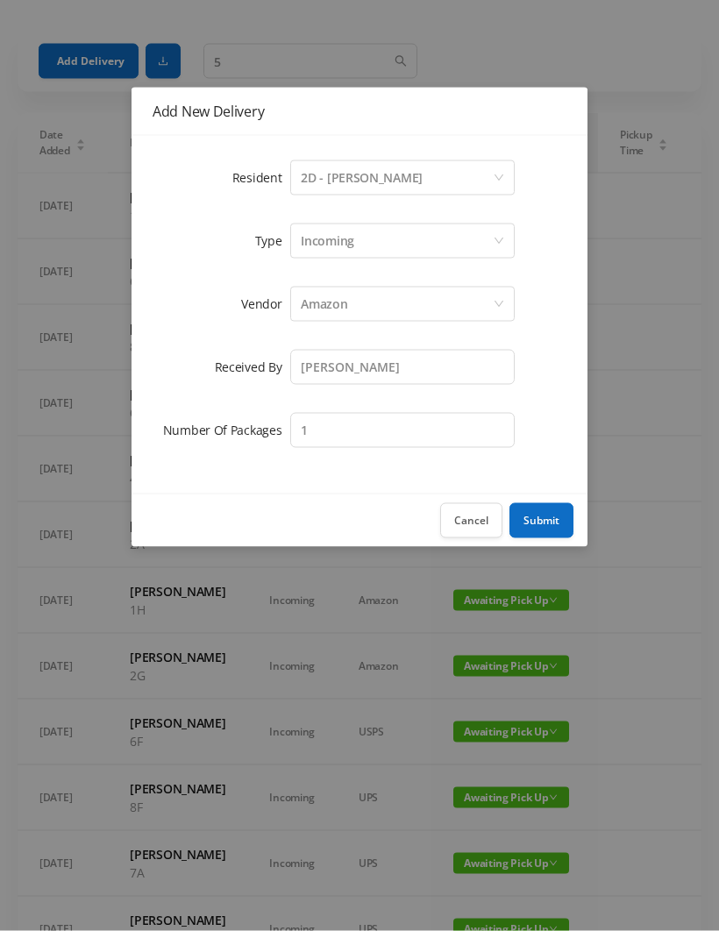
click at [554, 519] on button "Submit" at bounding box center [541, 520] width 64 height 35
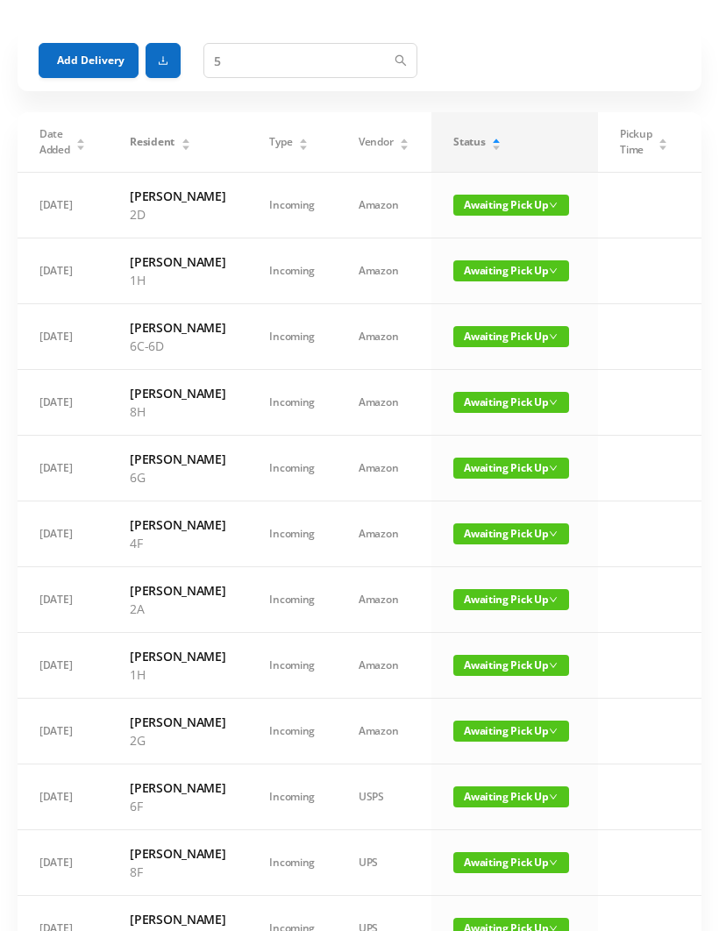
click at [87, 52] on button "Add Delivery" at bounding box center [89, 60] width 100 height 35
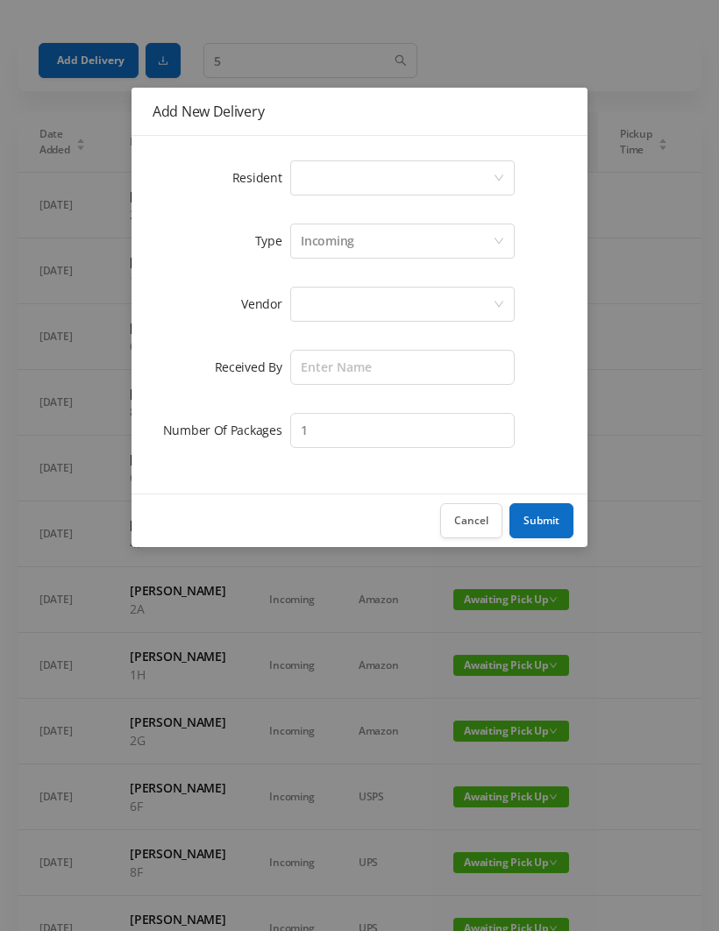
click at [322, 175] on div "Select a person" at bounding box center [397, 177] width 192 height 33
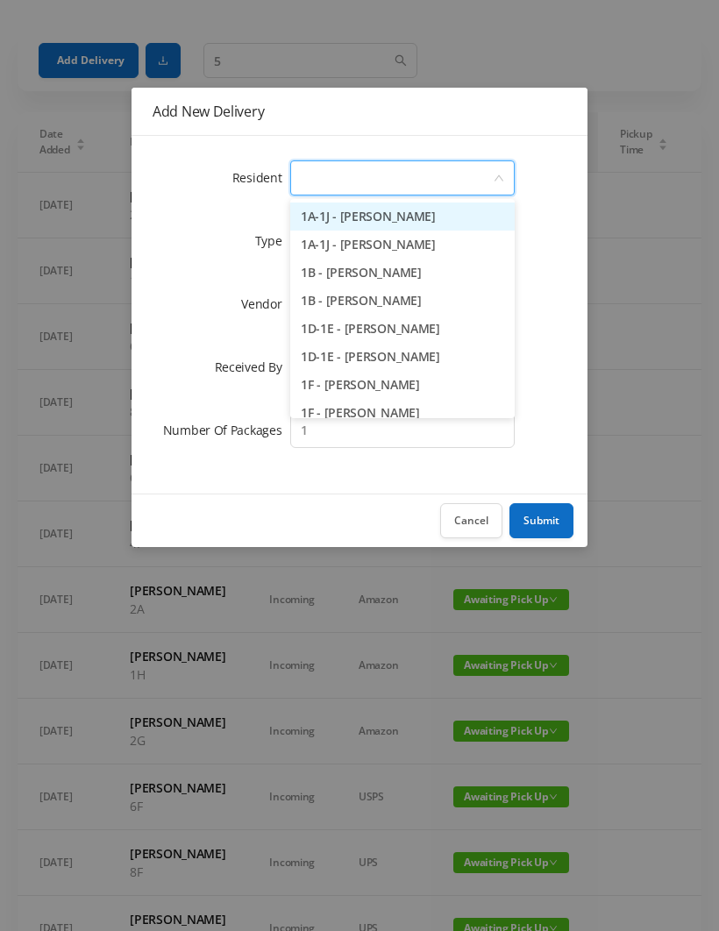
scroll to position [53, 0]
type input "4"
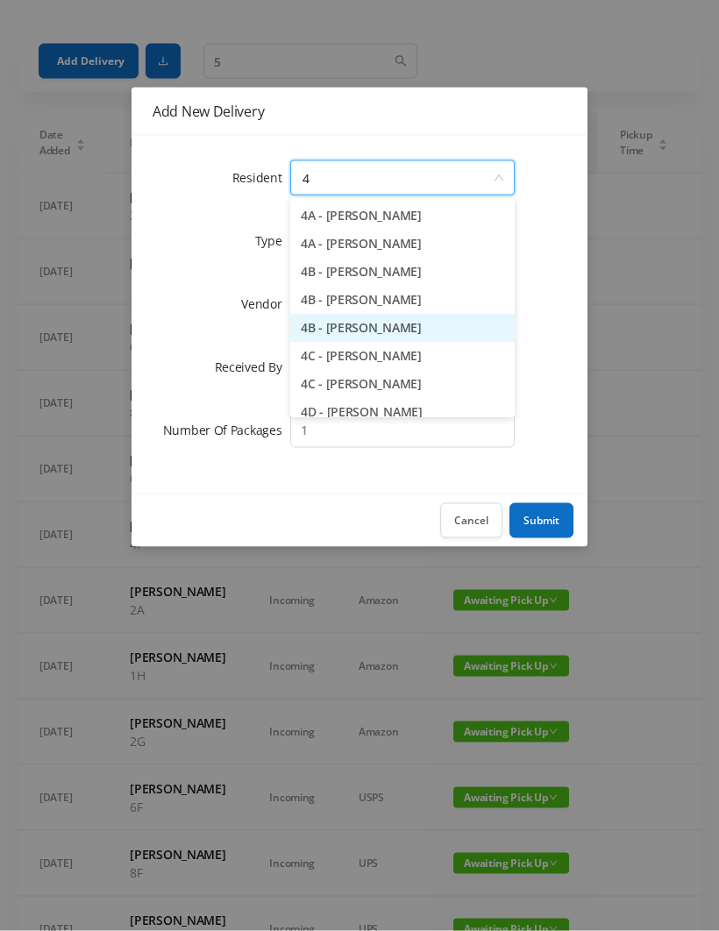
click at [420, 330] on li "4B - Julia van Hoogstraten" at bounding box center [402, 329] width 224 height 28
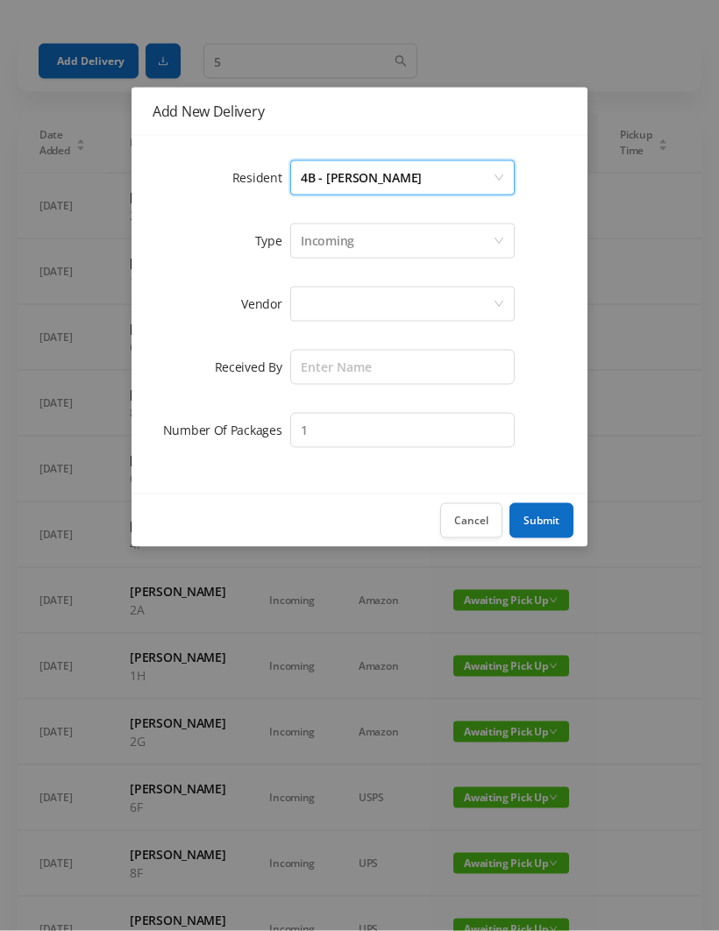
scroll to position [53, 0]
click at [319, 308] on div at bounding box center [397, 303] width 192 height 33
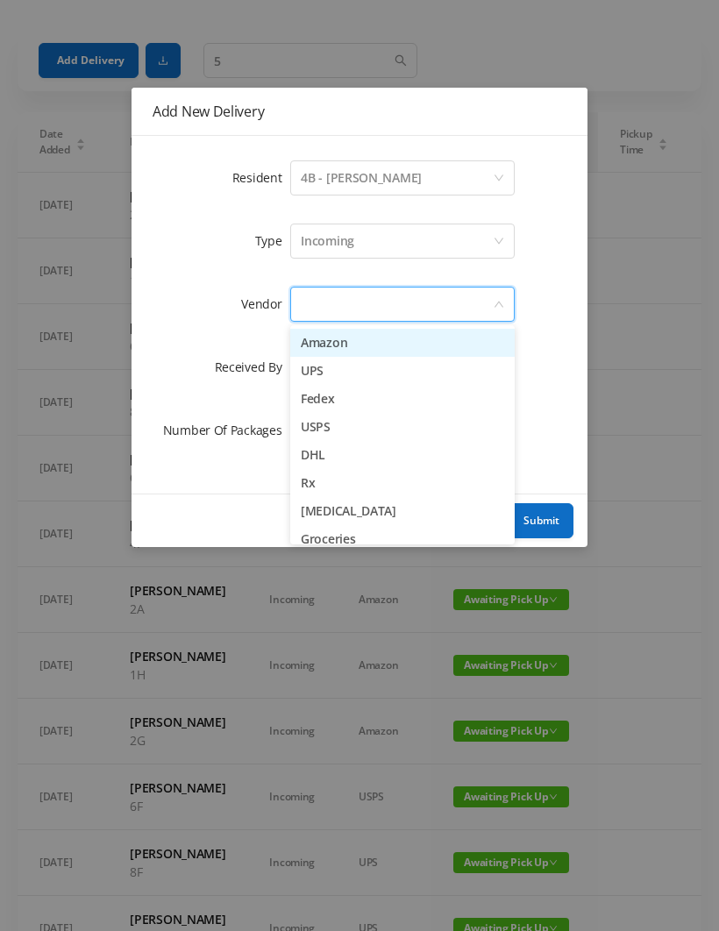
click at [370, 341] on li "Amazon" at bounding box center [402, 343] width 224 height 28
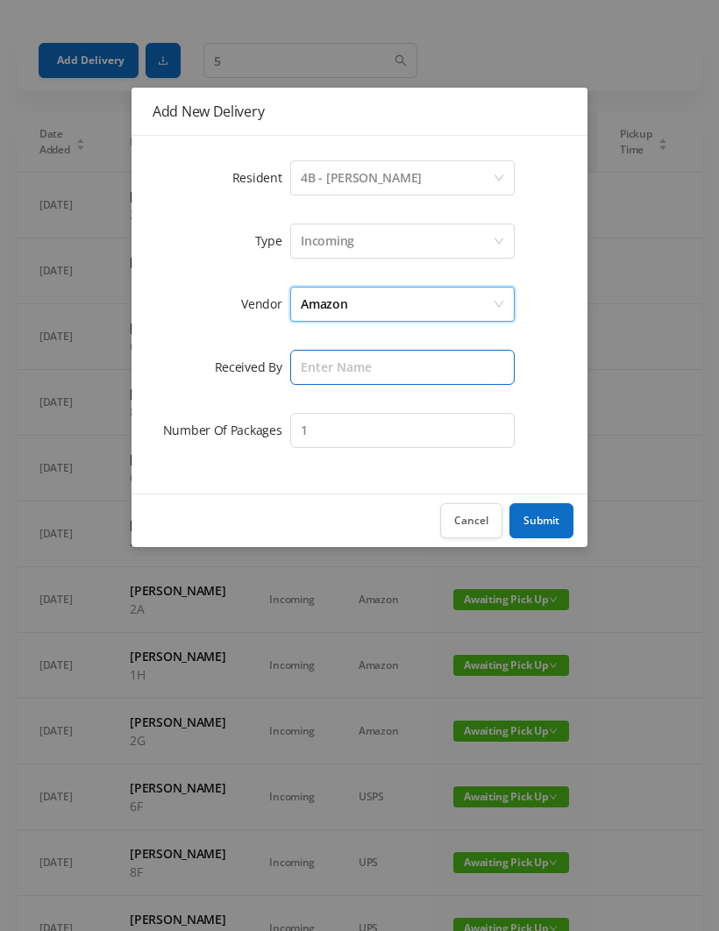
click at [329, 368] on input "text" at bounding box center [402, 367] width 224 height 35
type input "[PERSON_NAME]"
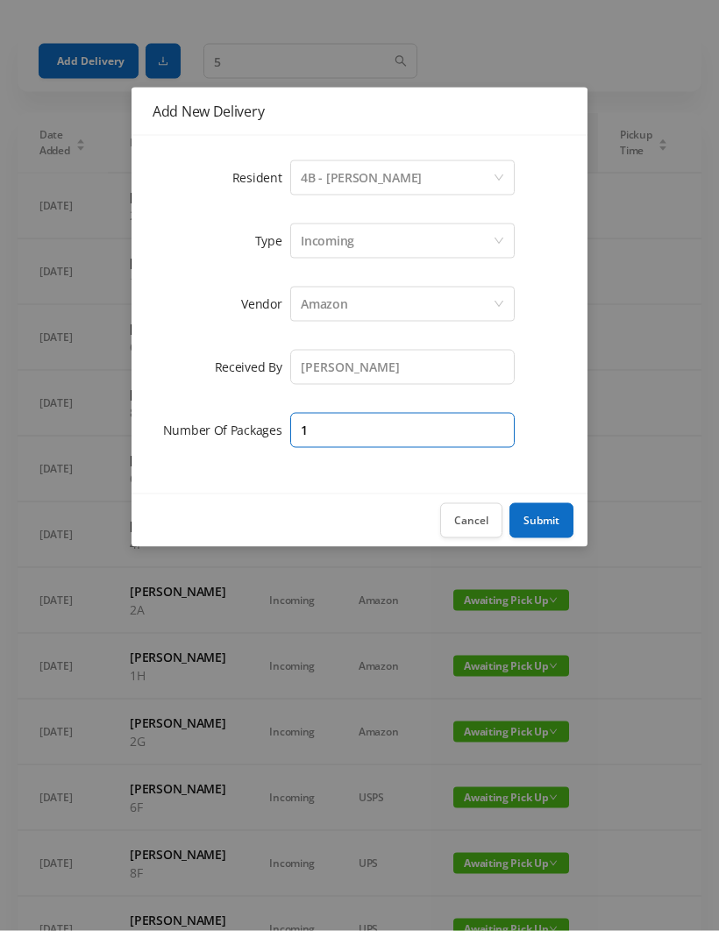
click at [325, 422] on input "1" at bounding box center [402, 430] width 224 height 35
type input "2"
click at [541, 514] on button "Submit" at bounding box center [541, 520] width 64 height 35
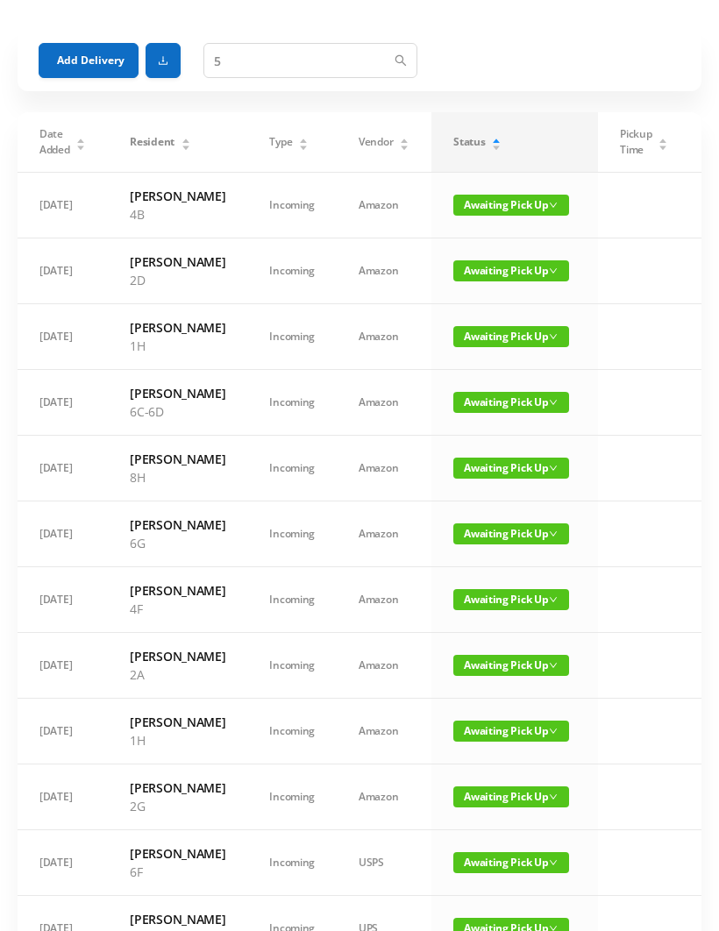
click at [80, 60] on button "Add Delivery" at bounding box center [89, 60] width 100 height 35
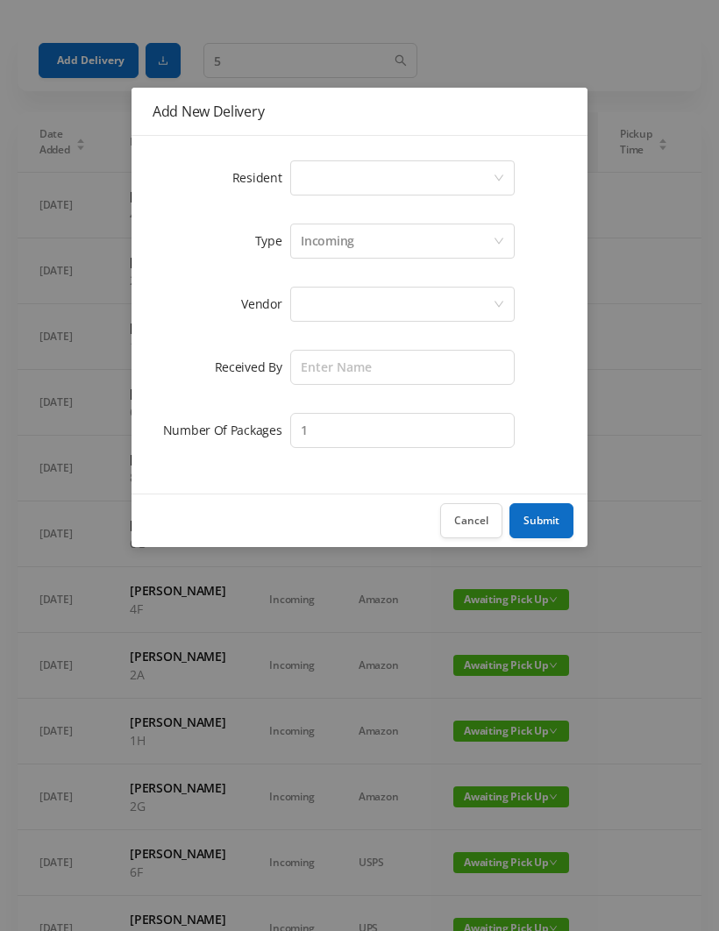
click at [318, 176] on div "Select a person" at bounding box center [397, 177] width 192 height 33
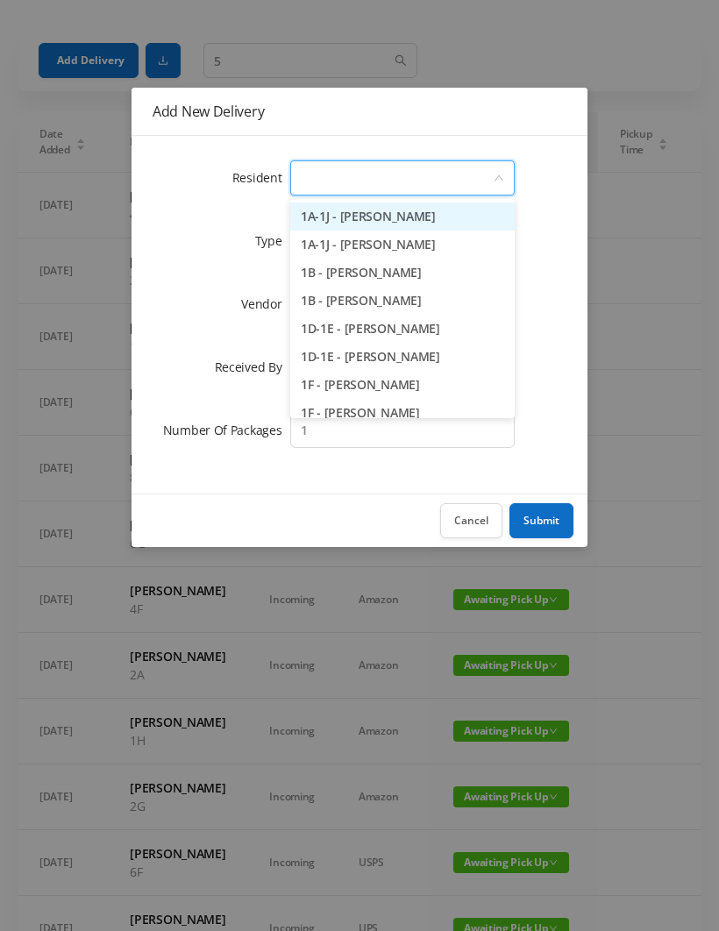
scroll to position [53, 0]
type input "5"
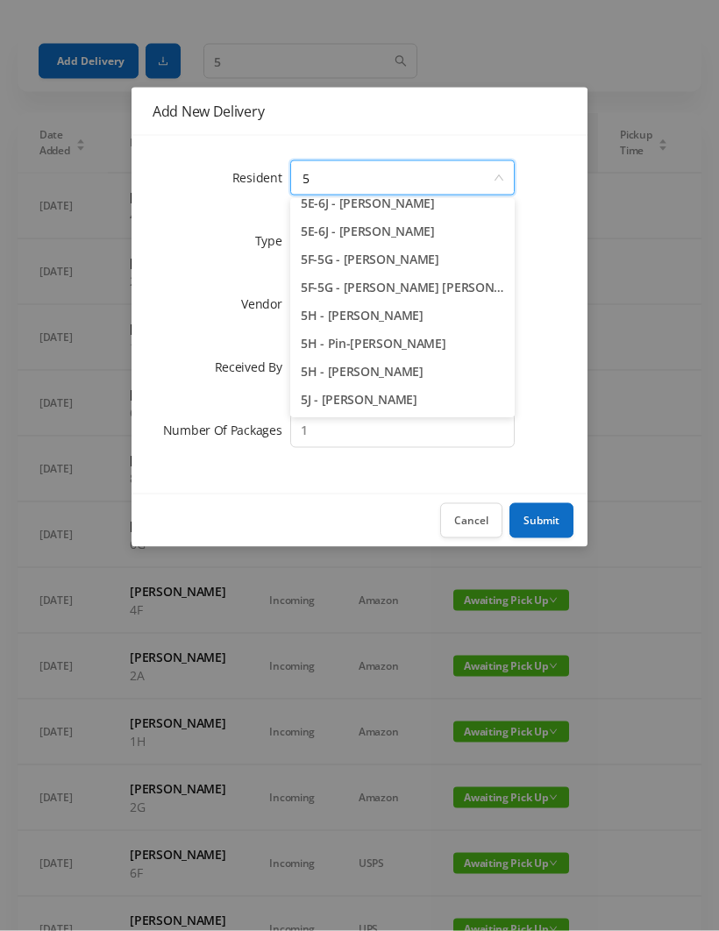
scroll to position [181, 0]
click at [393, 404] on li "5J - Shayna DePersia" at bounding box center [402, 400] width 224 height 28
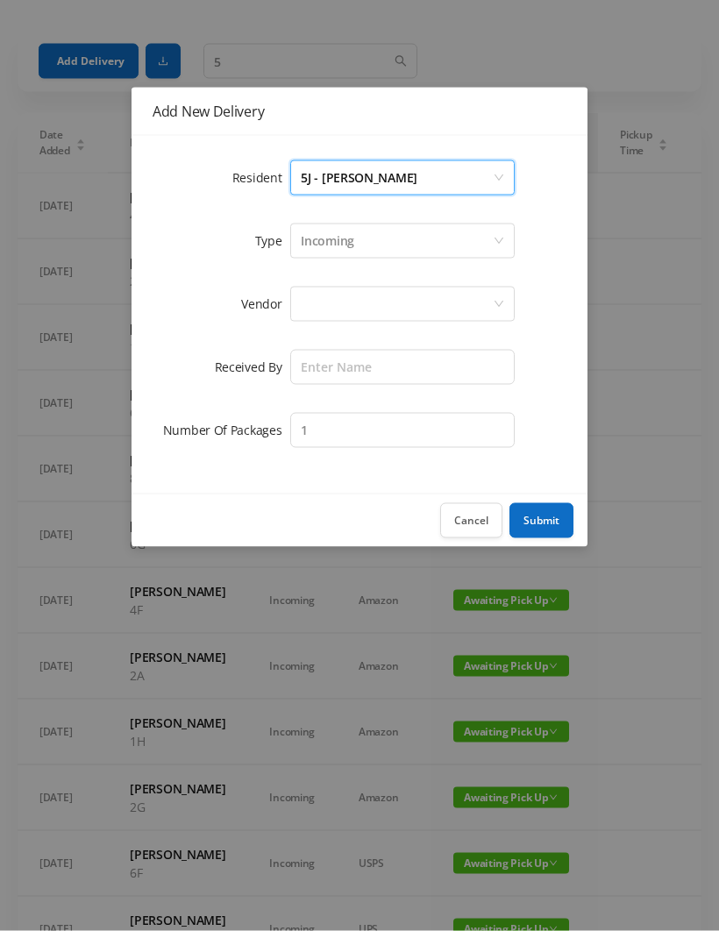
scroll to position [53, 0]
click at [332, 291] on div at bounding box center [397, 303] width 192 height 33
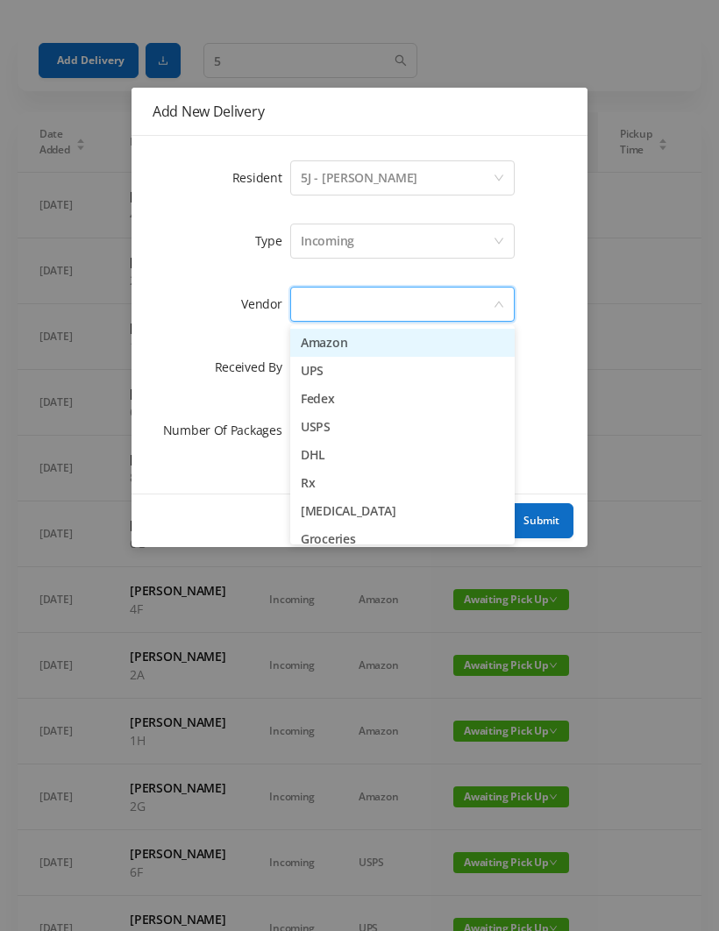
click at [378, 347] on li "Amazon" at bounding box center [402, 343] width 224 height 28
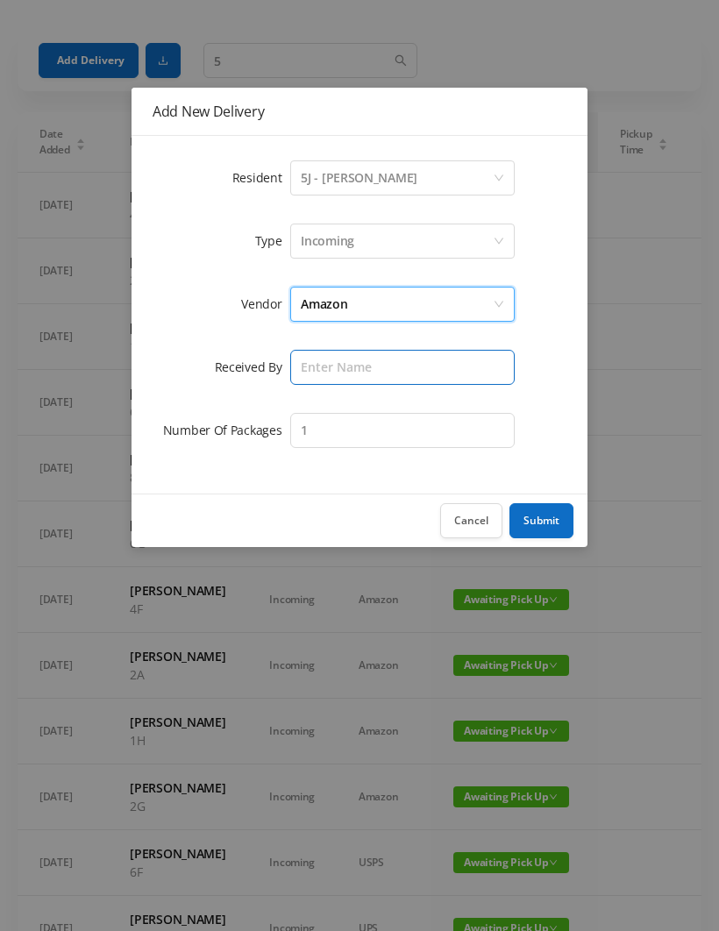
click at [331, 368] on input "text" at bounding box center [402, 367] width 224 height 35
type input "[PERSON_NAME]"
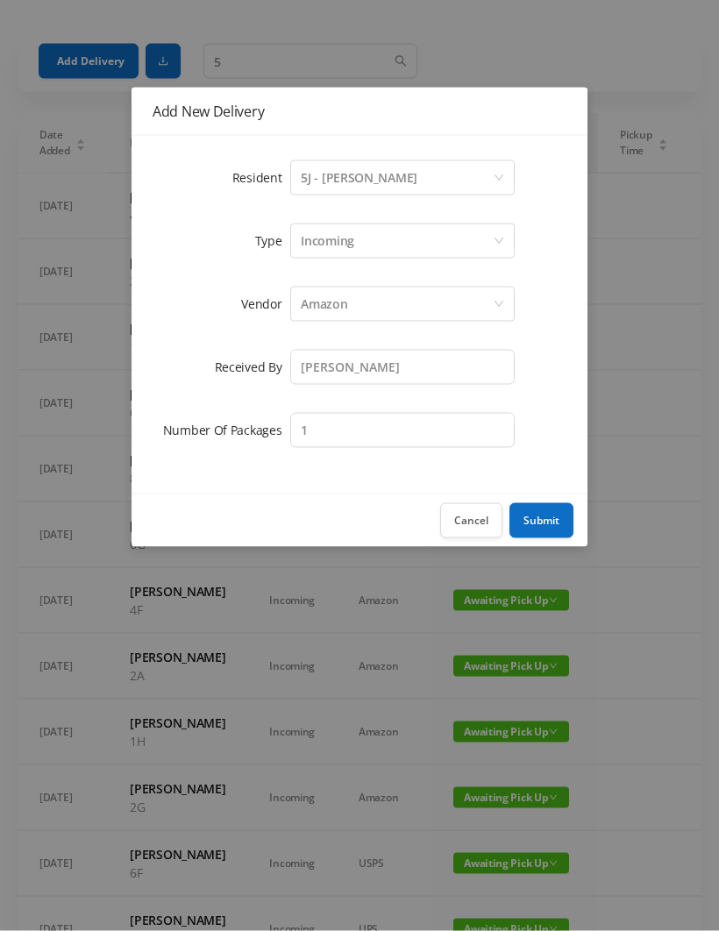
click at [542, 512] on button "Submit" at bounding box center [541, 520] width 64 height 35
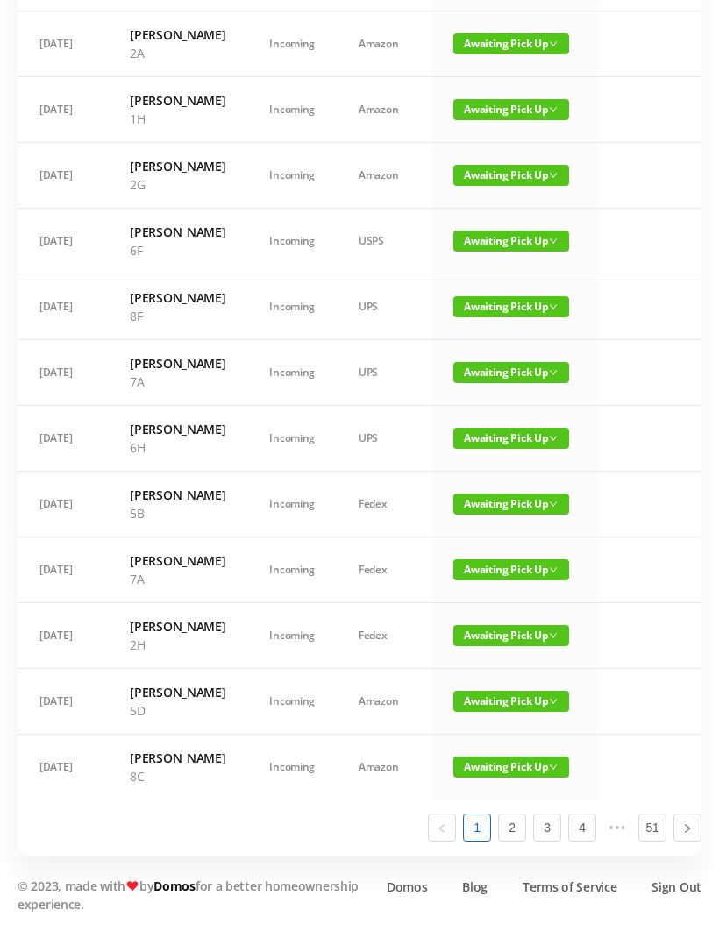
scroll to position [1011, 0]
click at [515, 840] on link "2" at bounding box center [512, 827] width 26 height 26
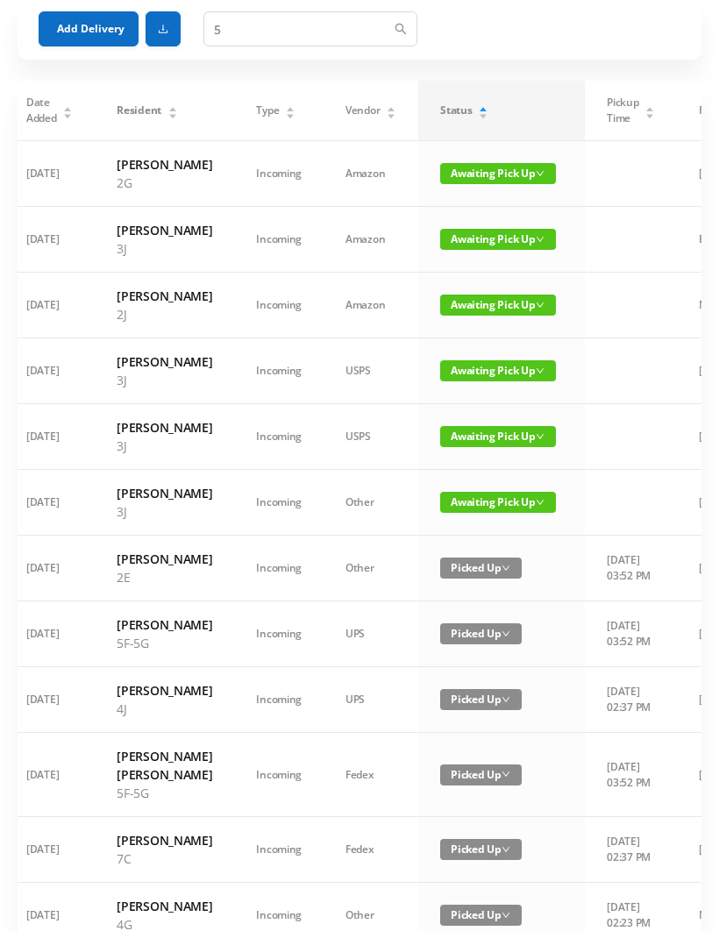
scroll to position [0, 0]
